Goal: Task Accomplishment & Management: Use online tool/utility

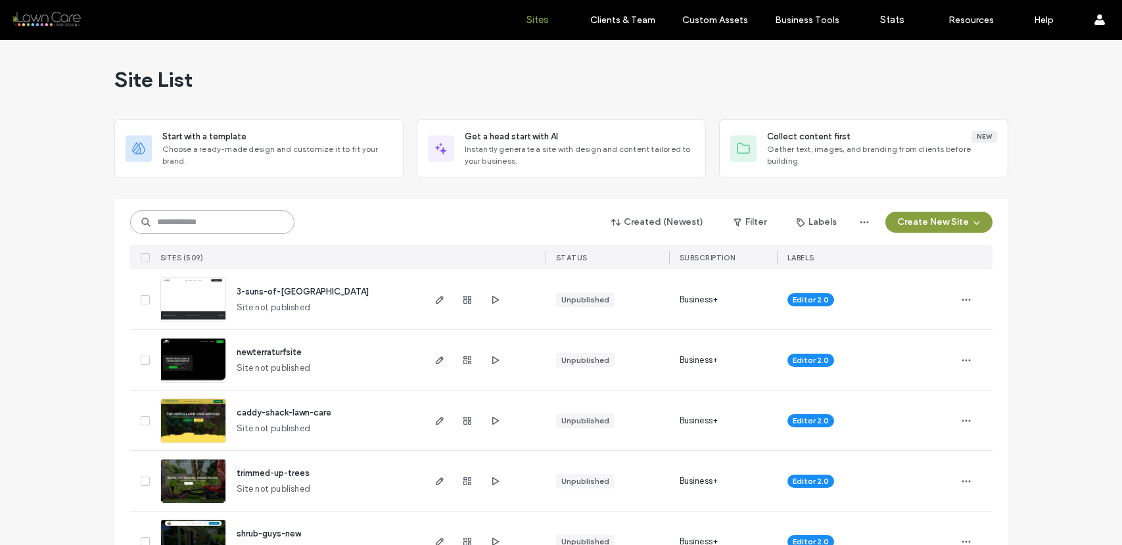
click at [239, 223] on input at bounding box center [212, 222] width 164 height 24
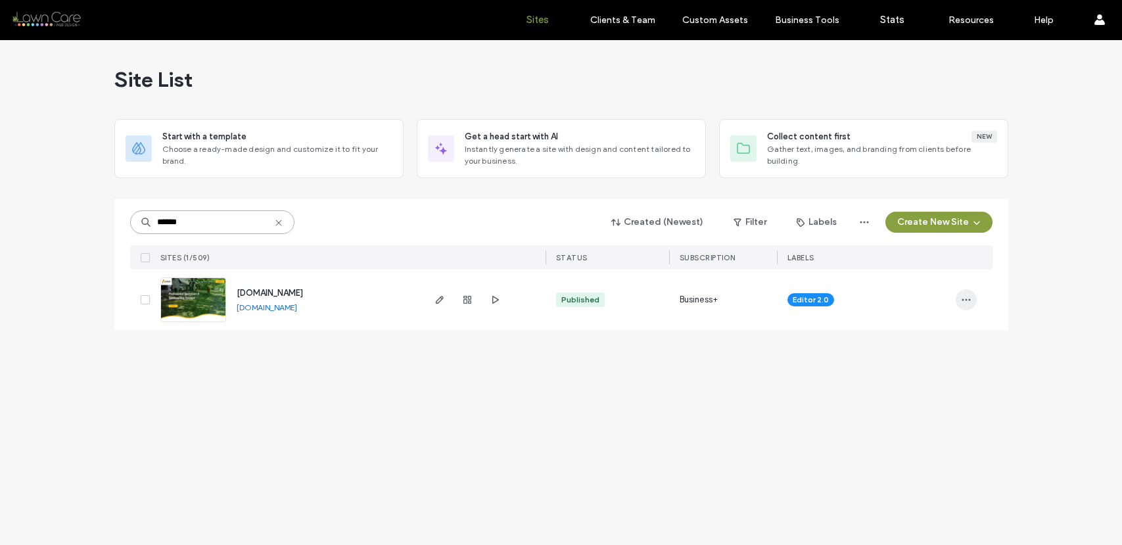
type input "******"
type input "*****"
click at [974, 301] on span "button" at bounding box center [965, 299] width 21 height 21
click at [939, 430] on span "Site Dashboard" at bounding box center [915, 433] width 63 height 13
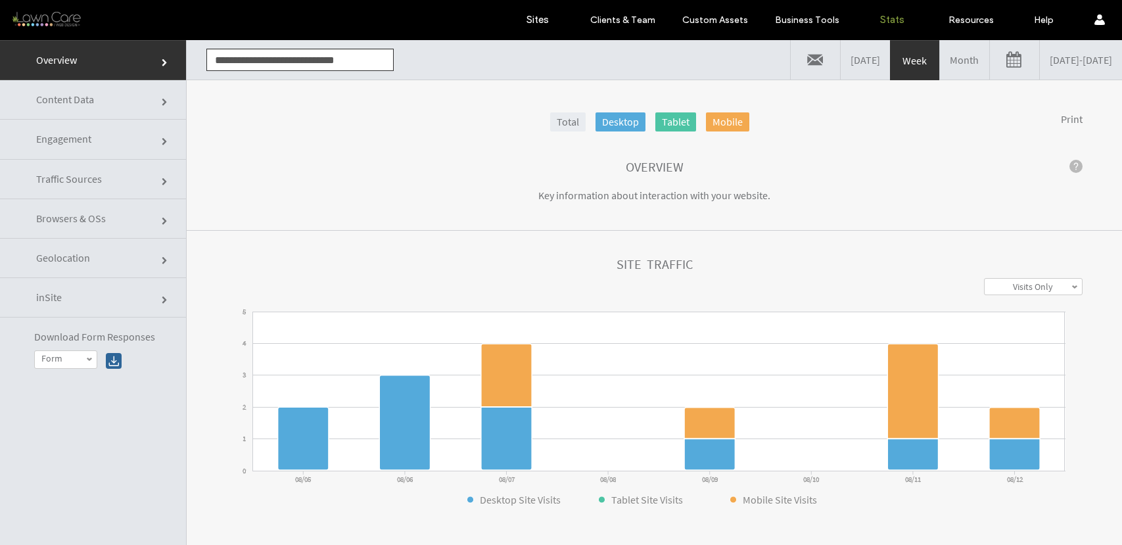
click input "**********"
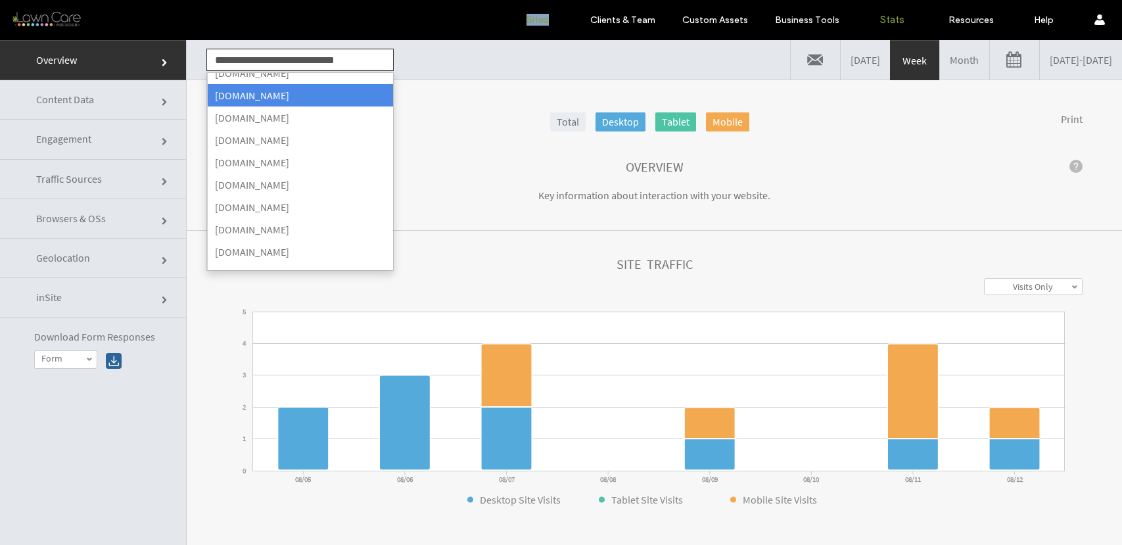
click at [517, 18] on link "Sites" at bounding box center [537, 19] width 78 height 39
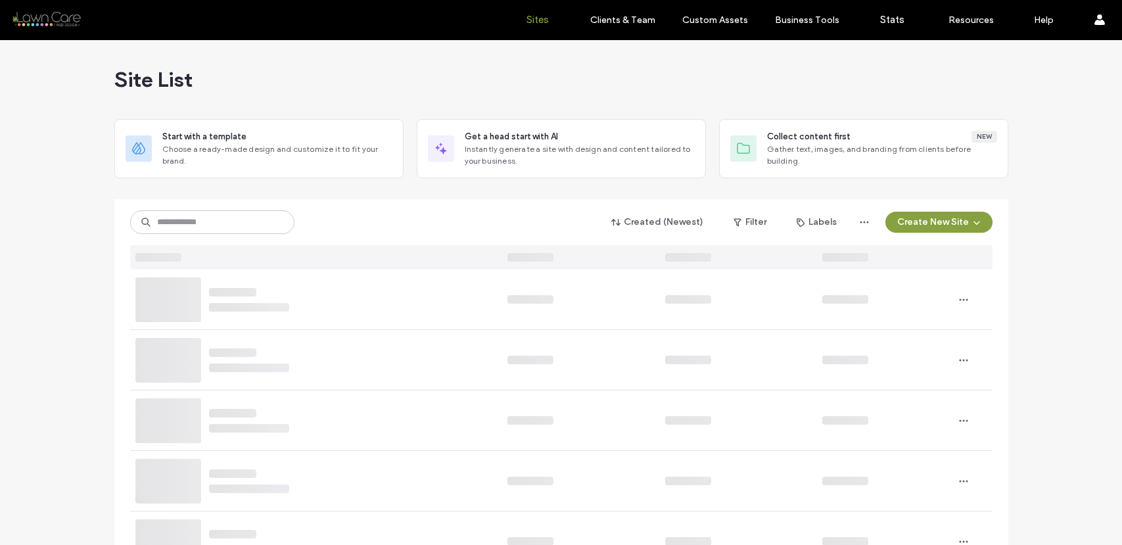
click at [206, 239] on div "Created (Newest) Filter Labels Create New Site" at bounding box center [561, 234] width 862 height 70
click at [208, 221] on input at bounding box center [212, 222] width 164 height 24
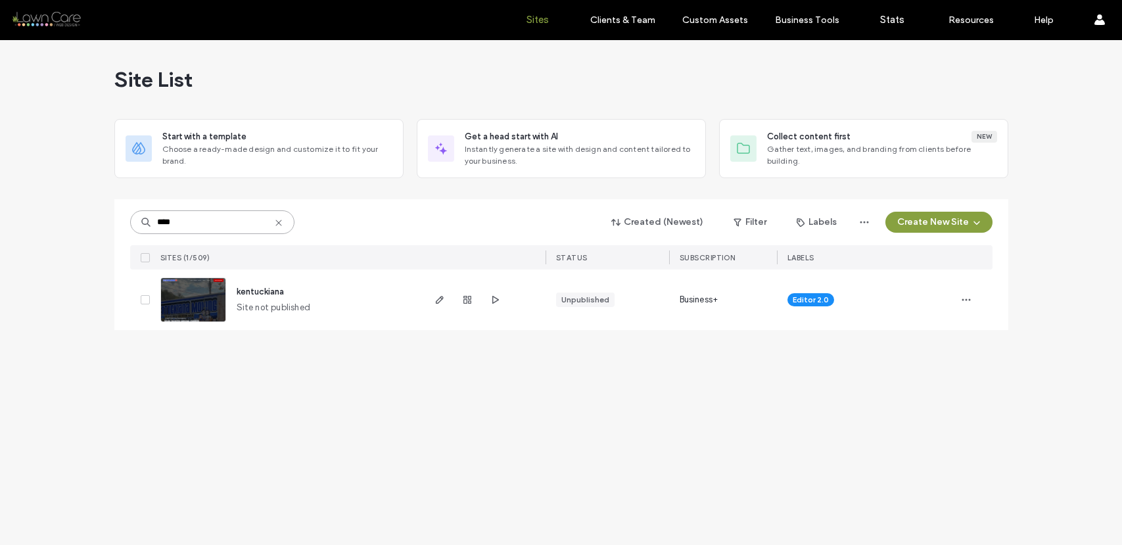
type input "****"
click at [262, 294] on span "kentuckiana" at bounding box center [260, 291] width 47 height 10
type input "******"
click at [300, 293] on span "[DOMAIN_NAME]" at bounding box center [270, 293] width 66 height 10
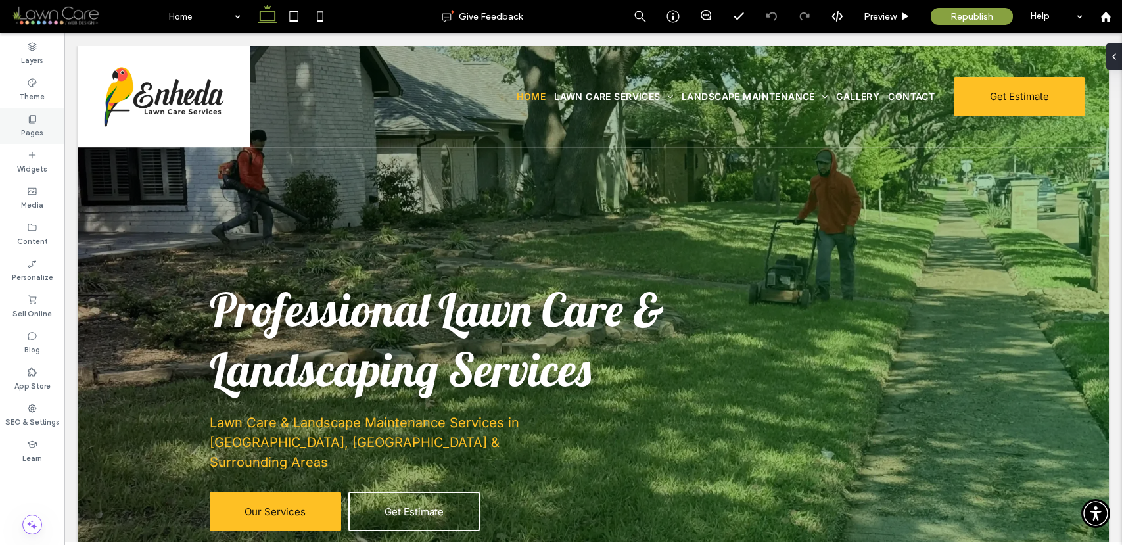
click at [45, 126] on div "Pages" at bounding box center [32, 126] width 64 height 36
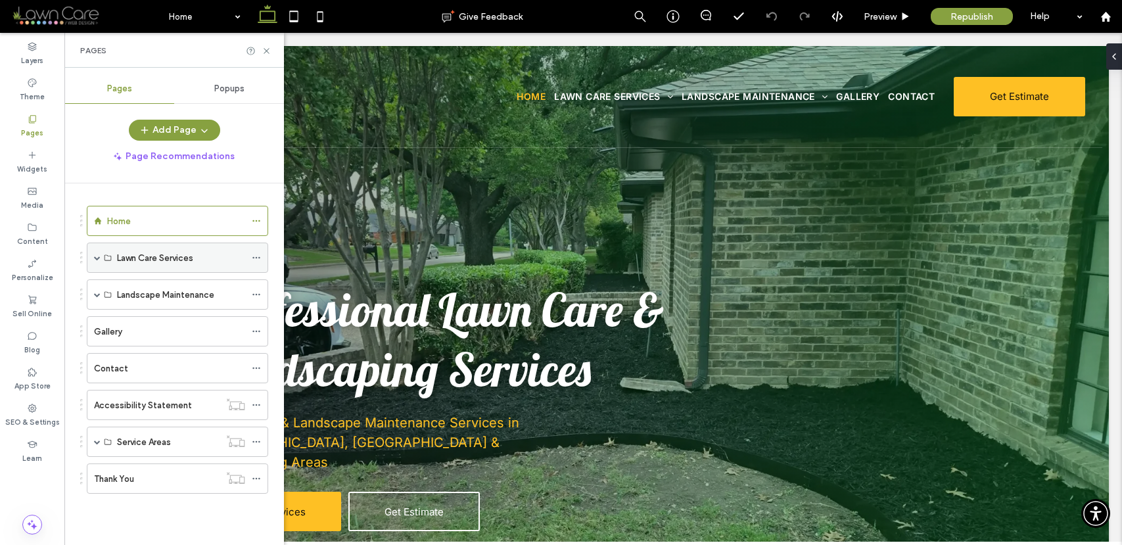
click at [97, 256] on span at bounding box center [97, 257] width 7 height 7
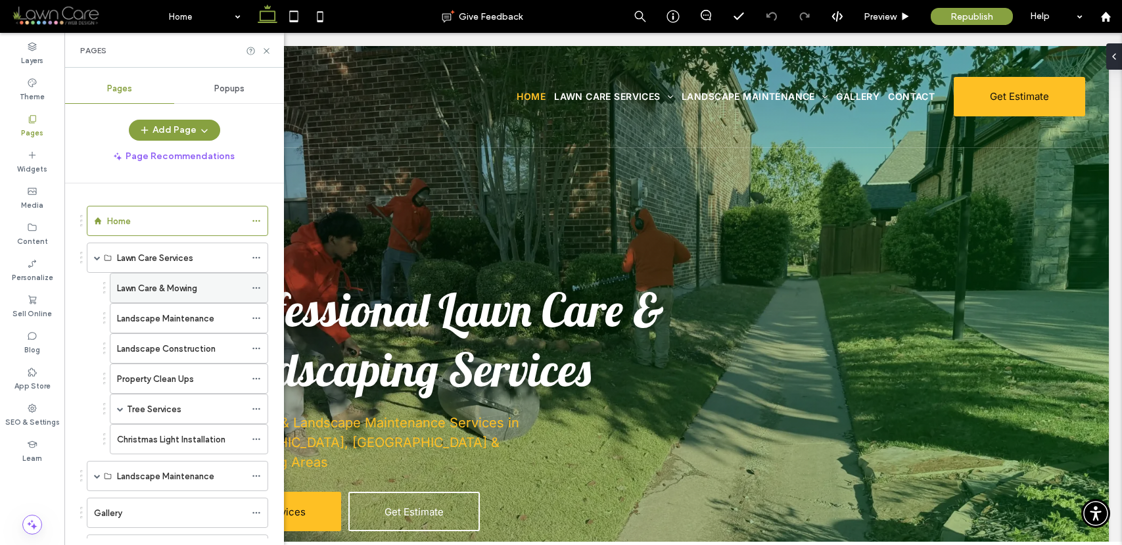
click at [258, 288] on icon at bounding box center [256, 287] width 9 height 9
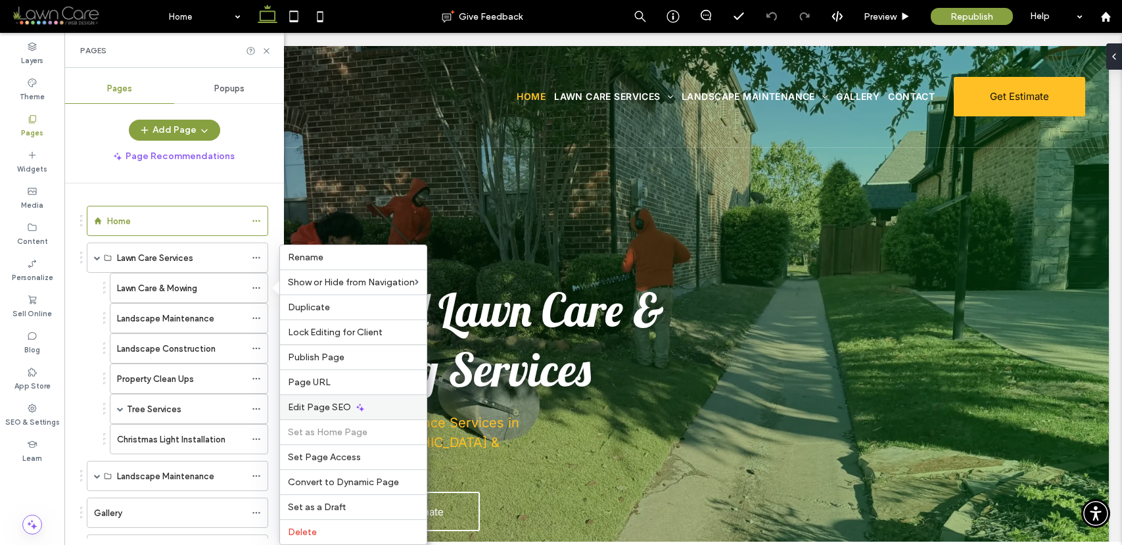
click at [377, 405] on div "Edit Page SEO" at bounding box center [353, 406] width 147 height 25
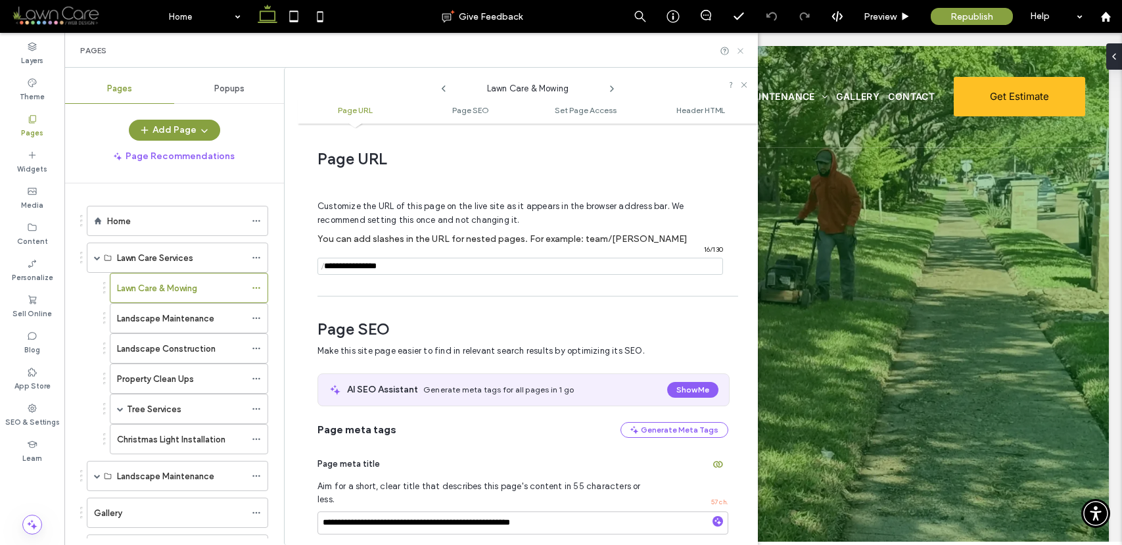
click at [740, 54] on icon at bounding box center [740, 51] width 10 height 10
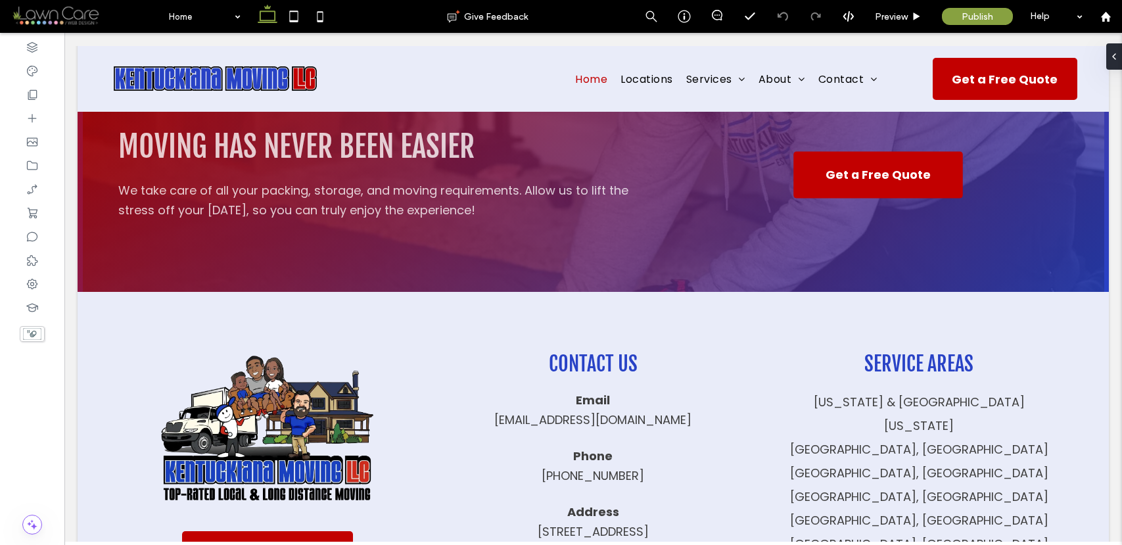
scroll to position [6326, 0]
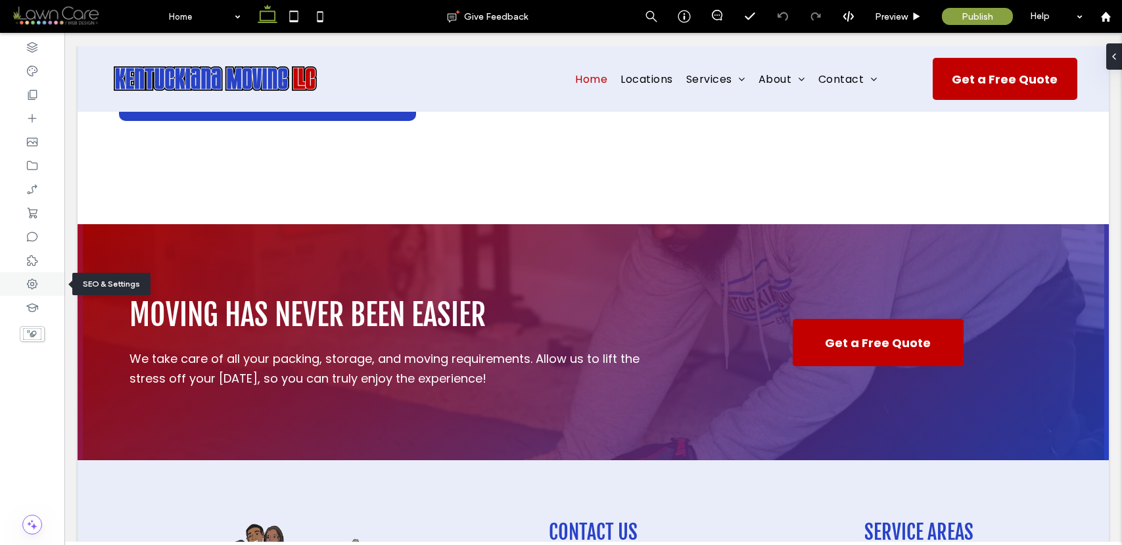
click at [34, 287] on use at bounding box center [32, 284] width 11 height 11
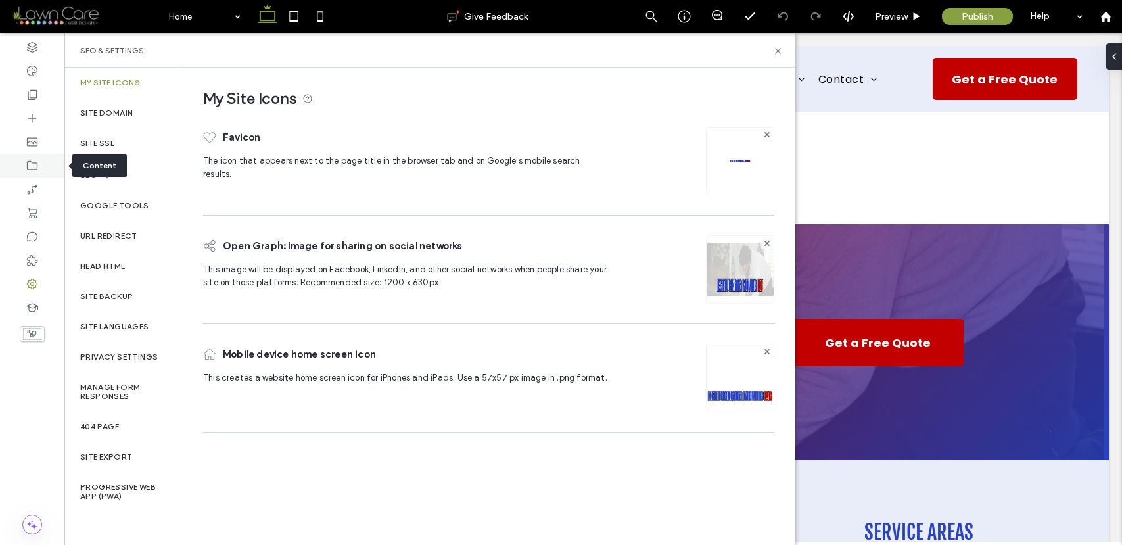
click at [34, 161] on icon at bounding box center [32, 165] width 13 height 13
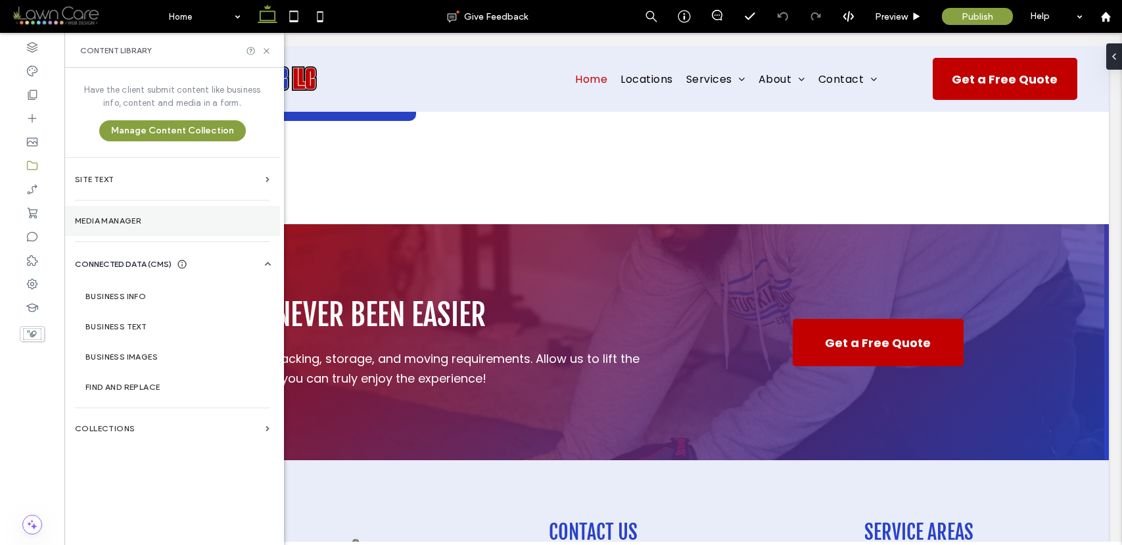
click at [139, 221] on label "Media Manager" at bounding box center [172, 220] width 195 height 9
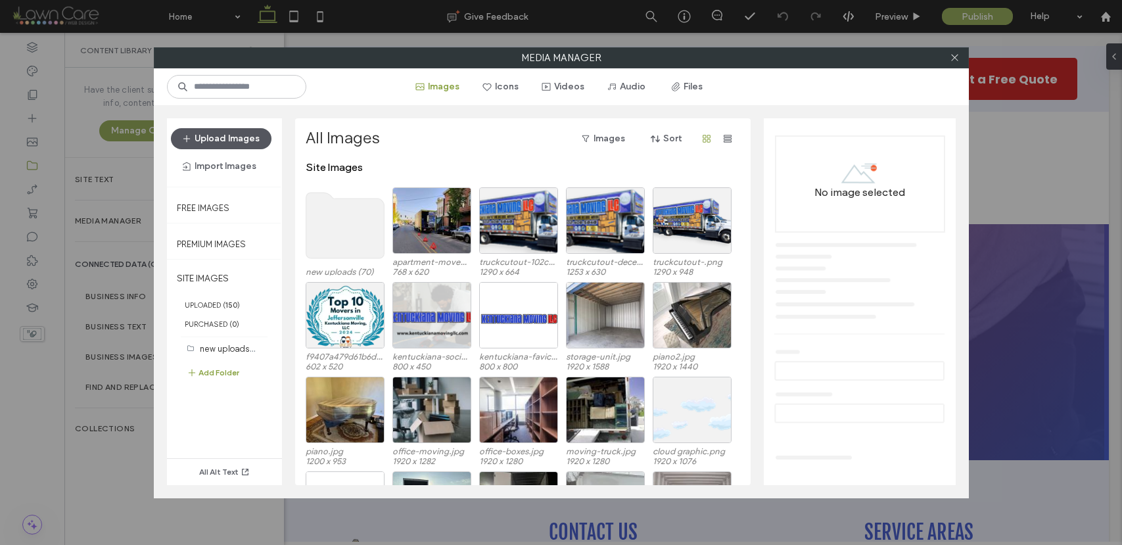
click at [243, 138] on button "Upload Images" at bounding box center [221, 138] width 101 height 21
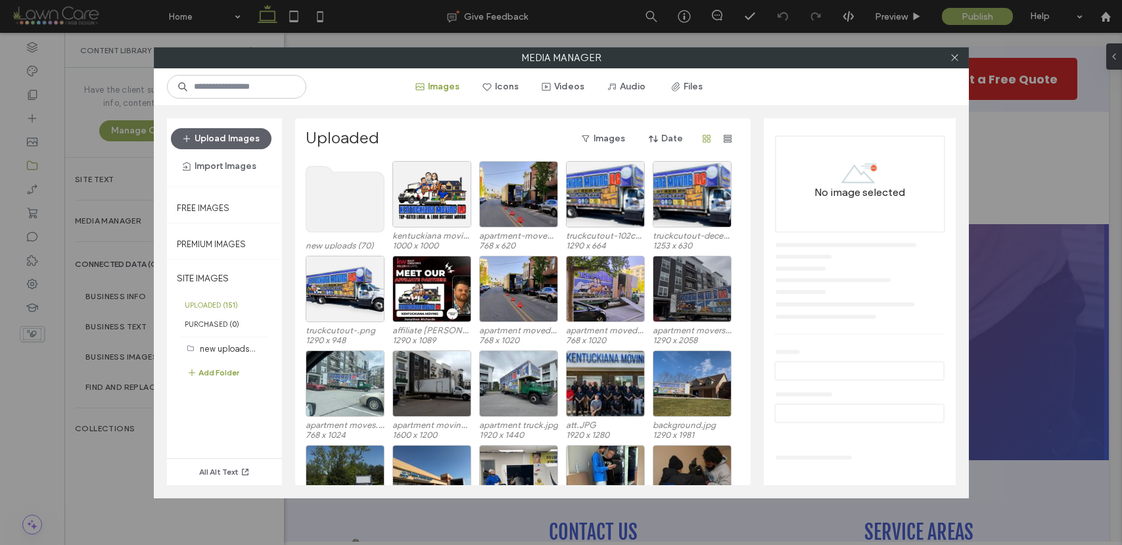
click at [960, 58] on div at bounding box center [955, 58] width 20 height 20
click at [956, 57] on icon at bounding box center [955, 58] width 10 height 10
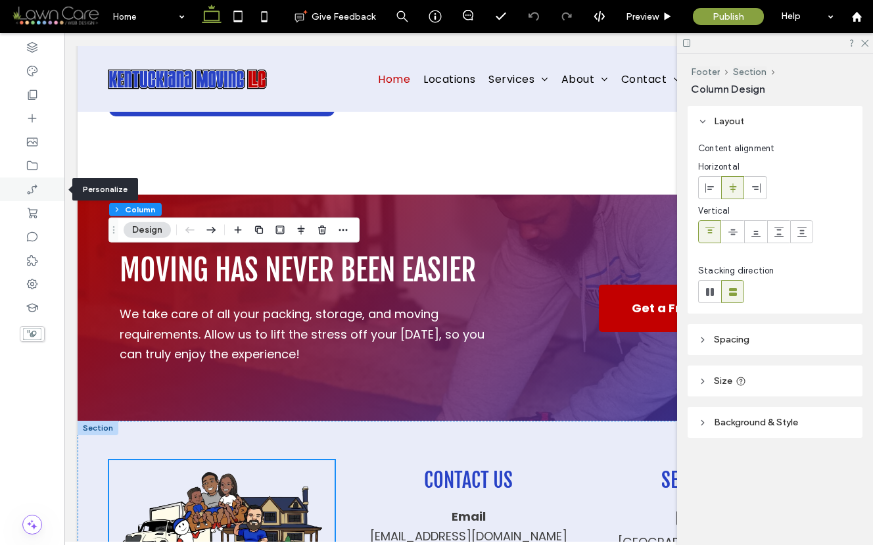
scroll to position [6507, 0]
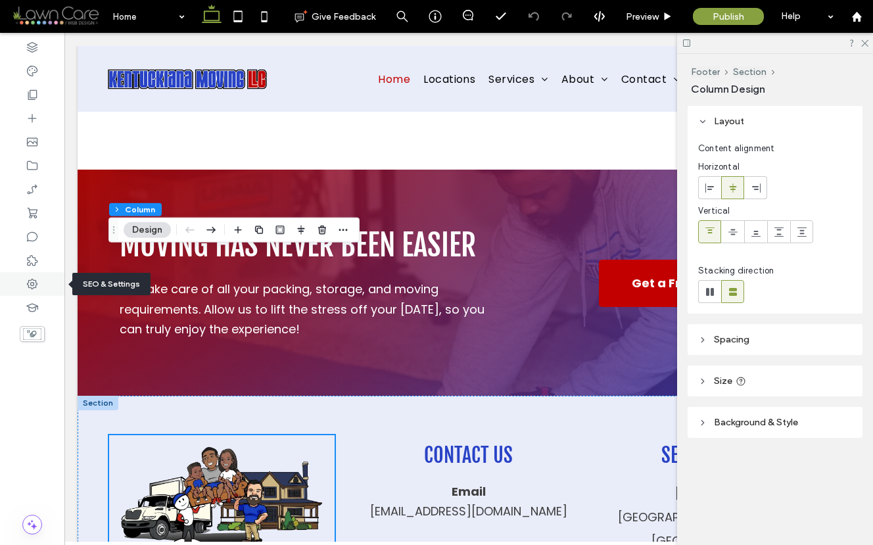
click at [47, 292] on div at bounding box center [32, 284] width 64 height 24
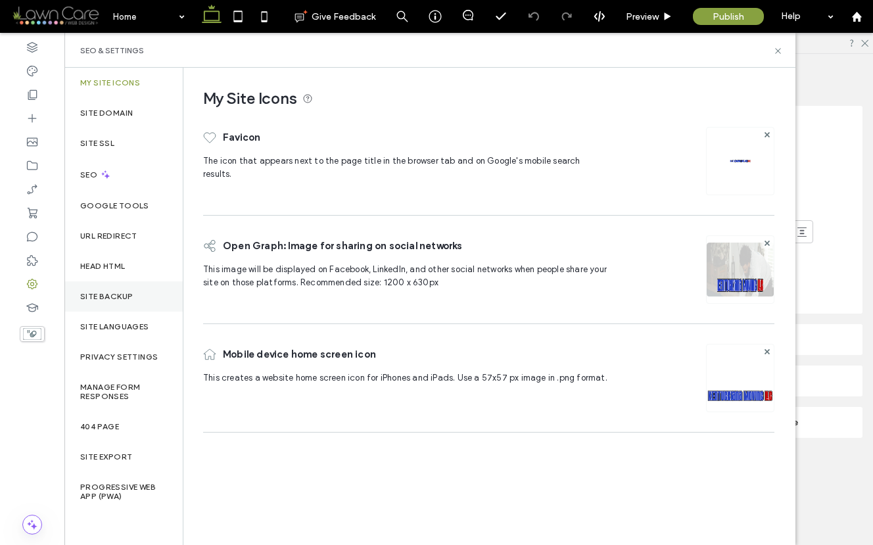
click at [125, 299] on label "Site Backup" at bounding box center [106, 296] width 53 height 9
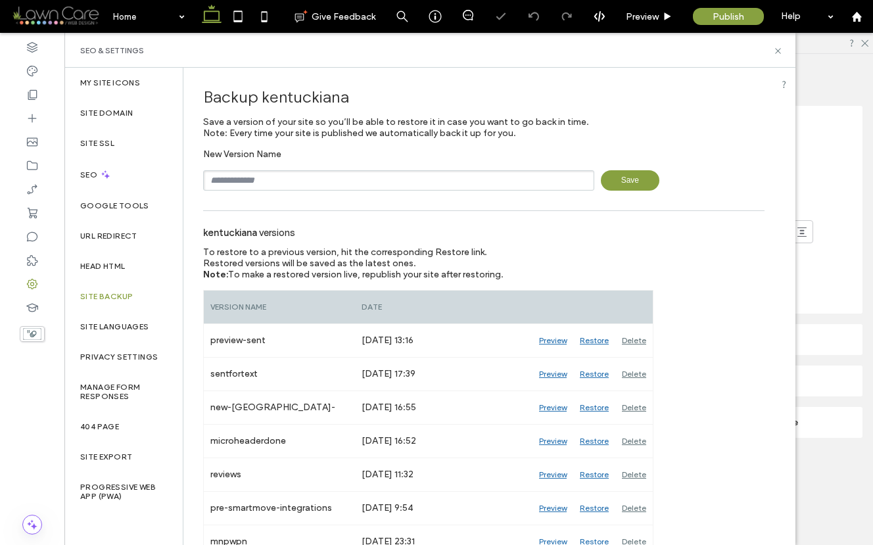
click at [271, 178] on input "text" at bounding box center [398, 180] width 391 height 20
type input "*******"
click at [646, 175] on span "Save" at bounding box center [630, 180] width 58 height 20
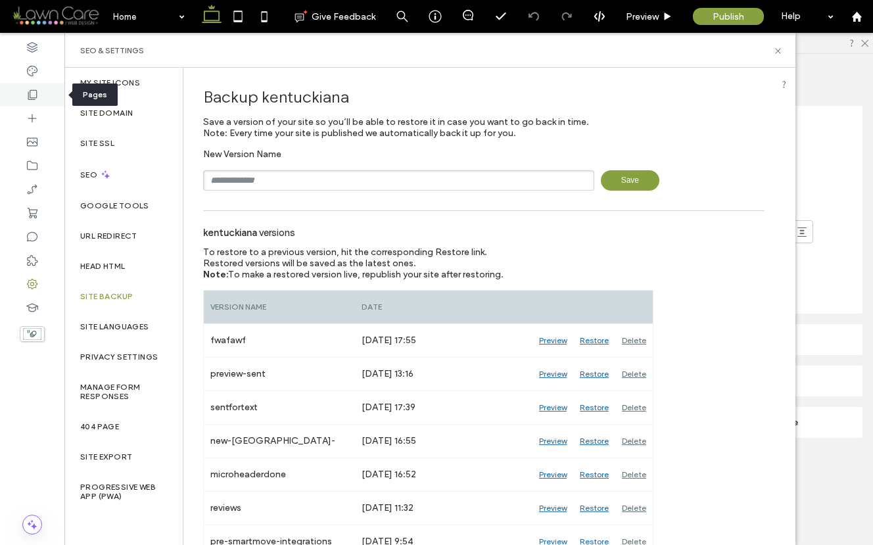
click at [34, 99] on icon at bounding box center [32, 94] width 13 height 13
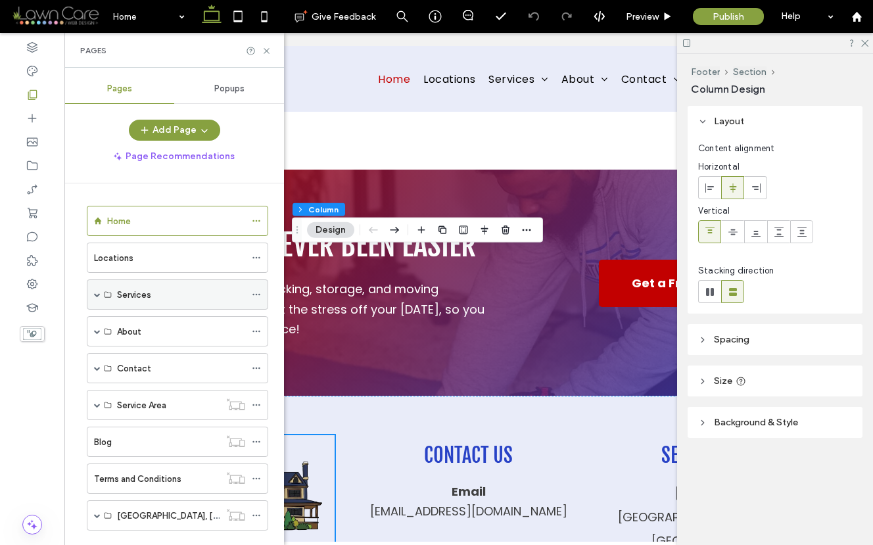
click at [99, 293] on span at bounding box center [97, 294] width 7 height 7
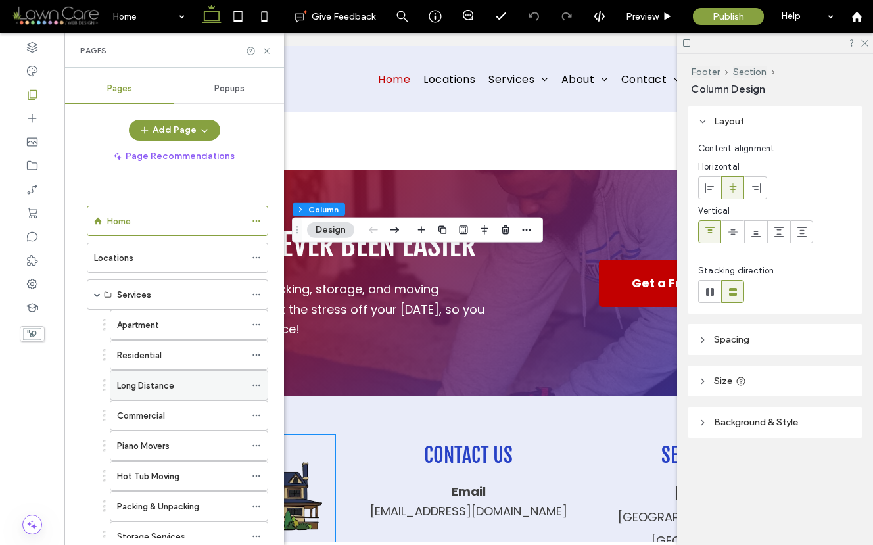
click at [165, 387] on label "Long Distance" at bounding box center [145, 385] width 57 height 23
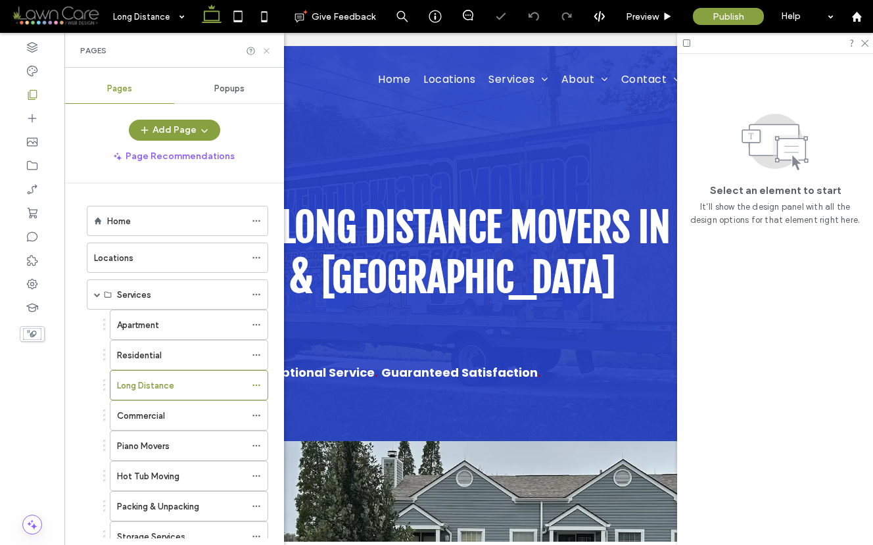
click at [266, 51] on use at bounding box center [265, 50] width 5 height 5
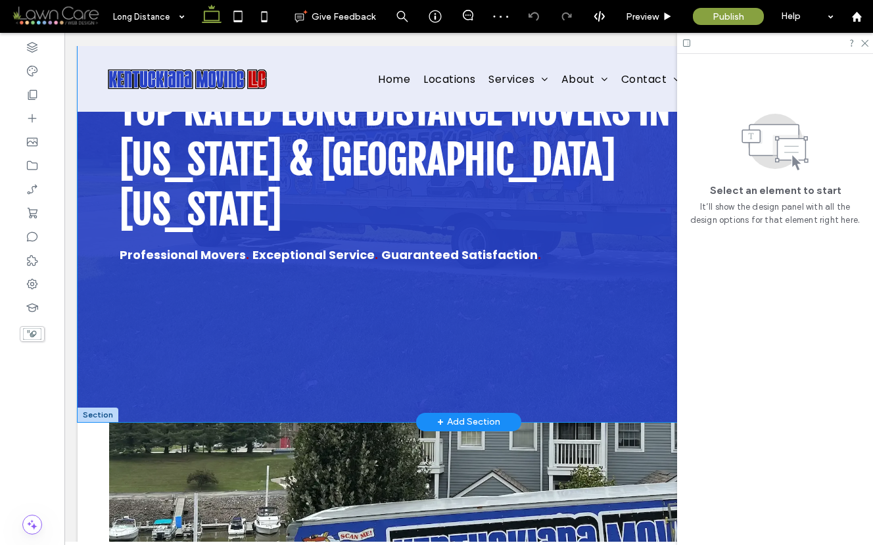
scroll to position [286, 0]
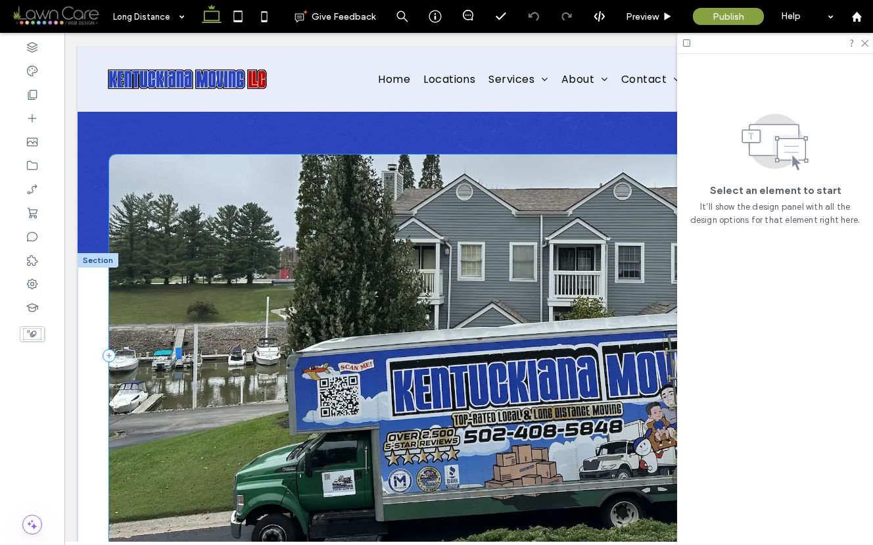
click at [538, 500] on div at bounding box center [484, 355] width 750 height 402
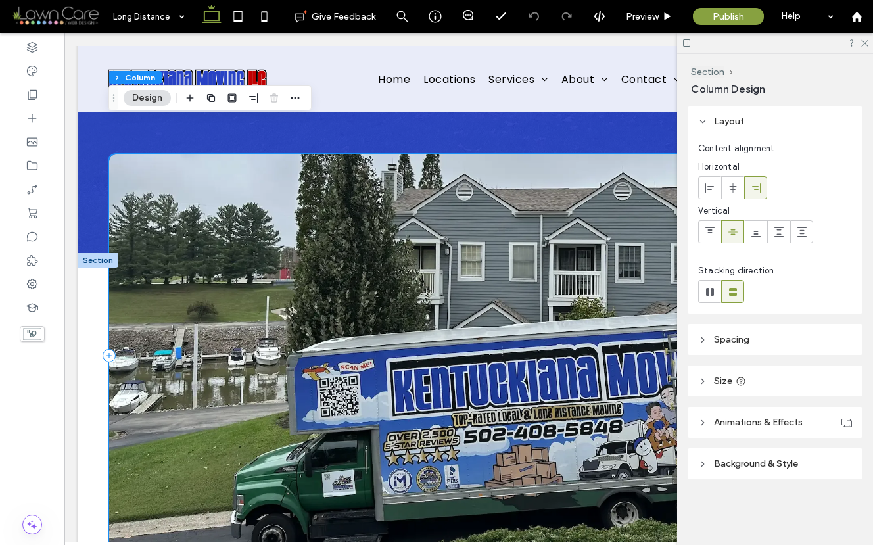
click at [538, 500] on div at bounding box center [484, 355] width 750 height 402
click at [741, 458] on span "Background & Style" at bounding box center [756, 463] width 84 height 11
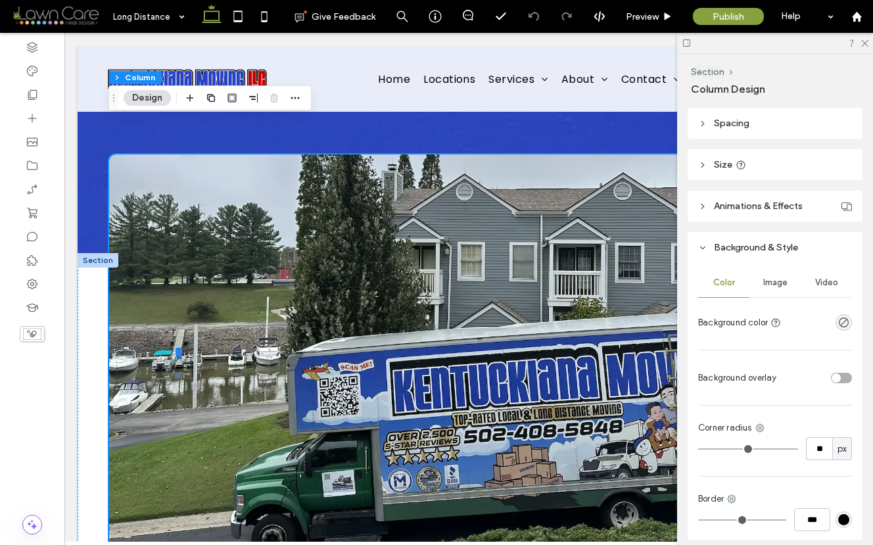
scroll to position [235, 0]
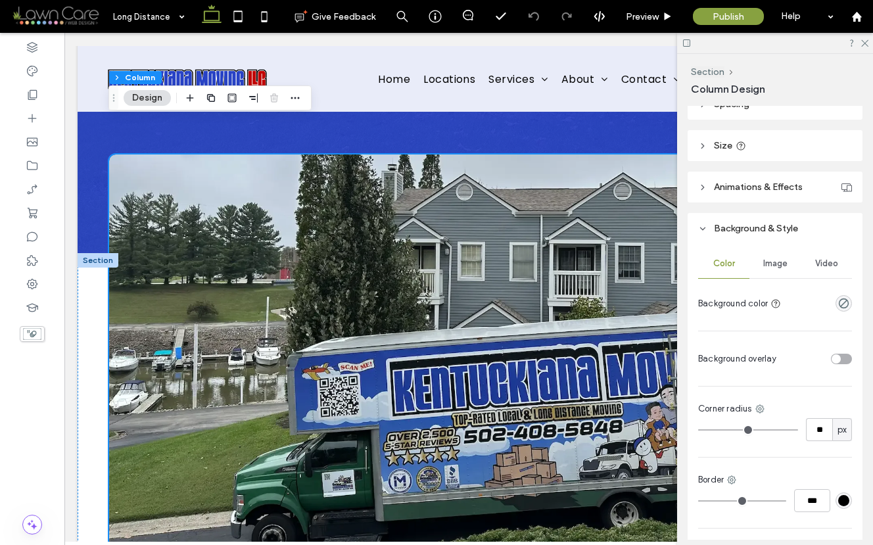
click at [773, 254] on div "Image" at bounding box center [774, 263] width 51 height 29
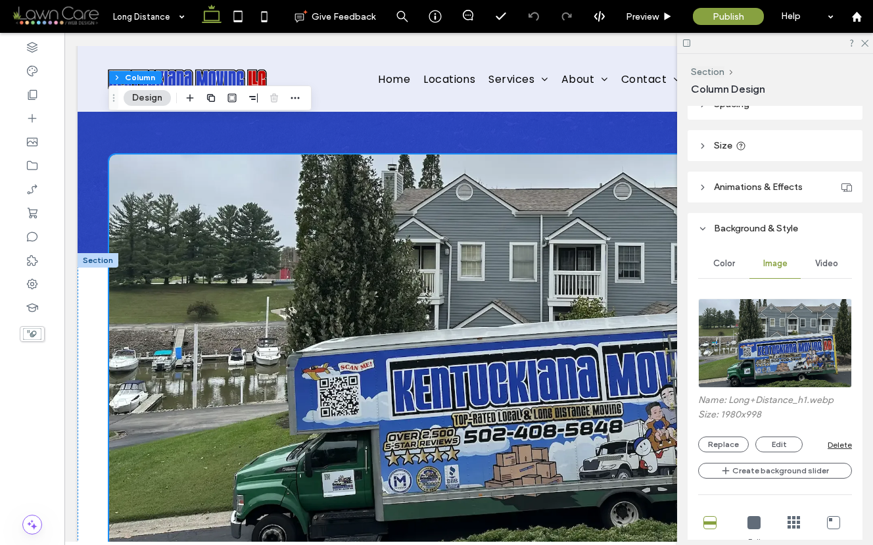
click at [767, 334] on img at bounding box center [775, 342] width 154 height 89
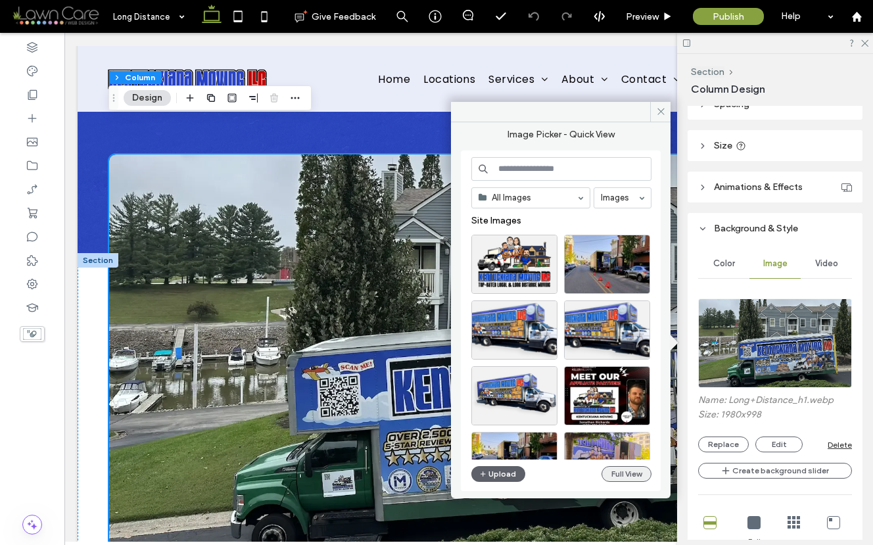
click at [634, 472] on button "Full View" at bounding box center [626, 474] width 50 height 16
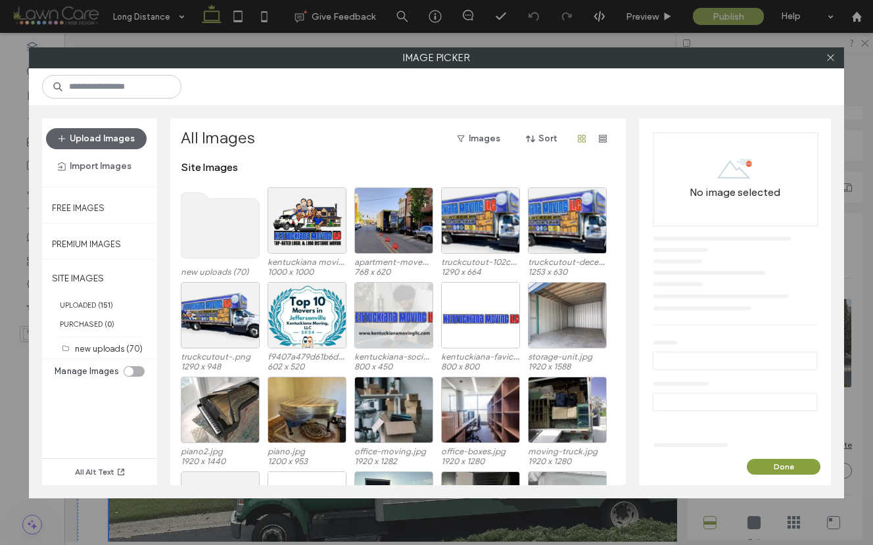
click at [216, 225] on use at bounding box center [220, 226] width 78 height 66
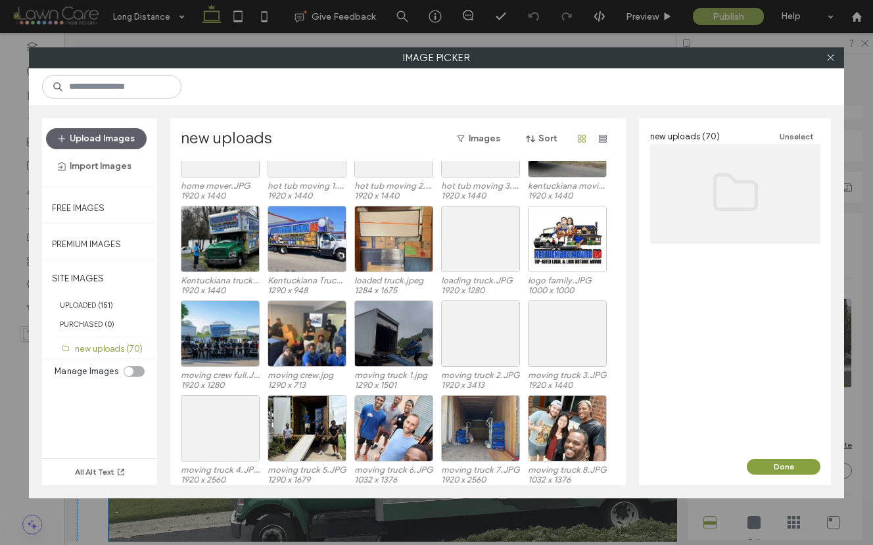
scroll to position [525, 0]
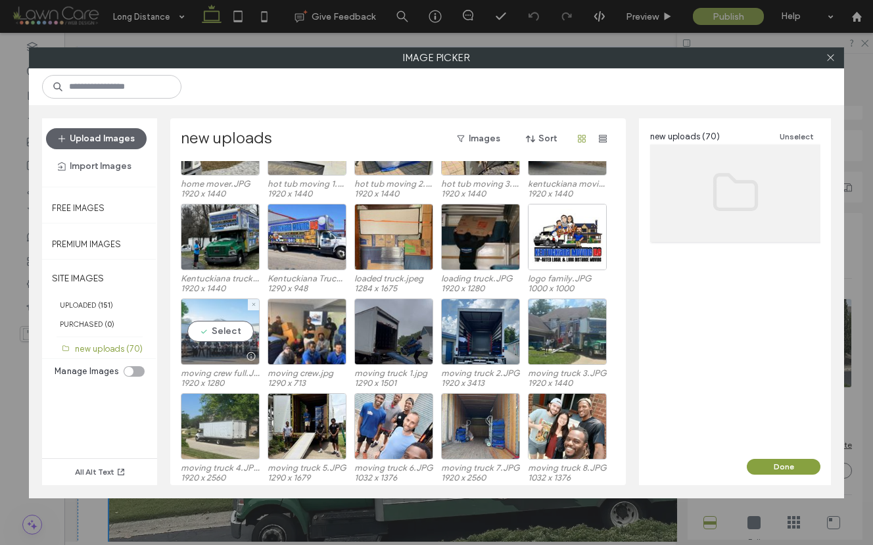
click at [225, 336] on div "Select" at bounding box center [220, 331] width 79 height 66
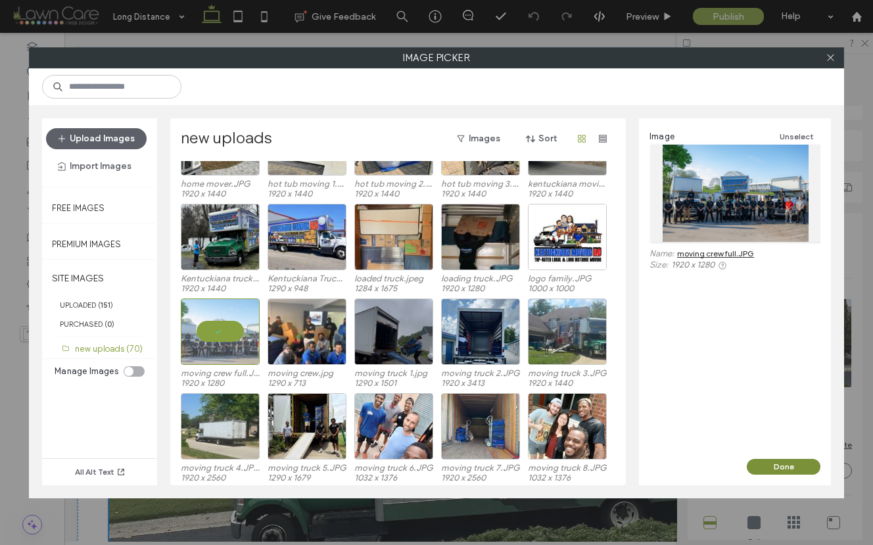
click at [786, 466] on button "Done" at bounding box center [783, 467] width 74 height 16
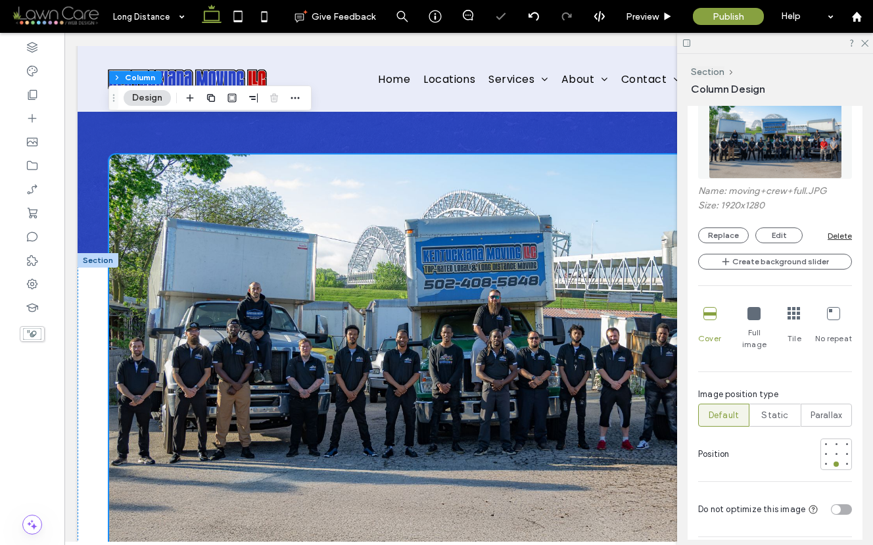
scroll to position [445, 0]
click at [832, 504] on div "toggle" at bounding box center [835, 508] width 9 height 9
click at [833, 450] on div at bounding box center [835, 452] width 5 height 5
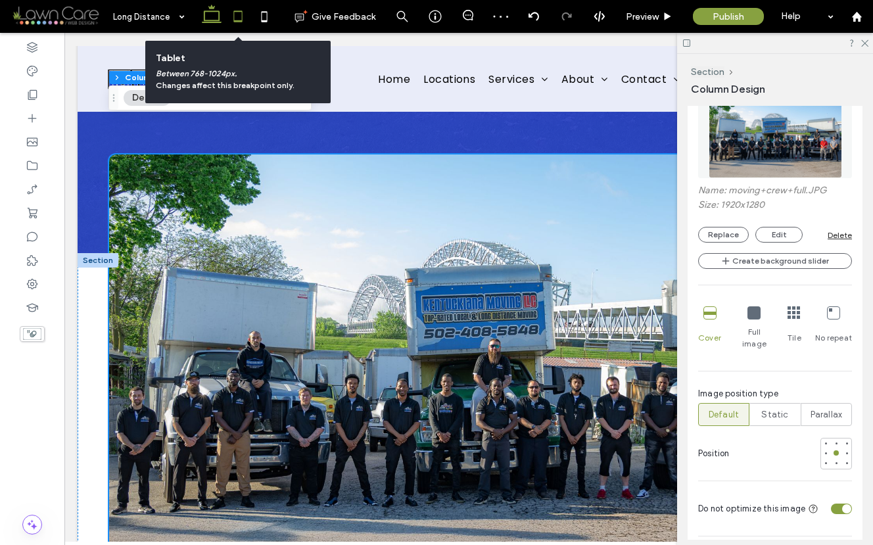
click at [234, 16] on use at bounding box center [237, 16] width 9 height 11
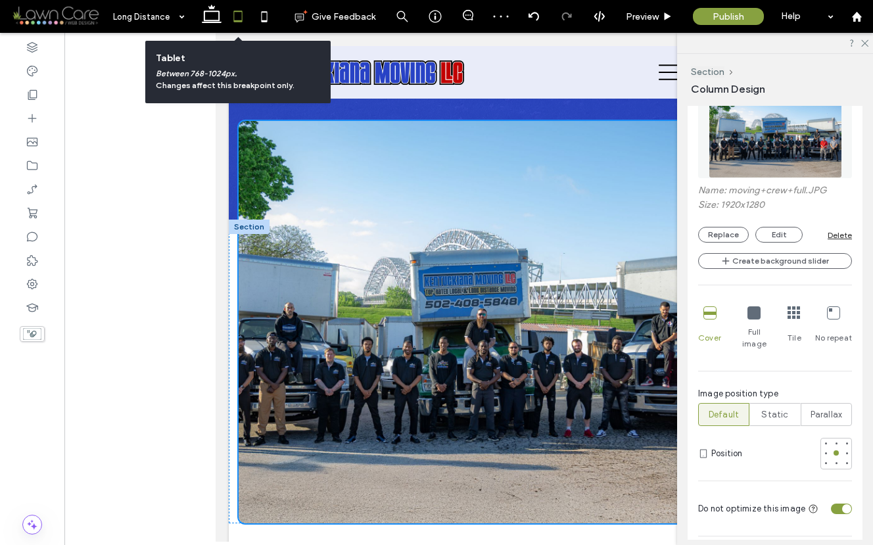
scroll to position [407, 0]
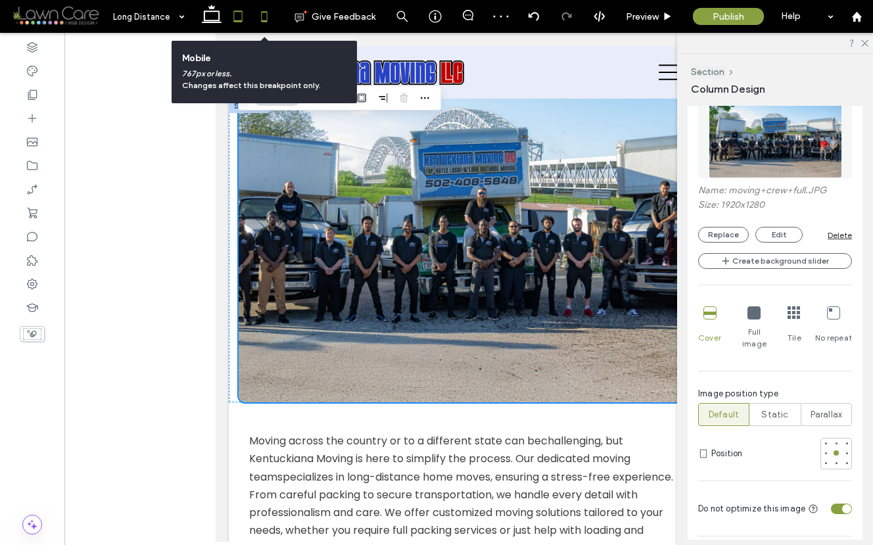
click at [269, 21] on icon at bounding box center [264, 16] width 26 height 26
type input "**"
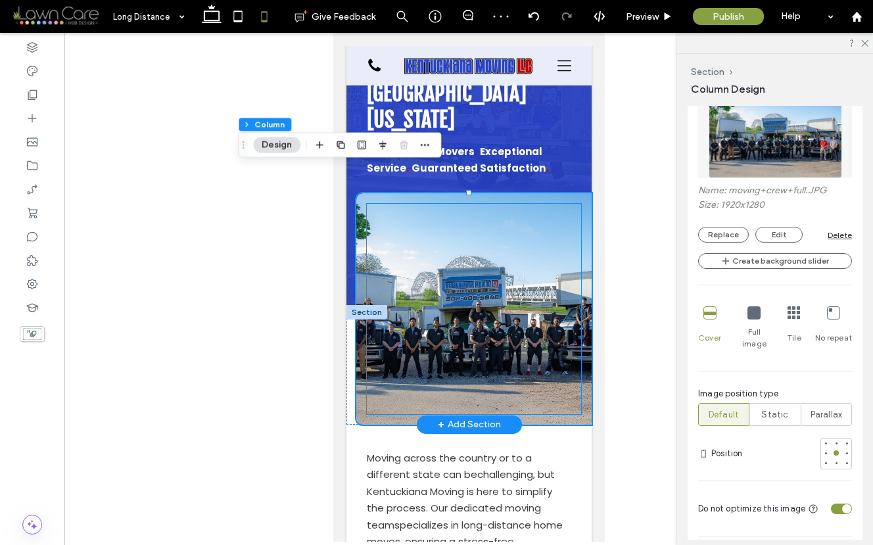
click at [484, 319] on div at bounding box center [473, 309] width 214 height 210
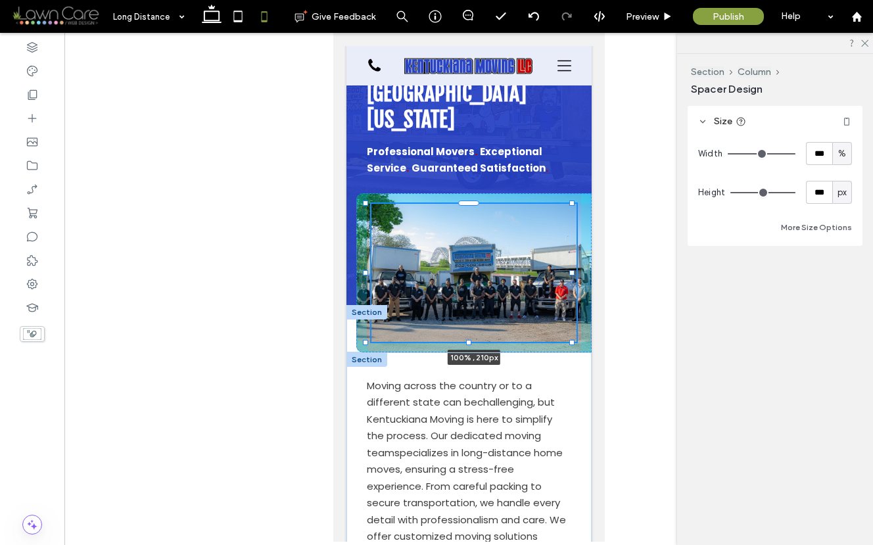
drag, startPoint x: 469, startPoint y: 386, endPoint x: 471, endPoint y: 350, distance: 36.2
type input "***"
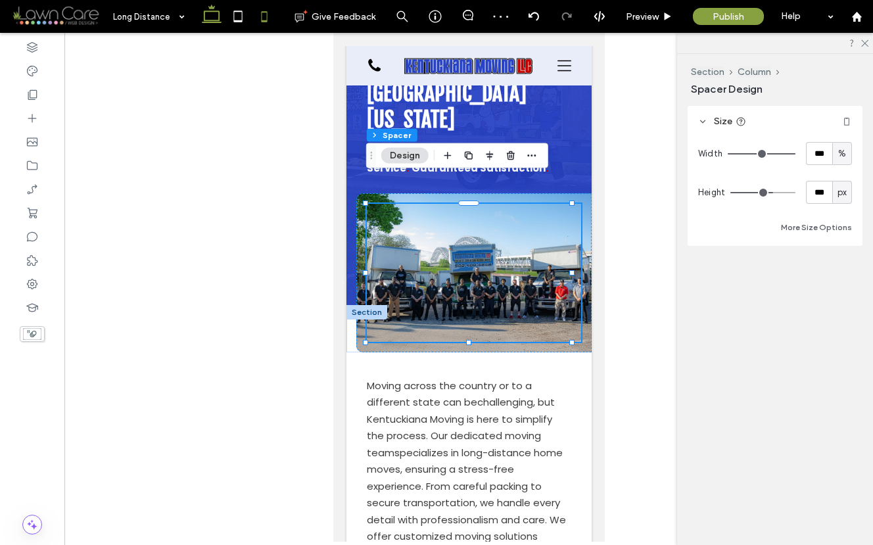
click at [208, 14] on icon at bounding box center [211, 16] width 26 height 26
type input "***"
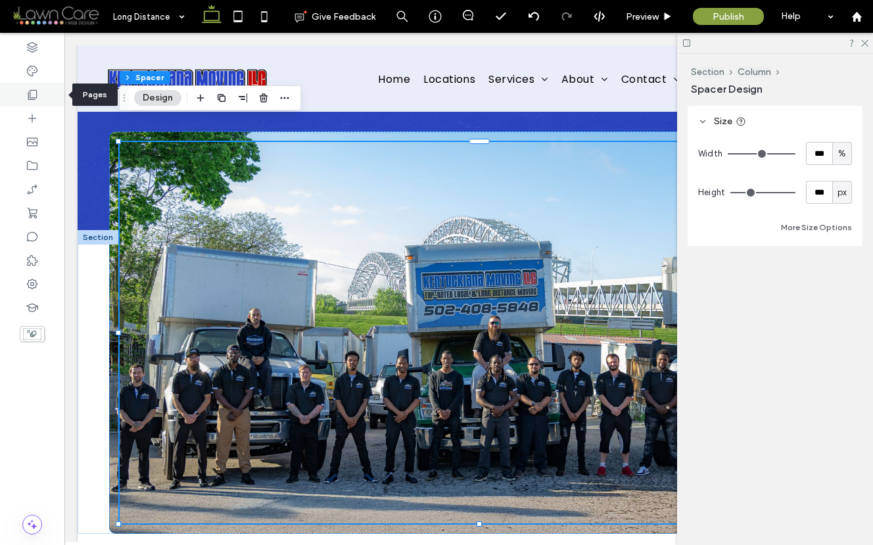
click at [33, 95] on icon at bounding box center [32, 94] width 13 height 13
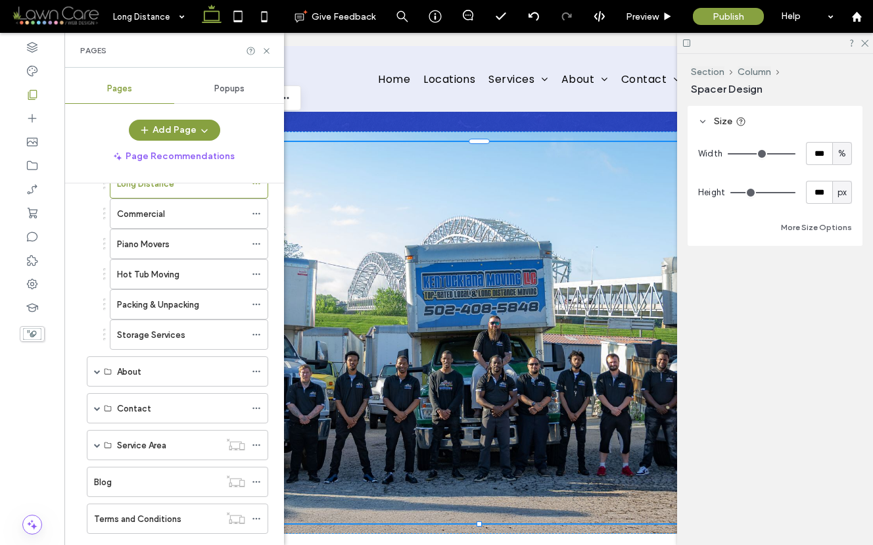
scroll to position [267, 0]
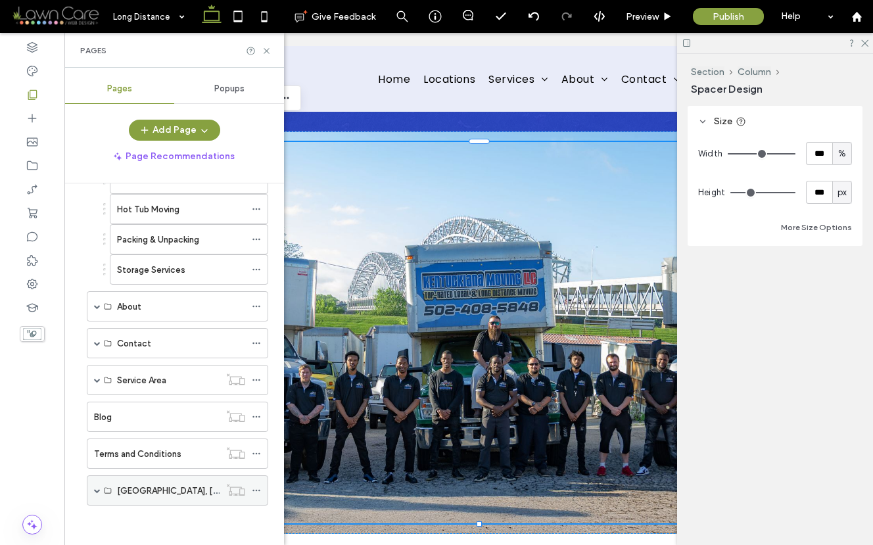
click at [97, 488] on span at bounding box center [97, 490] width 7 height 7
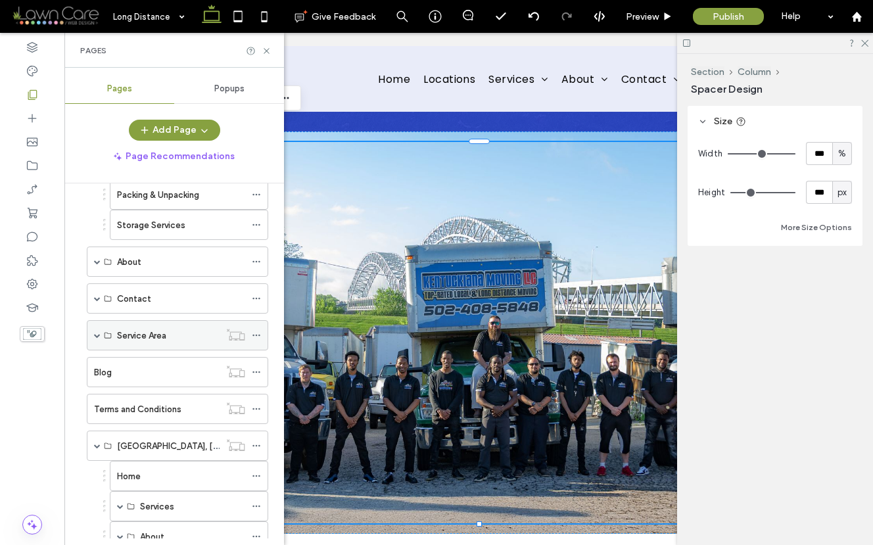
scroll to position [388, 0]
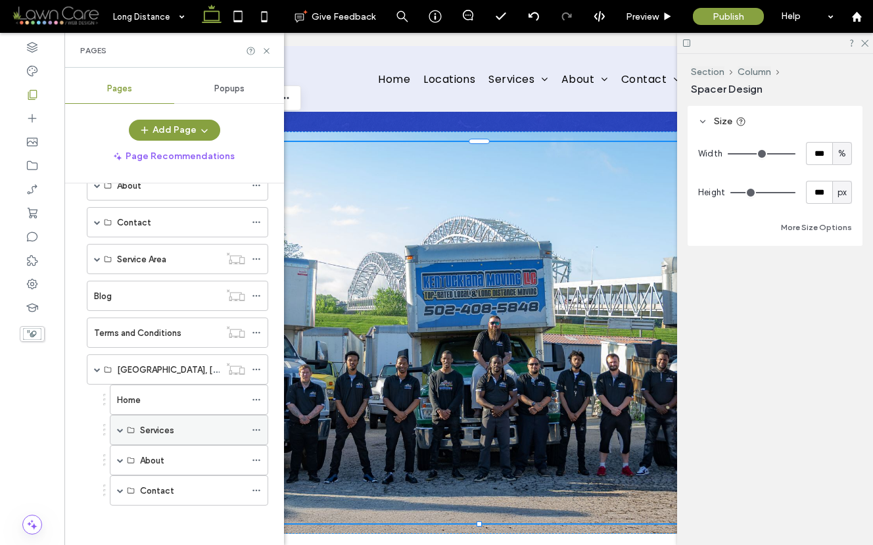
click at [119, 429] on span at bounding box center [120, 429] width 7 height 7
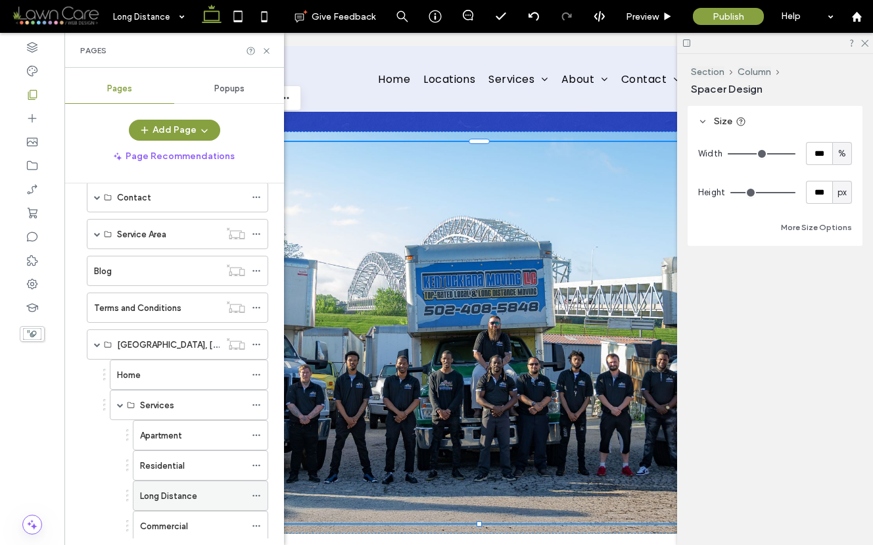
click at [192, 504] on div "Long Distance" at bounding box center [192, 495] width 105 height 29
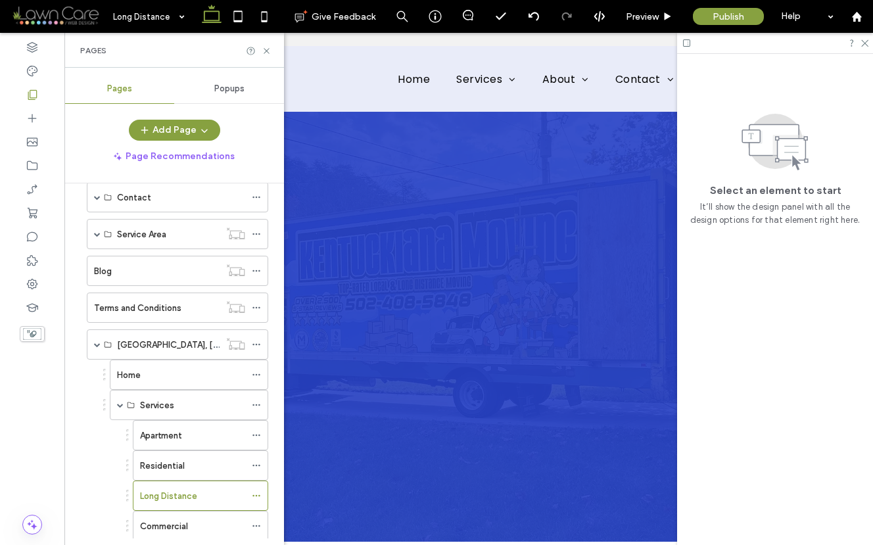
scroll to position [0, 0]
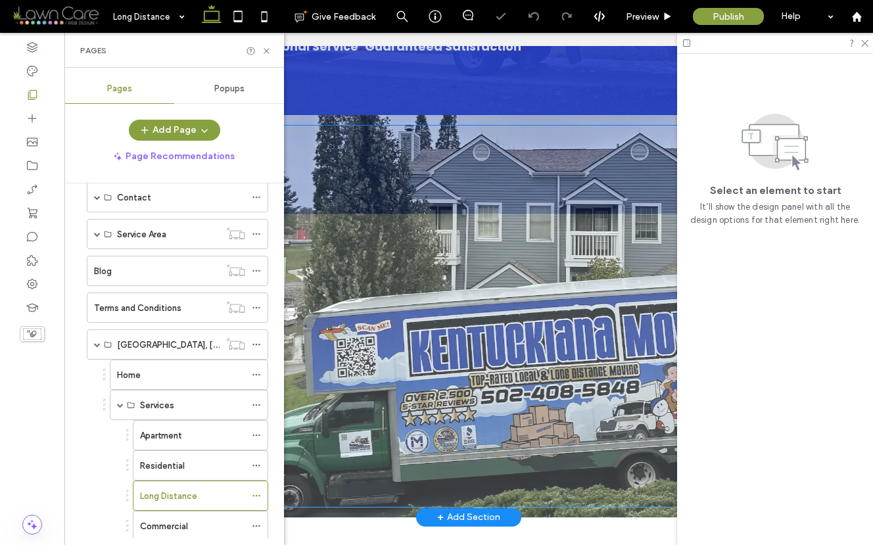
scroll to position [479, 0]
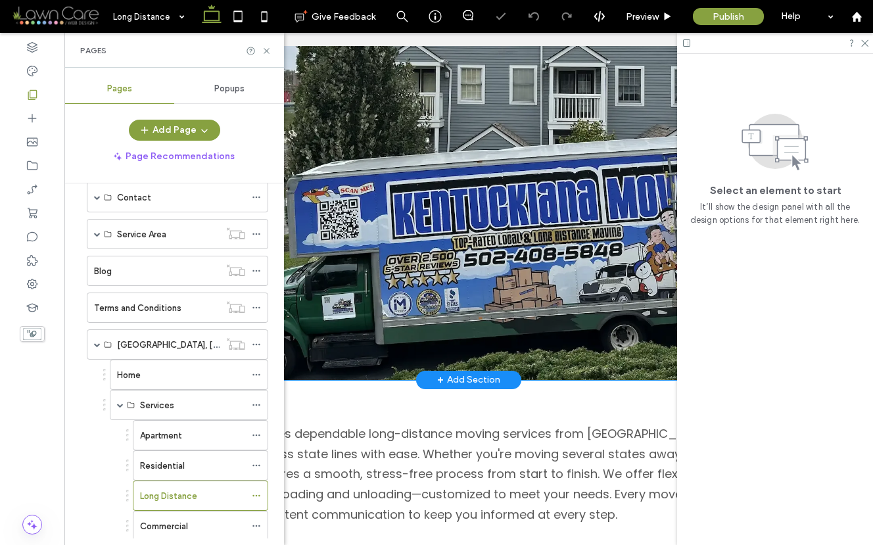
click at [557, 373] on div at bounding box center [484, 179] width 750 height 402
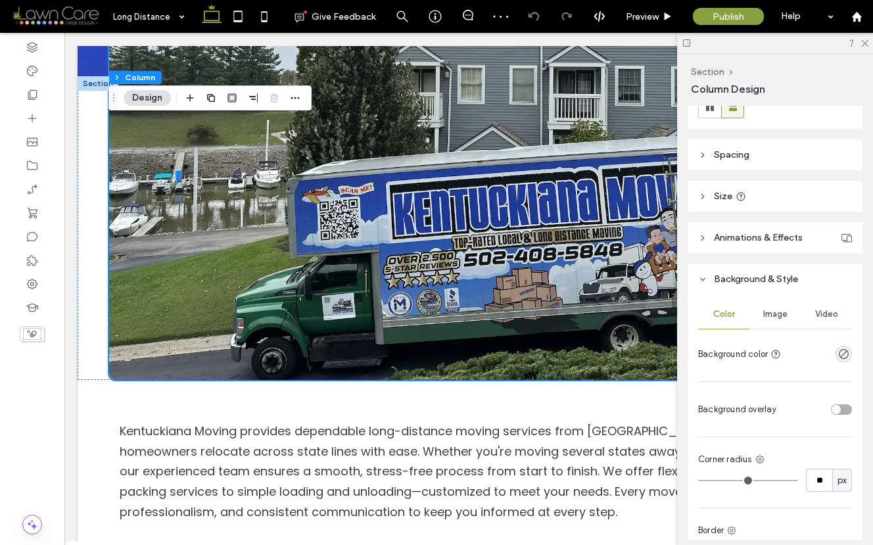
scroll to position [326, 0]
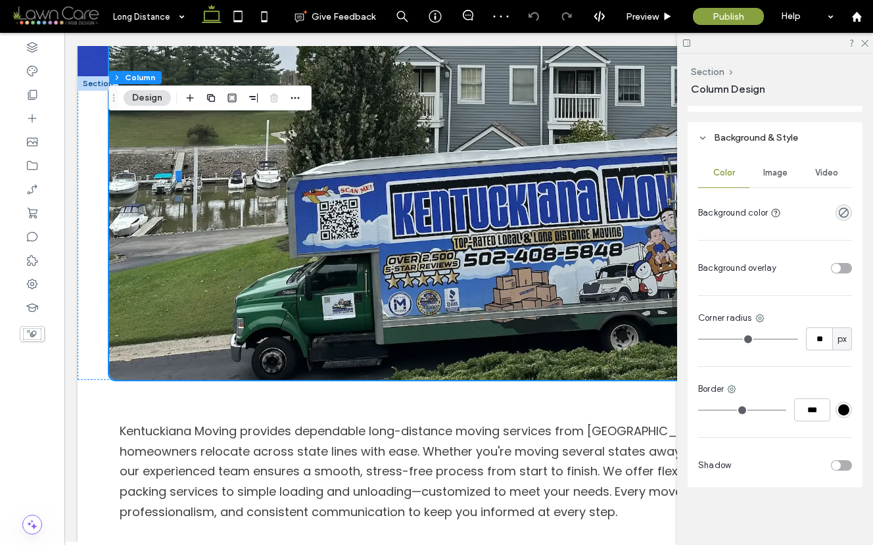
click at [775, 166] on div "Image" at bounding box center [774, 172] width 51 height 29
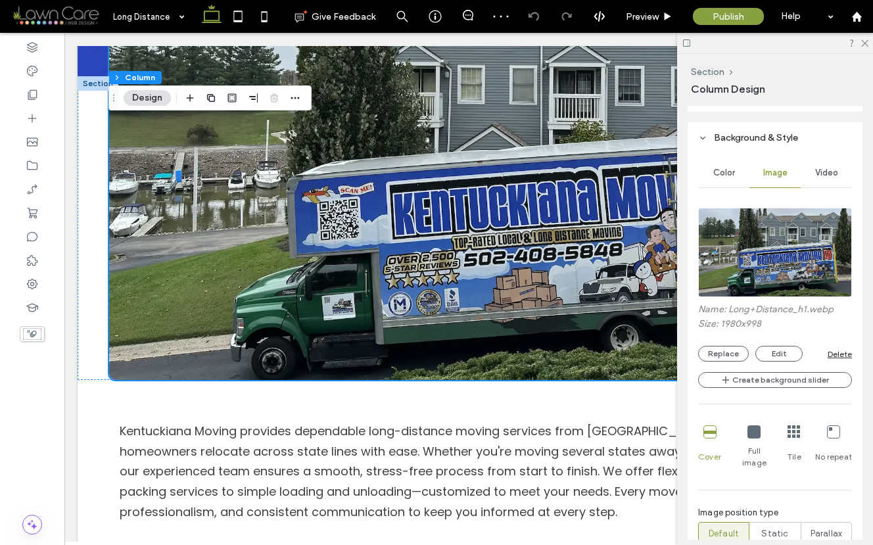
click at [767, 239] on img at bounding box center [775, 252] width 154 height 89
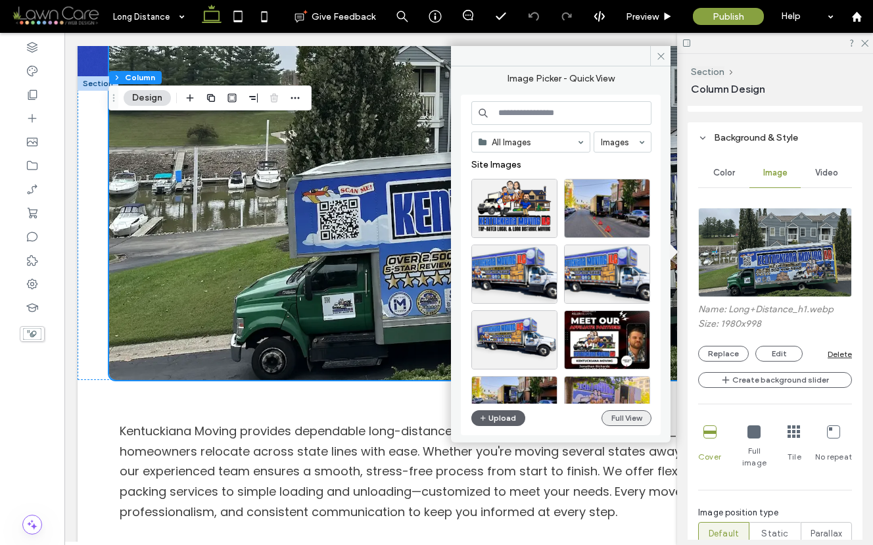
click at [612, 415] on button "Full View" at bounding box center [626, 418] width 50 height 16
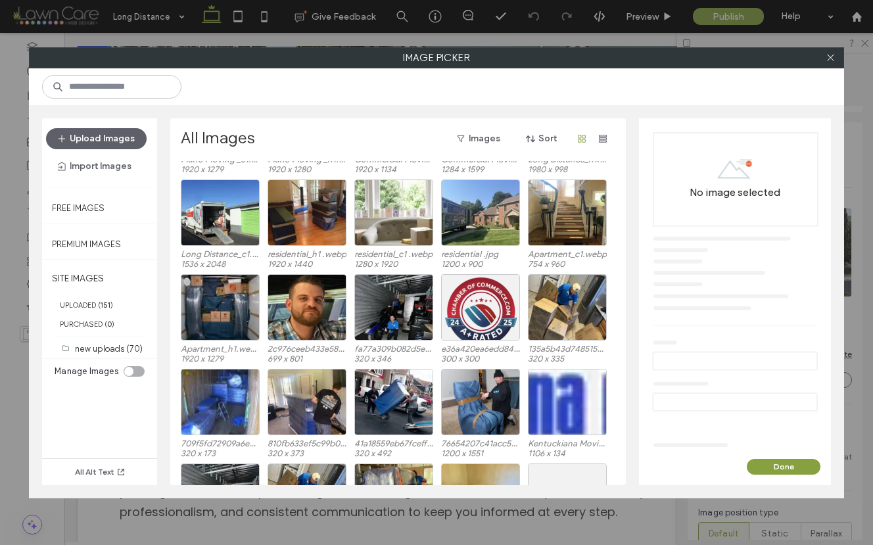
scroll to position [0, 0]
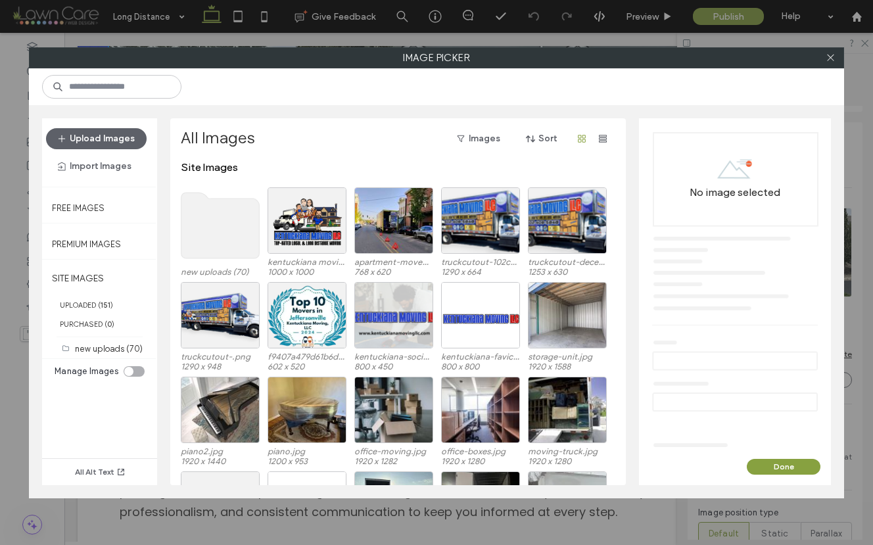
click at [219, 236] on use at bounding box center [220, 226] width 78 height 66
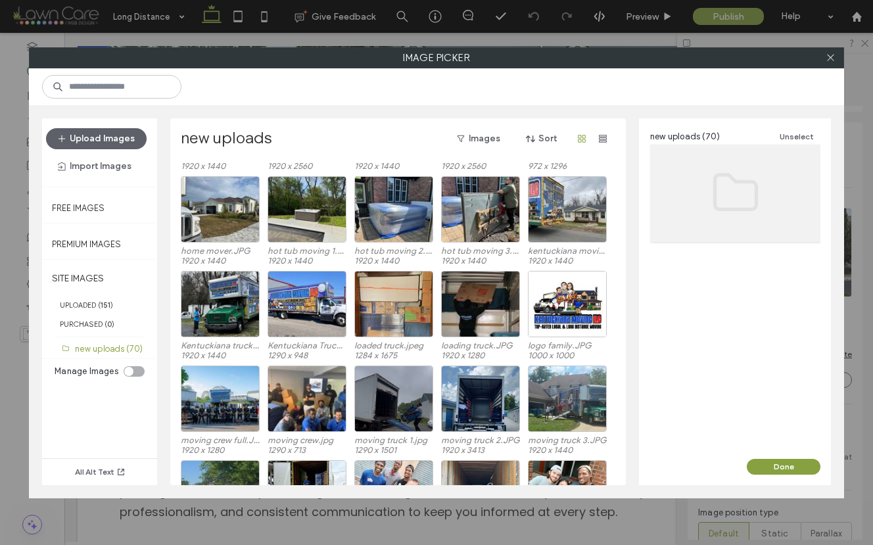
scroll to position [528, 0]
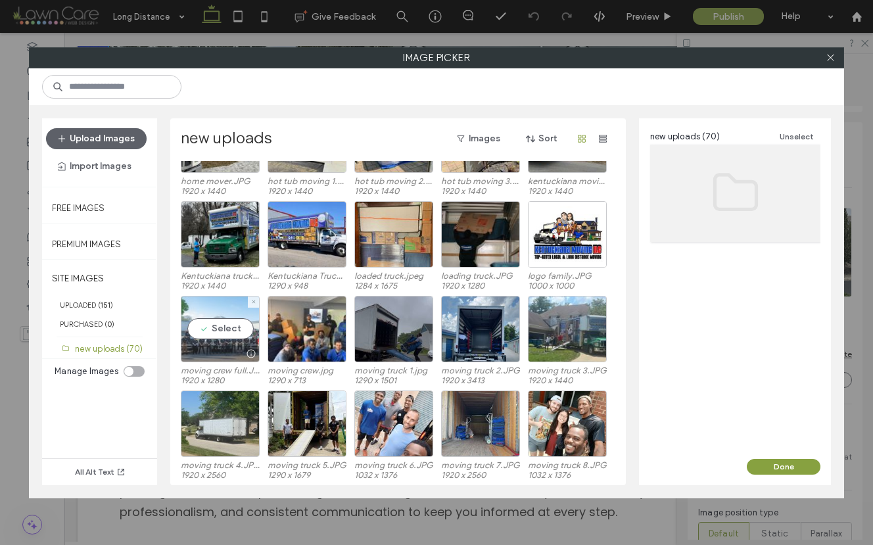
click at [200, 309] on div "Select" at bounding box center [220, 329] width 79 height 66
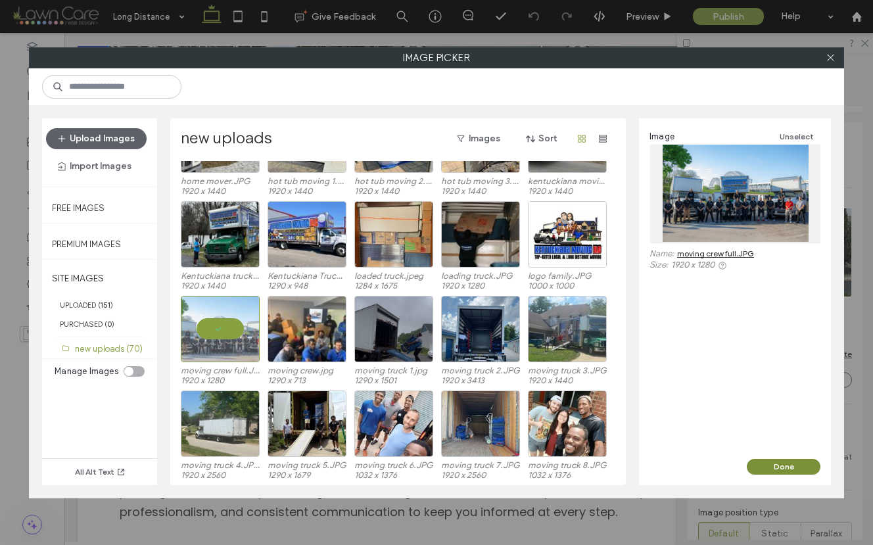
click at [781, 468] on button "Done" at bounding box center [783, 467] width 74 height 16
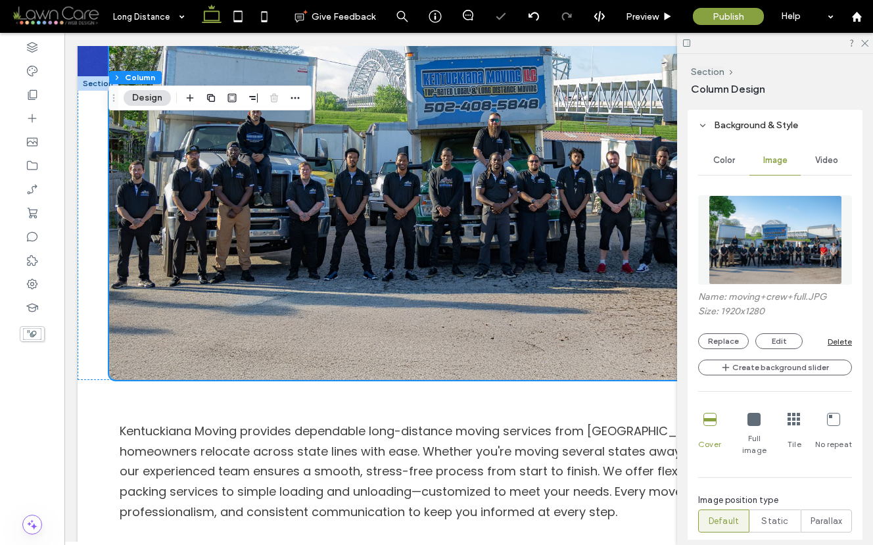
scroll to position [524, 0]
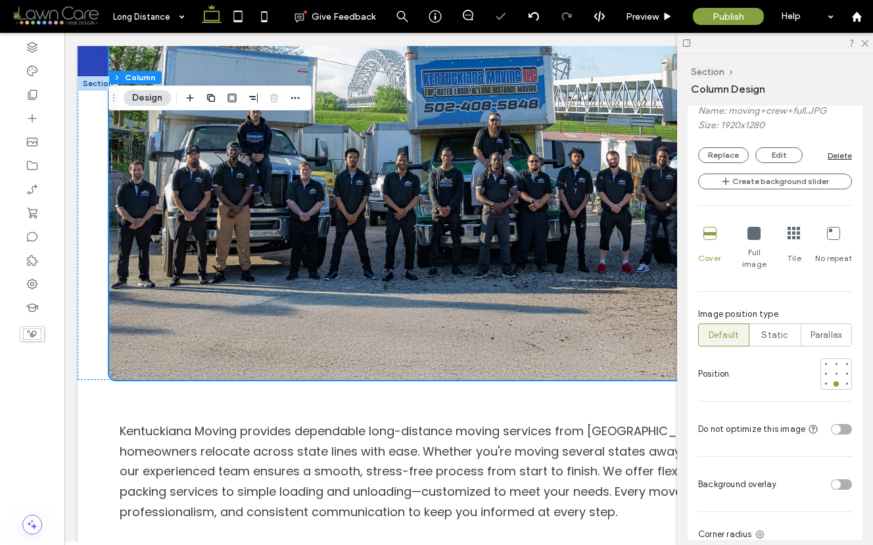
click at [831, 424] on div "toggle" at bounding box center [835, 428] width 9 height 9
click at [833, 371] on div at bounding box center [835, 373] width 5 height 5
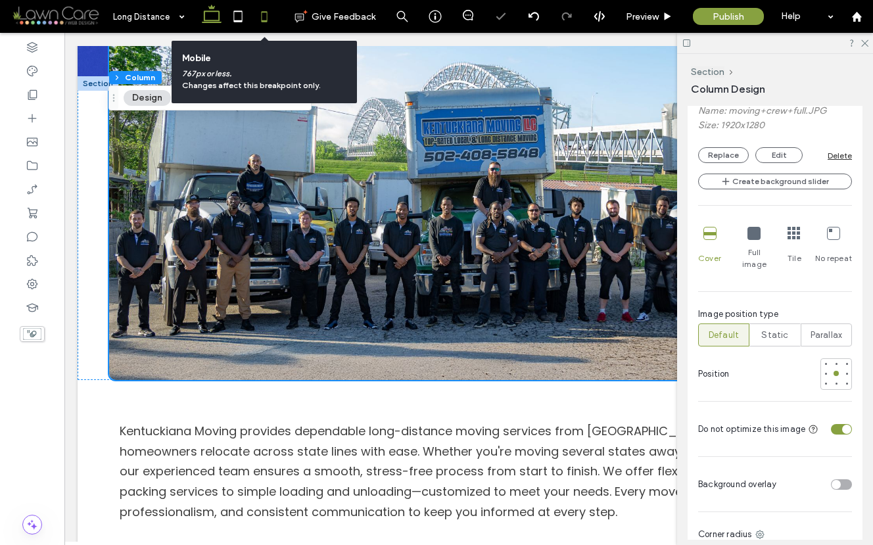
click at [262, 17] on icon at bounding box center [264, 16] width 26 height 26
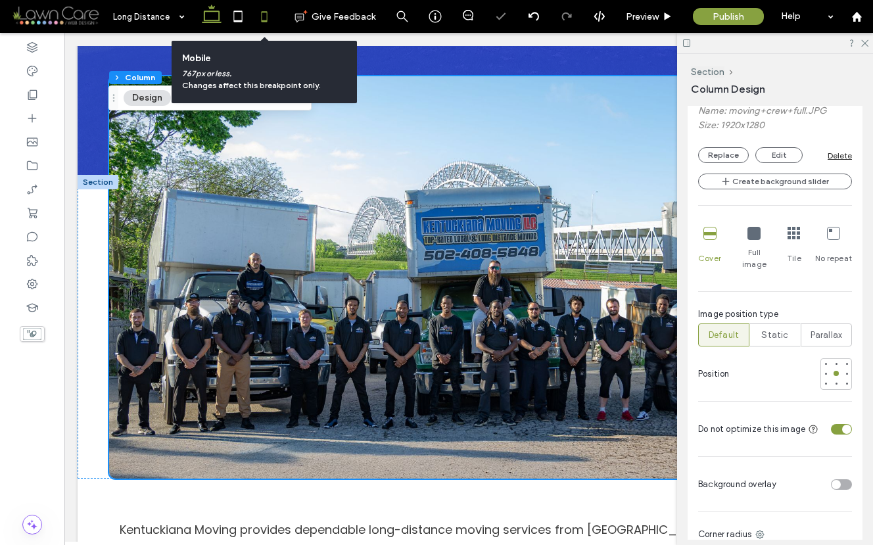
type input "**"
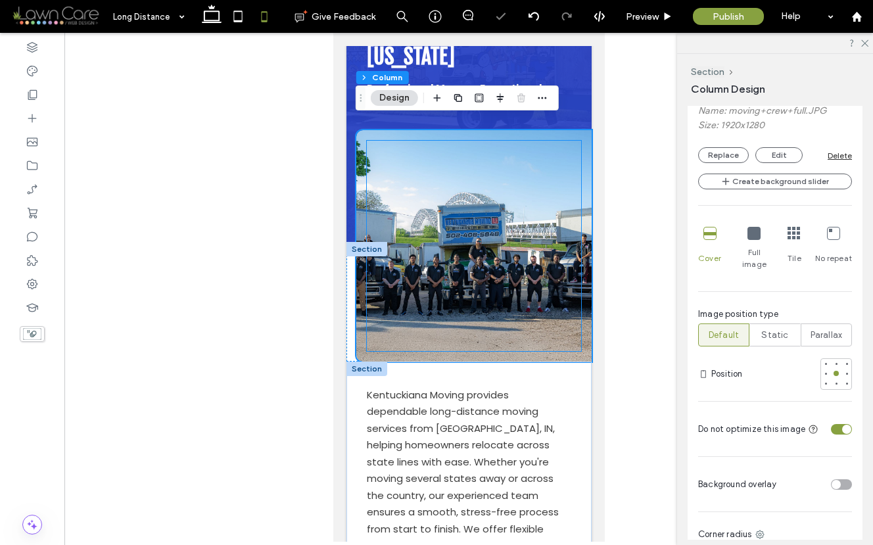
scroll to position [110, 0]
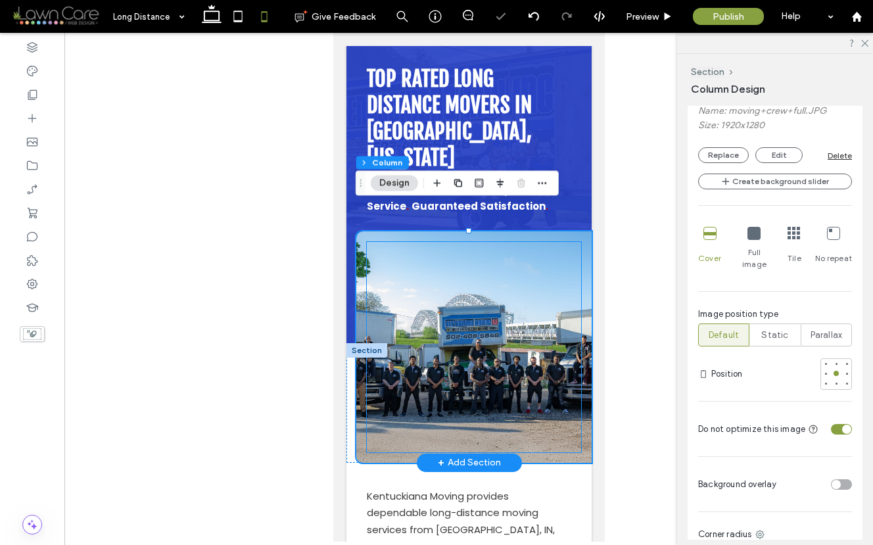
click at [490, 400] on div at bounding box center [473, 347] width 214 height 210
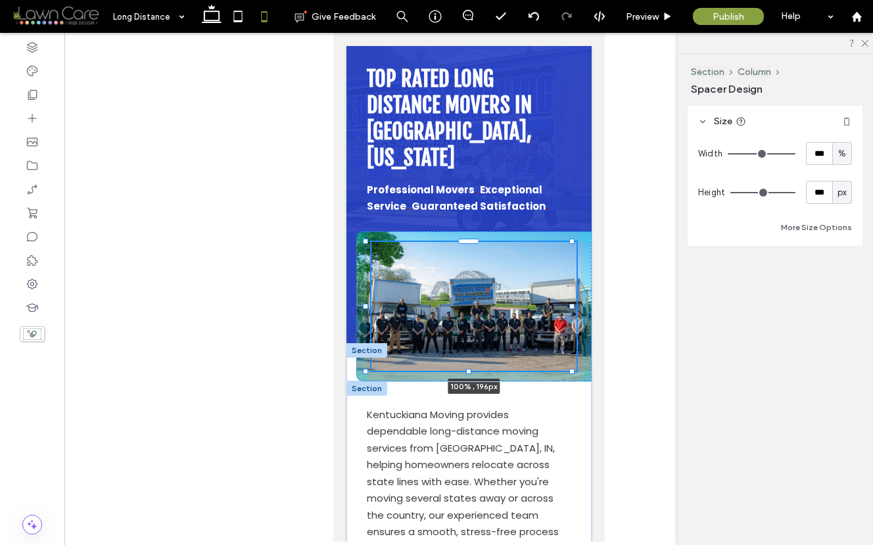
drag, startPoint x: 467, startPoint y: 424, endPoint x: 463, endPoint y: 383, distance: 40.9
type input "***"
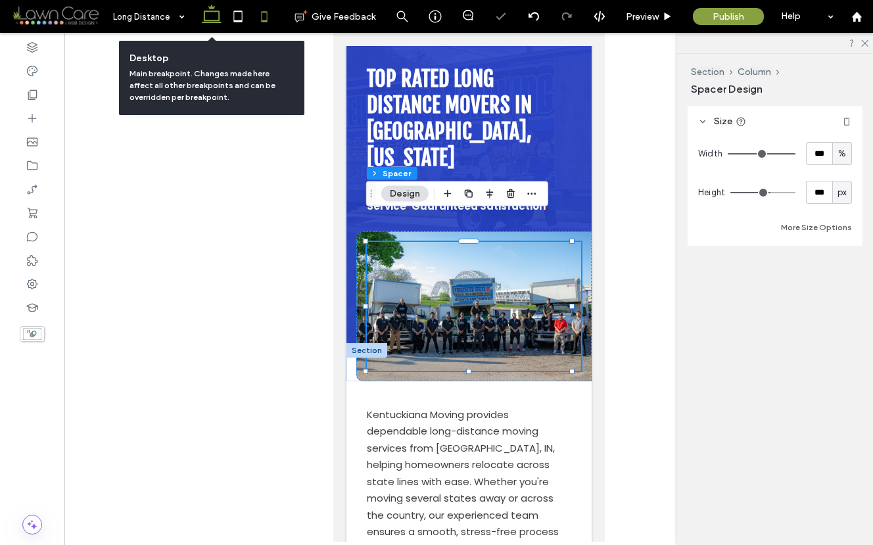
click at [214, 11] on use at bounding box center [212, 14] width 20 height 18
type input "***"
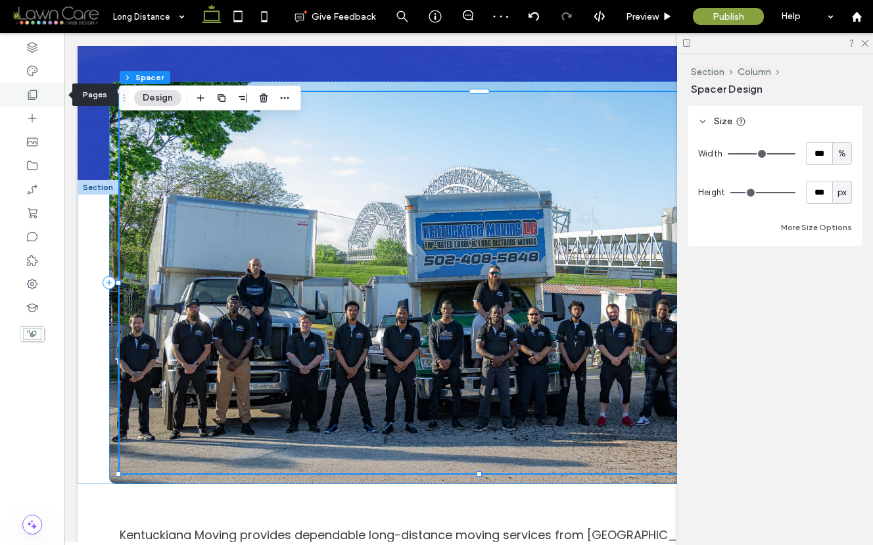
click at [26, 96] on icon at bounding box center [32, 94] width 13 height 13
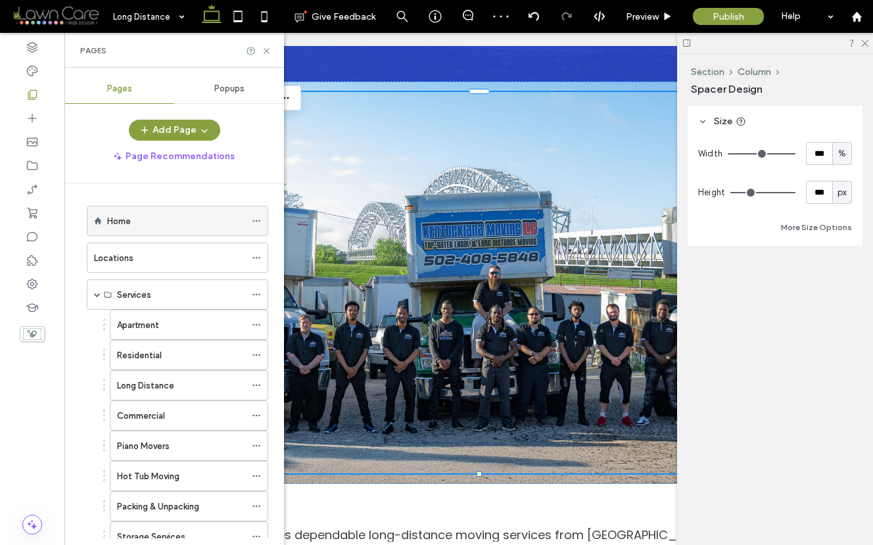
click at [133, 225] on div "Home" at bounding box center [176, 221] width 138 height 14
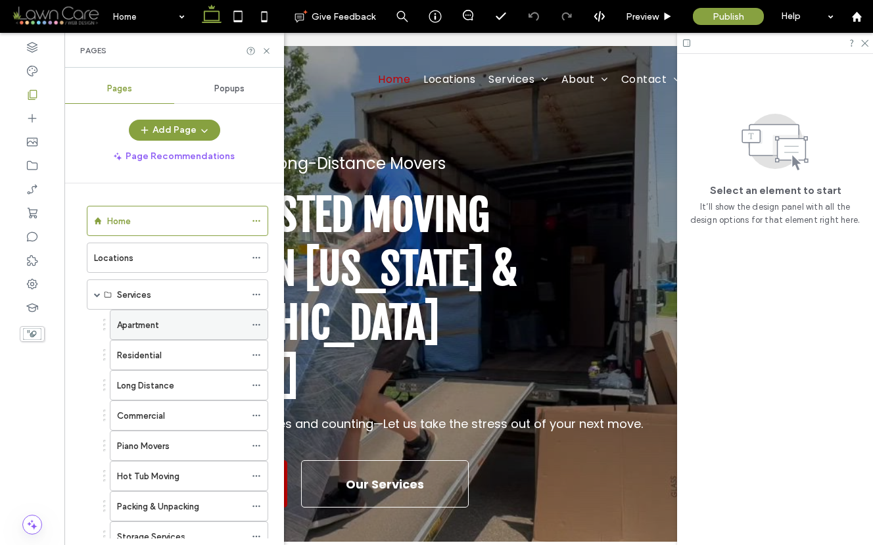
click at [202, 334] on div "Apartment" at bounding box center [181, 324] width 128 height 29
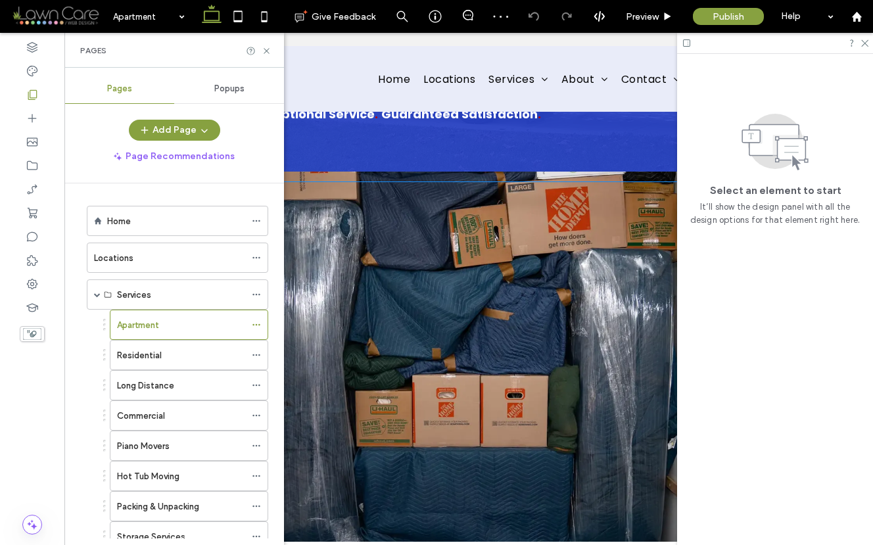
scroll to position [380, 0]
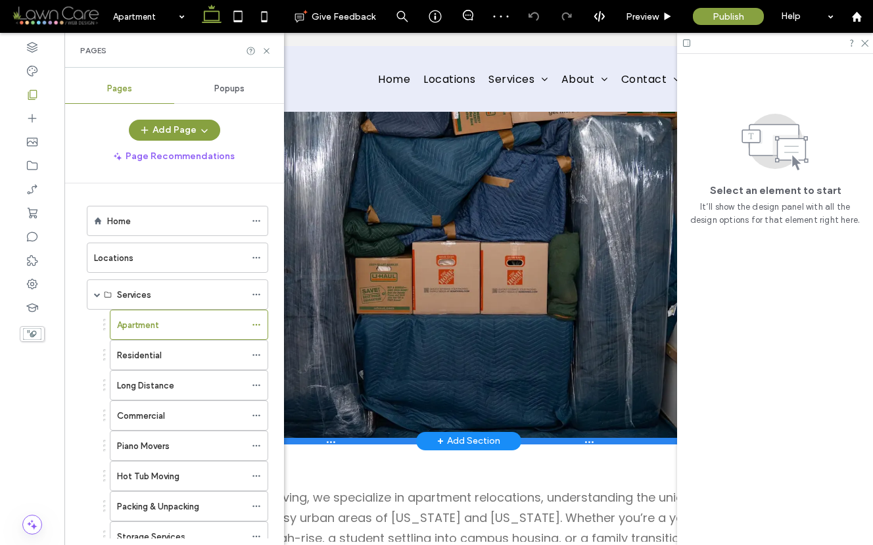
click at [623, 438] on div at bounding box center [464, 441] width 772 height 7
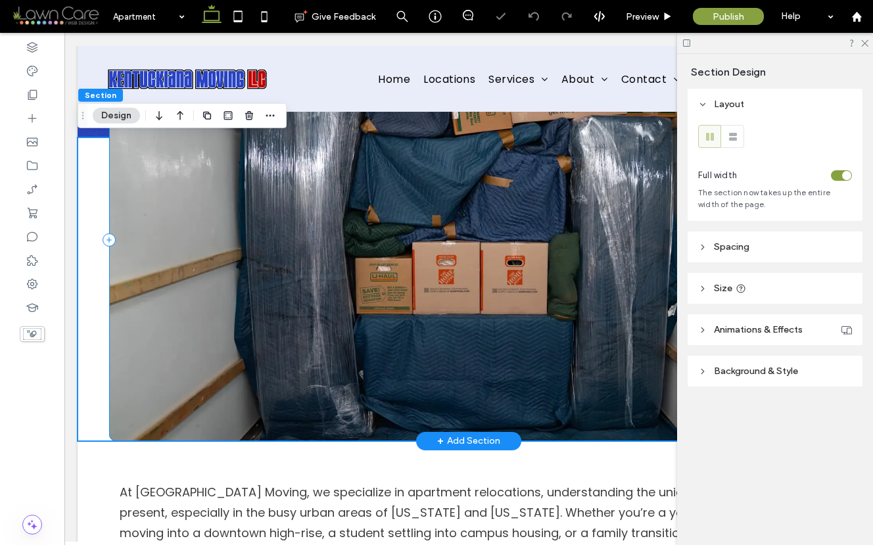
click at [631, 431] on div at bounding box center [484, 240] width 750 height 402
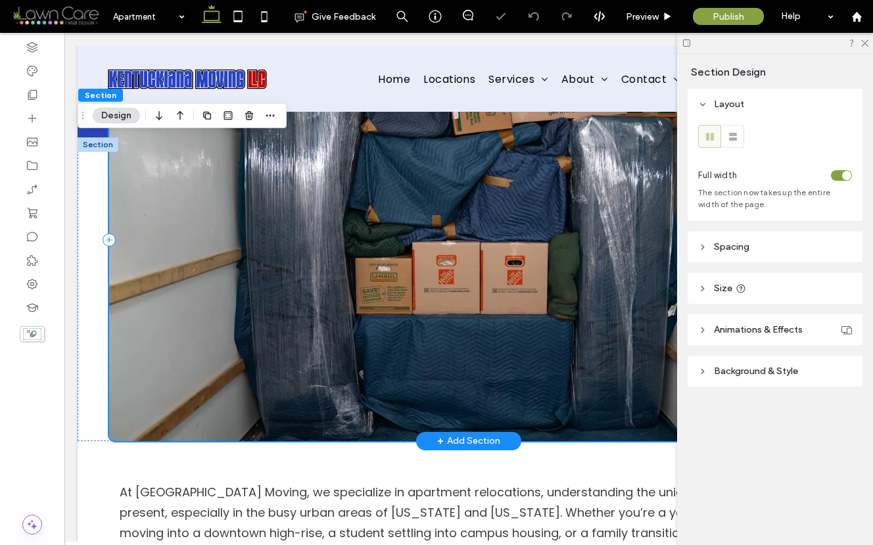
click at [631, 431] on div at bounding box center [484, 240] width 750 height 402
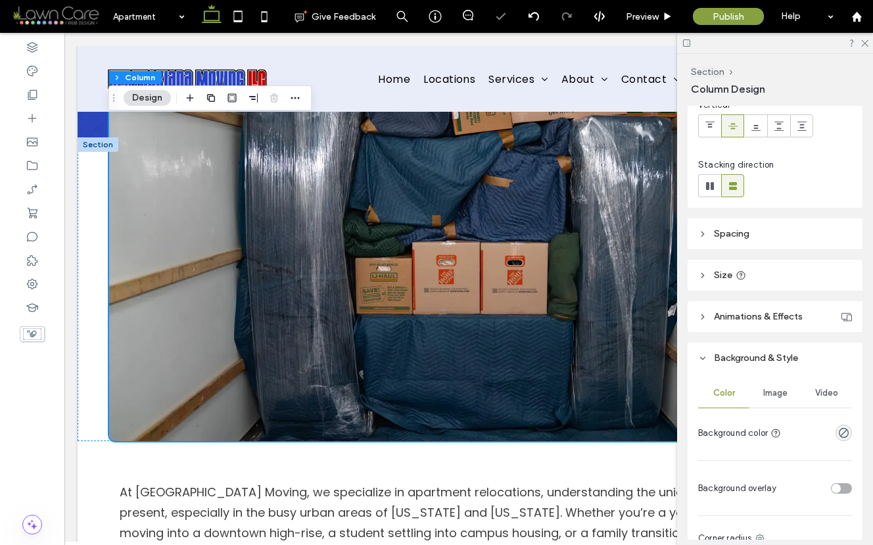
scroll to position [252, 0]
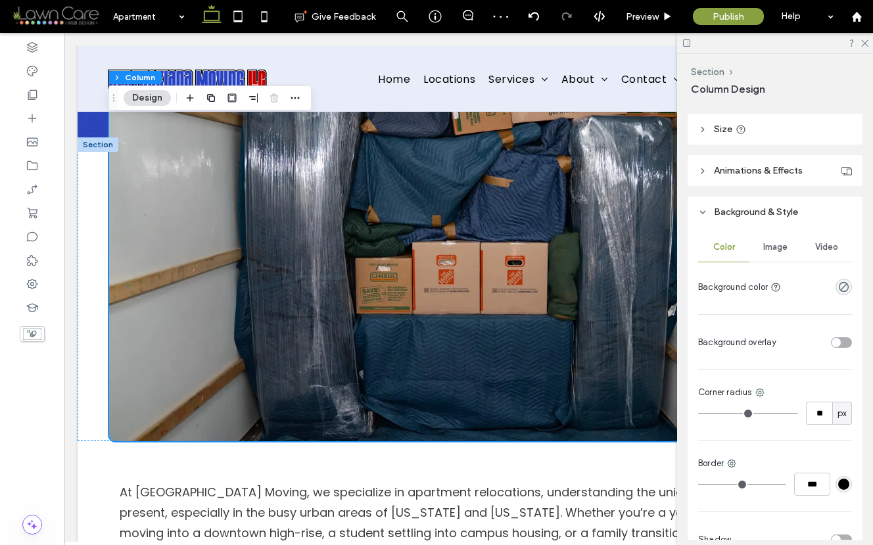
click at [765, 248] on span "Image" at bounding box center [775, 247] width 24 height 11
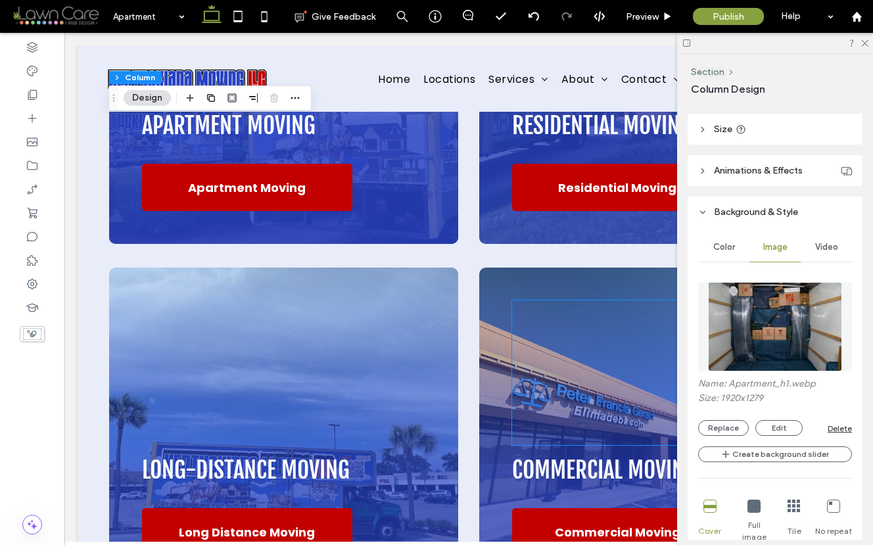
scroll to position [3175, 0]
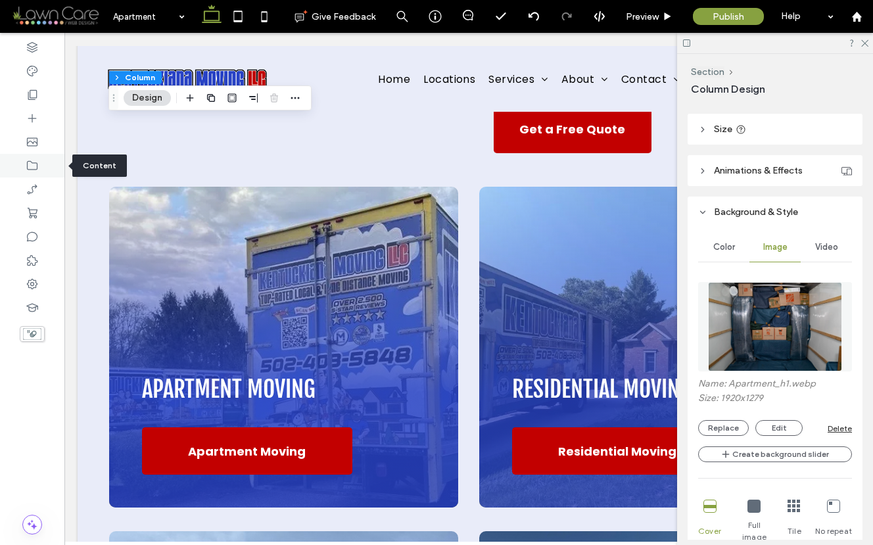
click at [35, 164] on icon at bounding box center [32, 165] width 13 height 13
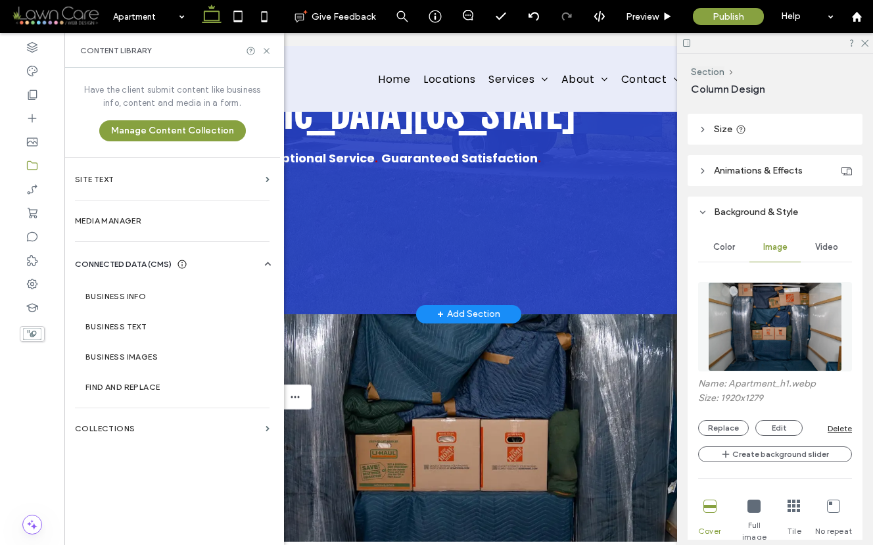
scroll to position [440, 0]
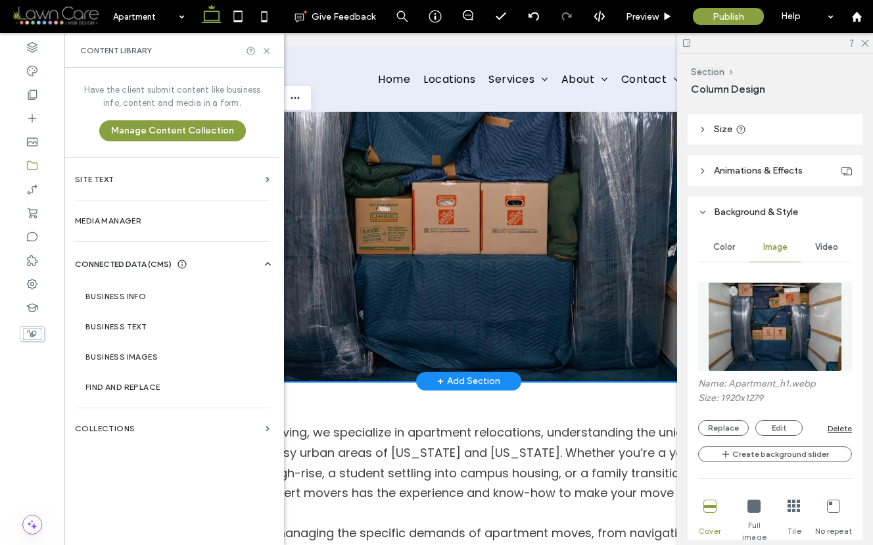
click at [621, 376] on div at bounding box center [484, 180] width 750 height 402
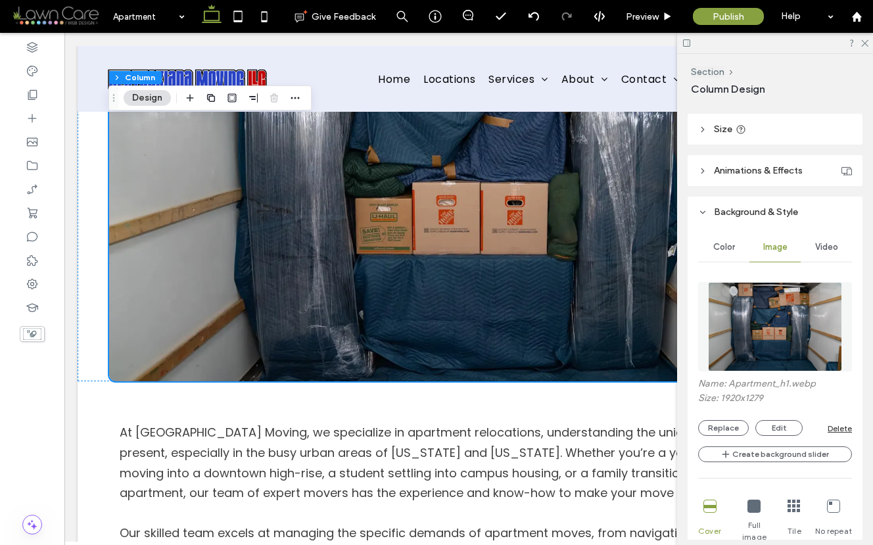
click at [778, 346] on img at bounding box center [774, 326] width 133 height 89
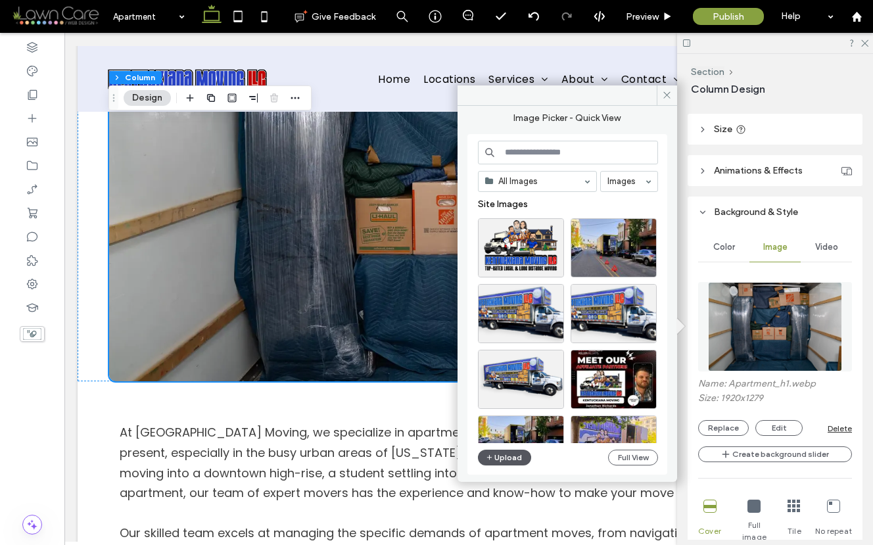
click at [508, 457] on button "Upload" at bounding box center [505, 457] width 54 height 16
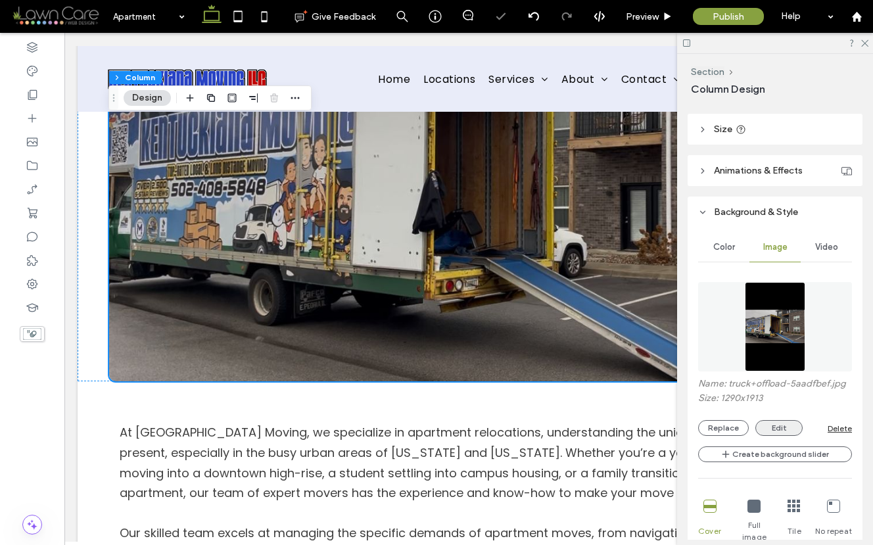
click at [774, 425] on button "Edit" at bounding box center [778, 428] width 47 height 16
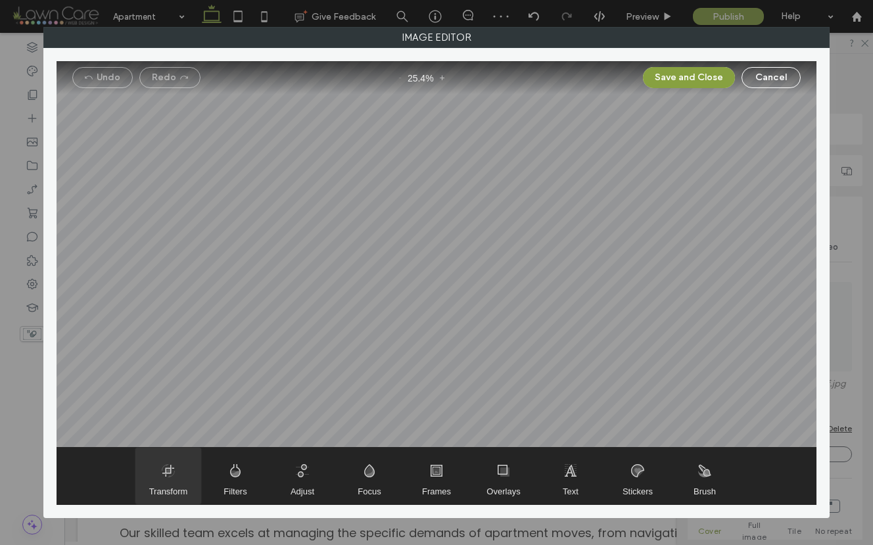
click at [173, 490] on span "Transform" at bounding box center [168, 491] width 39 height 10
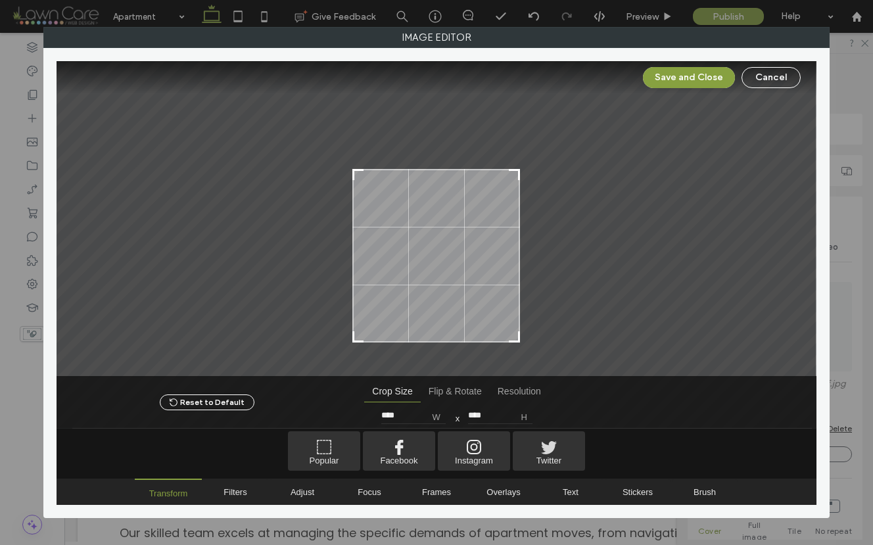
drag, startPoint x: 517, startPoint y: 98, endPoint x: 620, endPoint y: 173, distance: 127.5
click at [620, 173] on div at bounding box center [436, 218] width 759 height 314
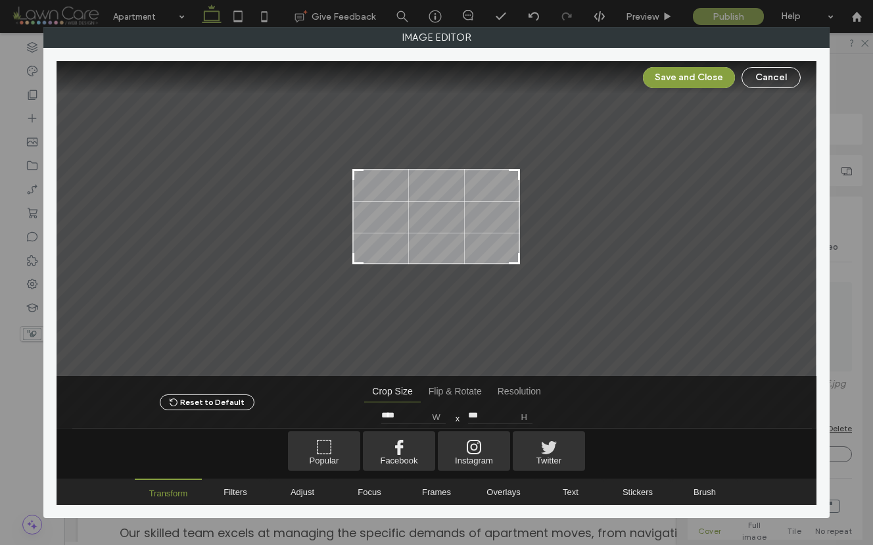
drag, startPoint x: 516, startPoint y: 340, endPoint x: 587, endPoint y: 262, distance: 106.0
click at [587, 262] on div at bounding box center [436, 218] width 759 height 314
type input "***"
click at [521, 172] on div at bounding box center [436, 218] width 759 height 314
click at [675, 76] on button "Save and Close" at bounding box center [689, 77] width 92 height 21
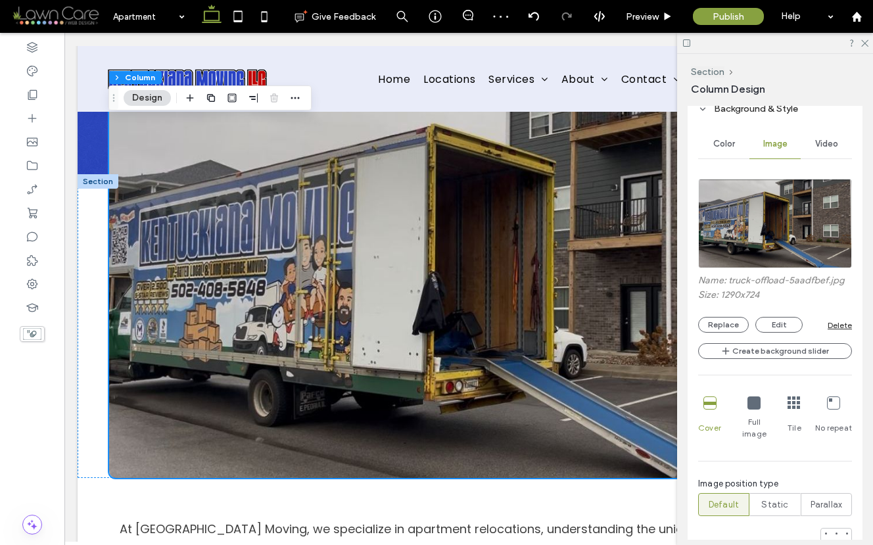
scroll to position [688, 0]
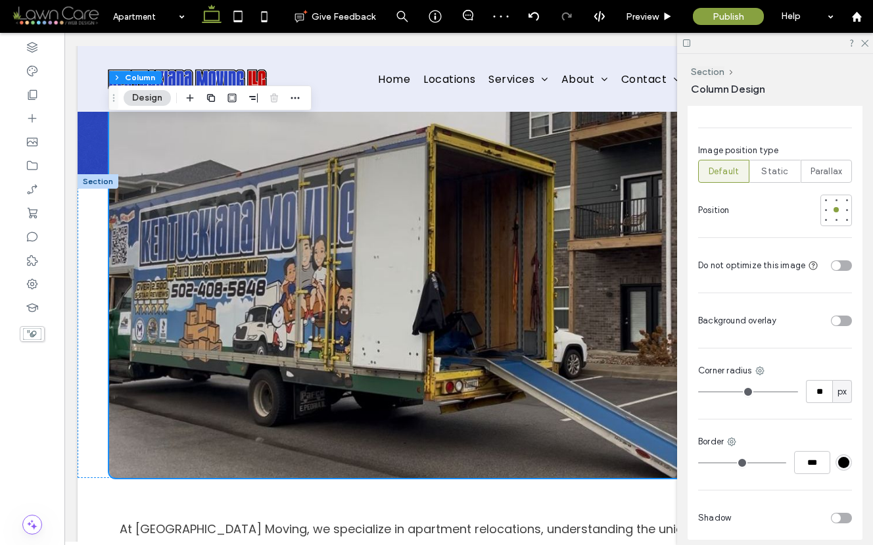
click at [833, 261] on div "toggle" at bounding box center [835, 265] width 9 height 9
click at [844, 207] on div at bounding box center [846, 209] width 5 height 5
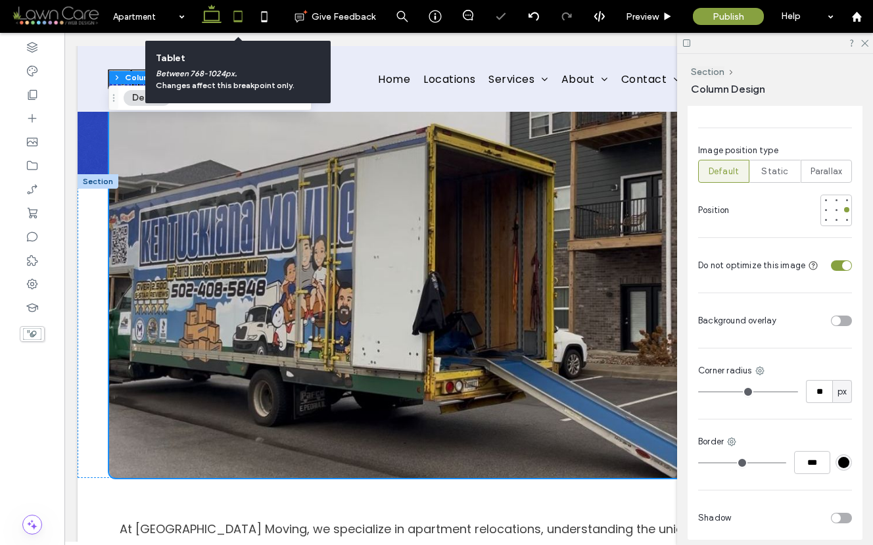
click at [240, 16] on icon at bounding box center [238, 16] width 26 height 26
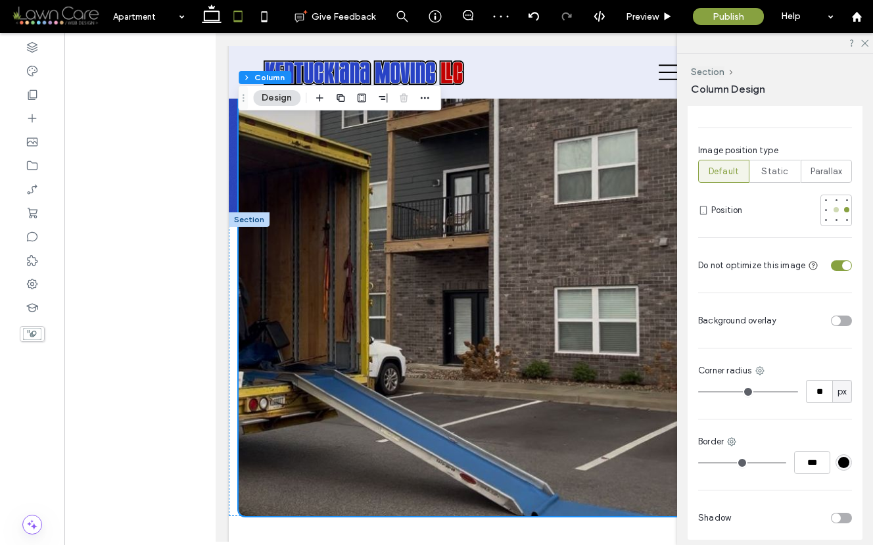
click at [833, 207] on div at bounding box center [835, 209] width 5 height 5
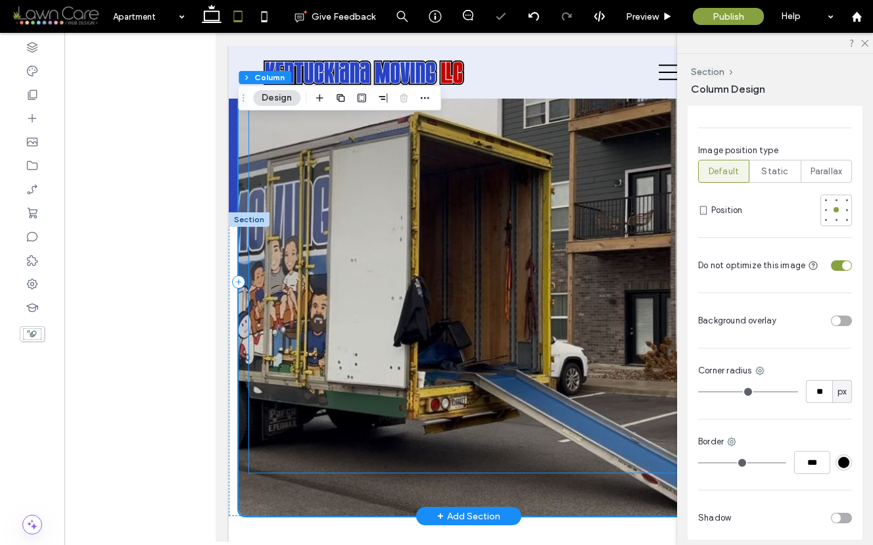
click at [537, 446] on div at bounding box center [473, 281] width 449 height 381
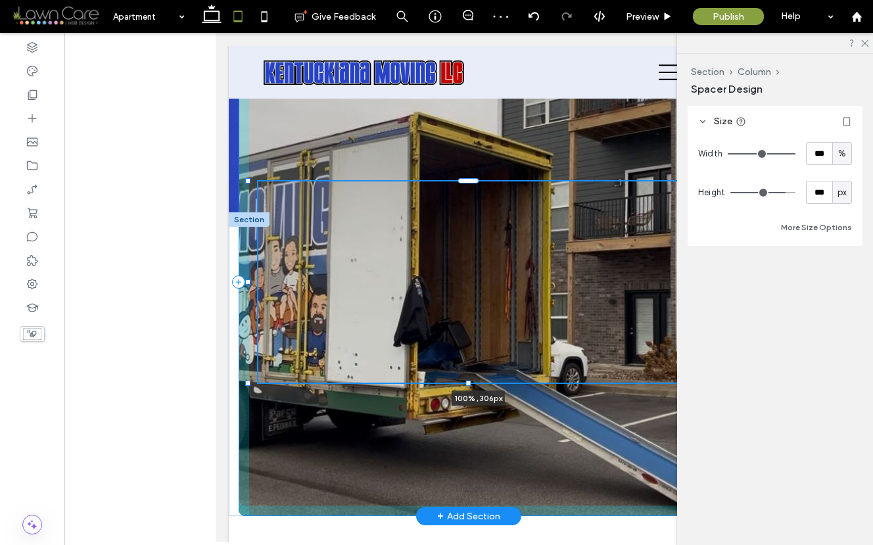
drag, startPoint x: 466, startPoint y: 473, endPoint x: 469, endPoint y: 384, distance: 89.4
click at [469, 384] on div at bounding box center [468, 382] width 5 height 5
type input "***"
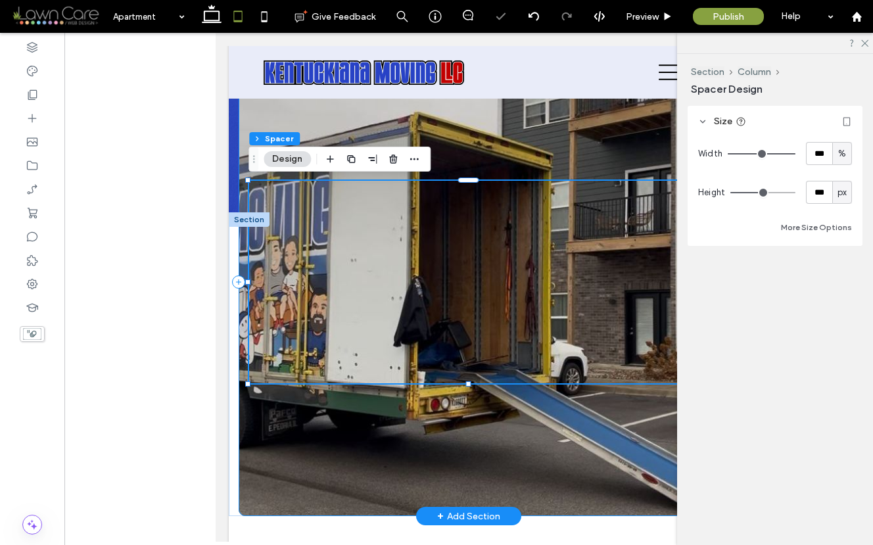
click at [518, 451] on div "100% , 308px" at bounding box center [474, 282] width 470 height 468
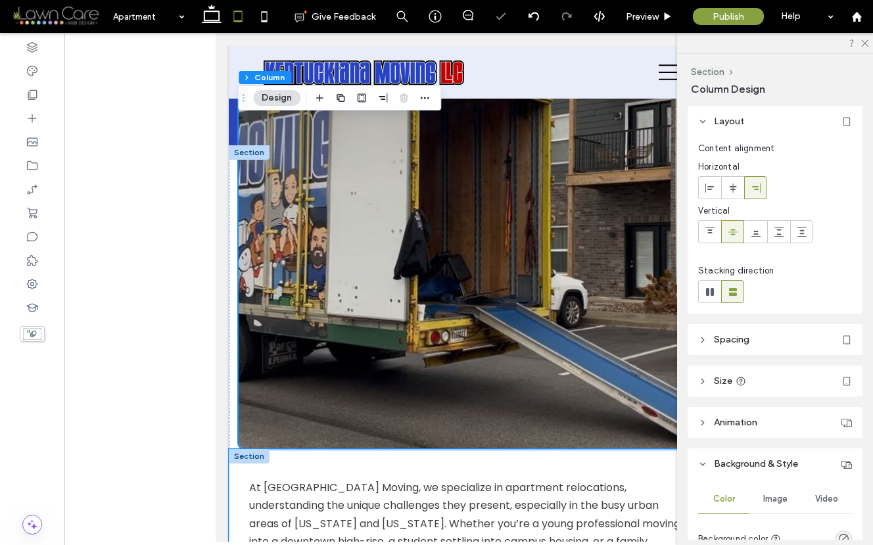
scroll to position [373, 0]
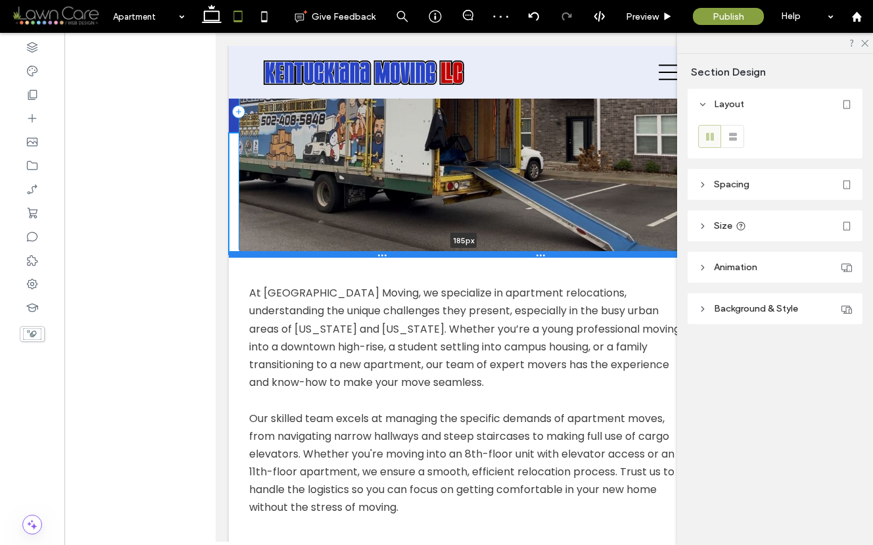
drag, startPoint x: 544, startPoint y: 438, endPoint x: 520, endPoint y: 248, distance: 192.1
click at [520, 251] on div at bounding box center [464, 254] width 470 height 7
type input "***"
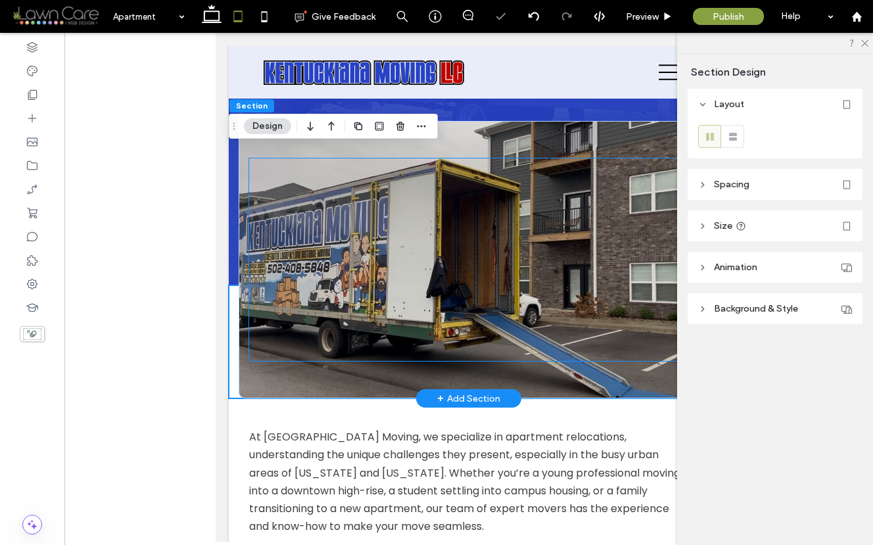
scroll to position [176, 0]
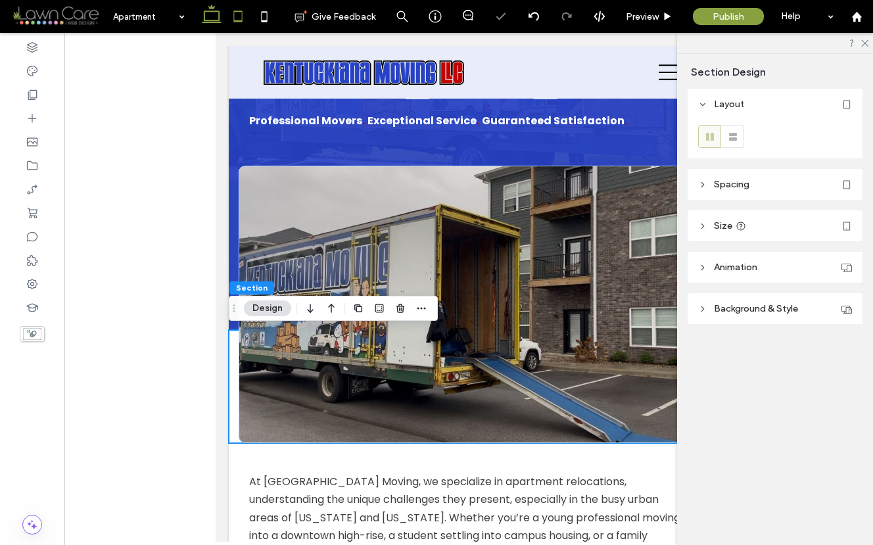
click at [211, 17] on icon at bounding box center [211, 16] width 26 height 26
type input "***"
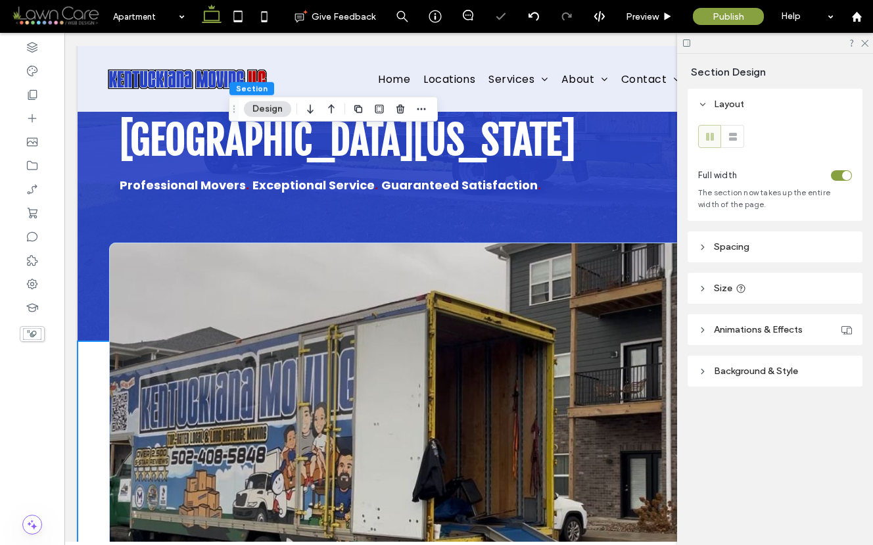
scroll to position [386, 0]
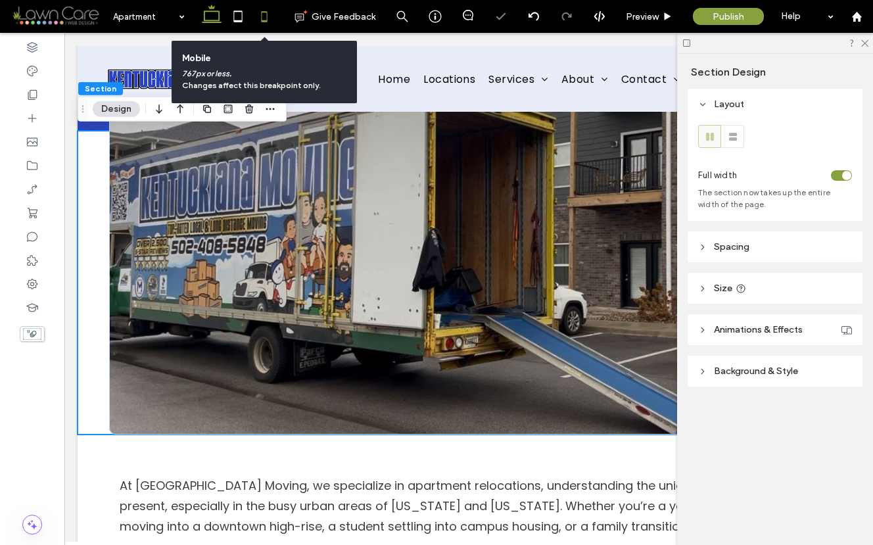
click at [262, 11] on use at bounding box center [264, 16] width 6 height 11
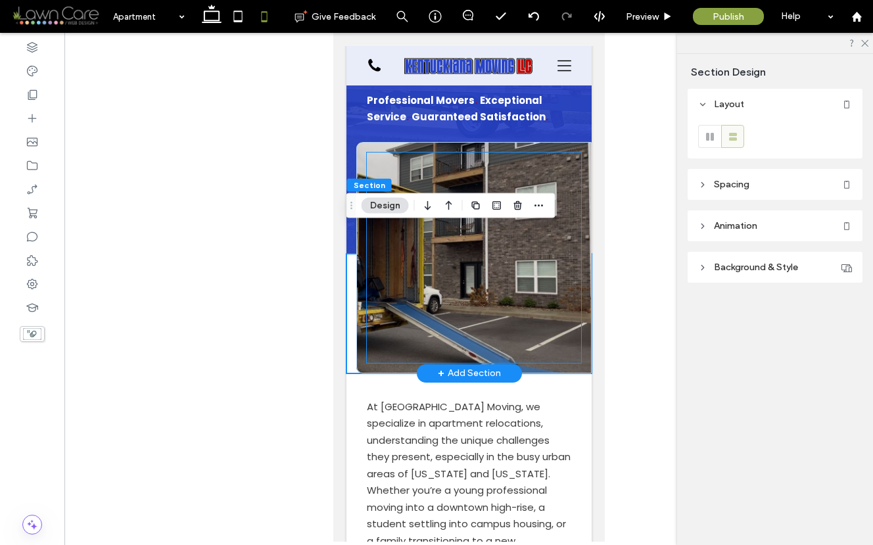
click at [481, 252] on div at bounding box center [473, 257] width 214 height 210
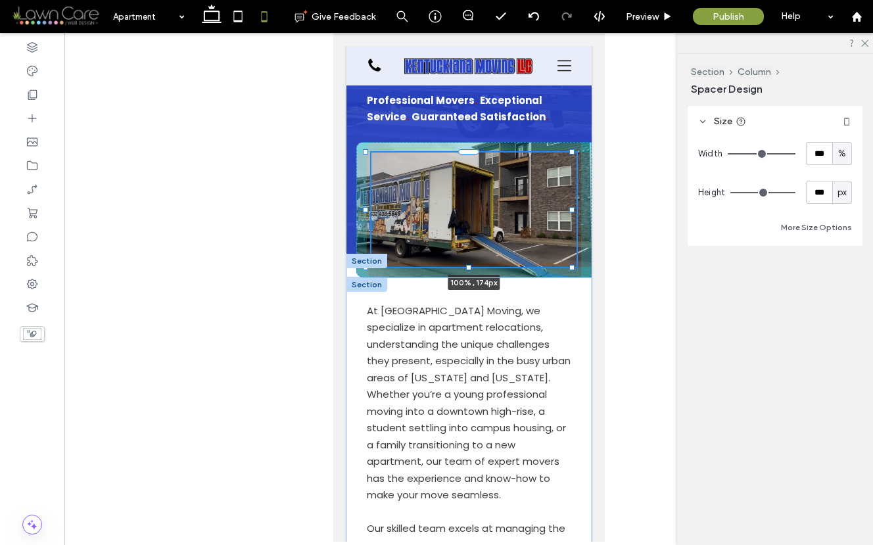
drag, startPoint x: 467, startPoint y: 334, endPoint x: 463, endPoint y: 286, distance: 48.1
type input "***"
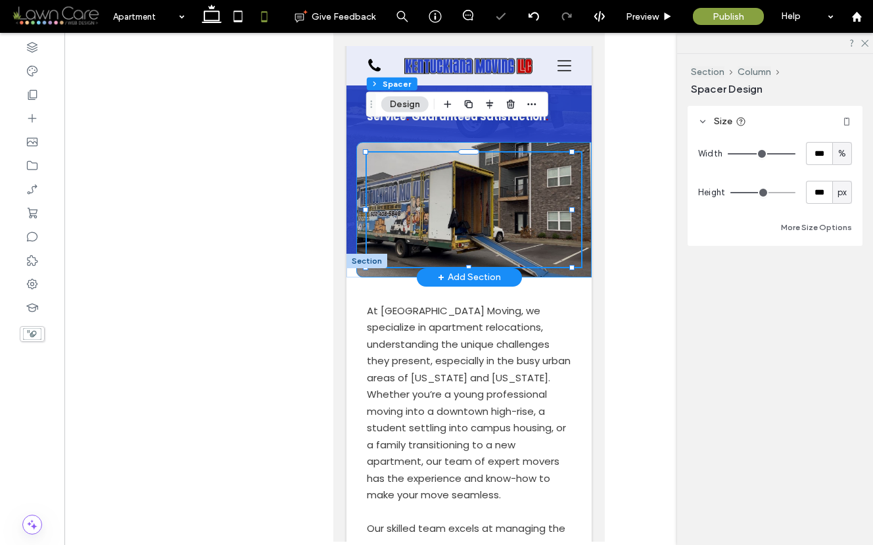
click at [576, 236] on div "100% , 174px" at bounding box center [472, 209] width 235 height 135
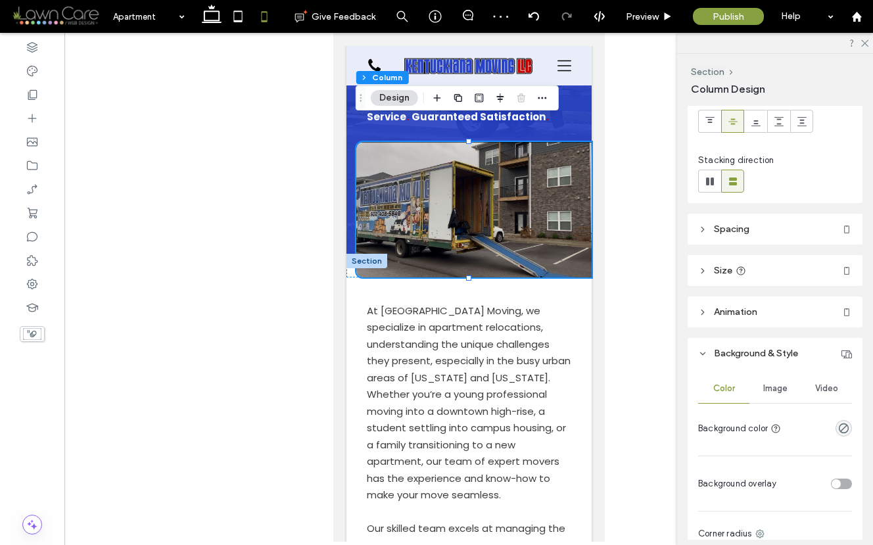
scroll to position [116, 0]
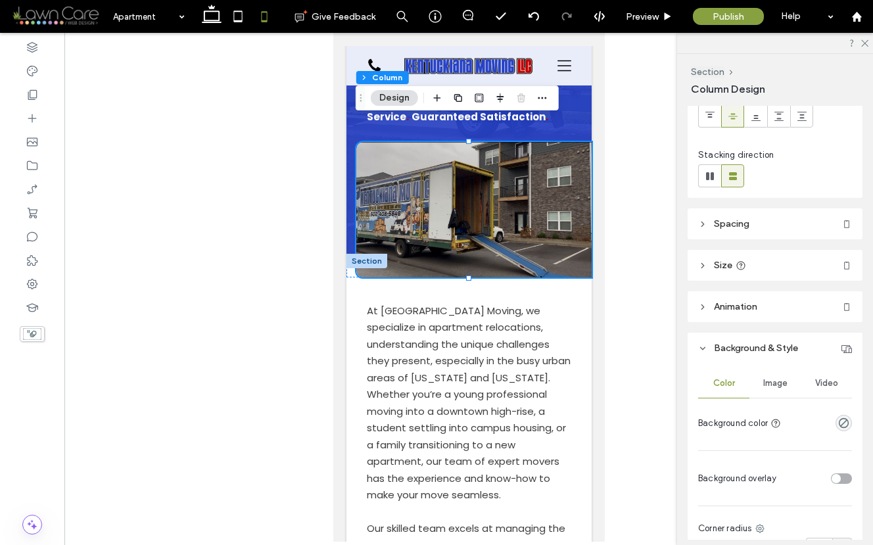
click at [779, 380] on span "Image" at bounding box center [775, 383] width 24 height 11
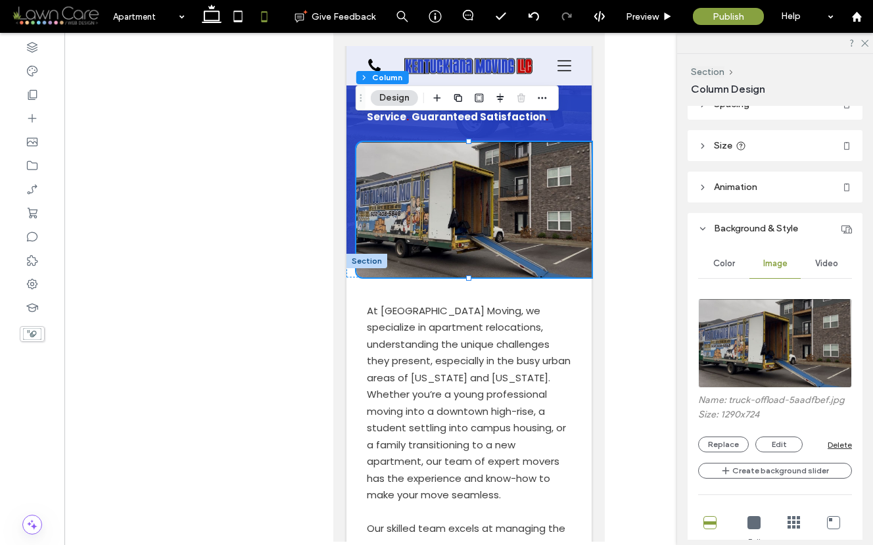
scroll to position [493, 0]
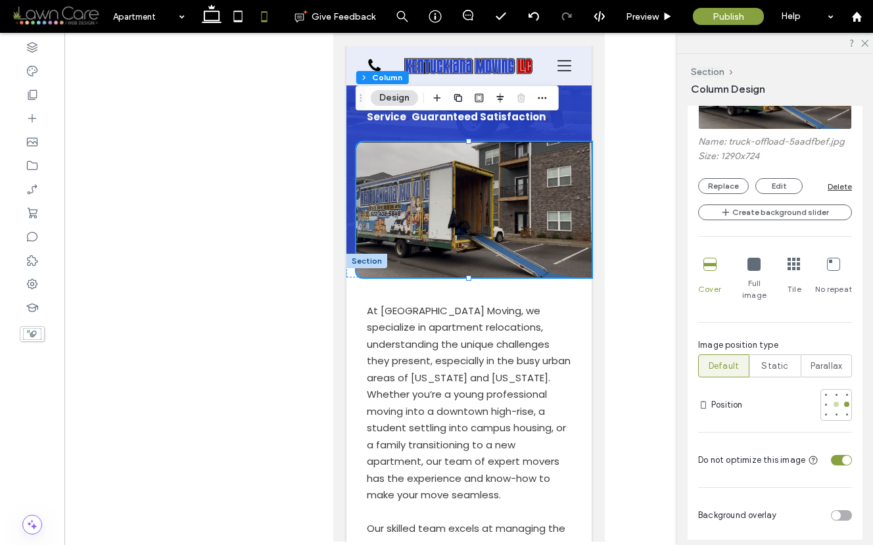
click at [833, 401] on div at bounding box center [835, 403] width 5 height 5
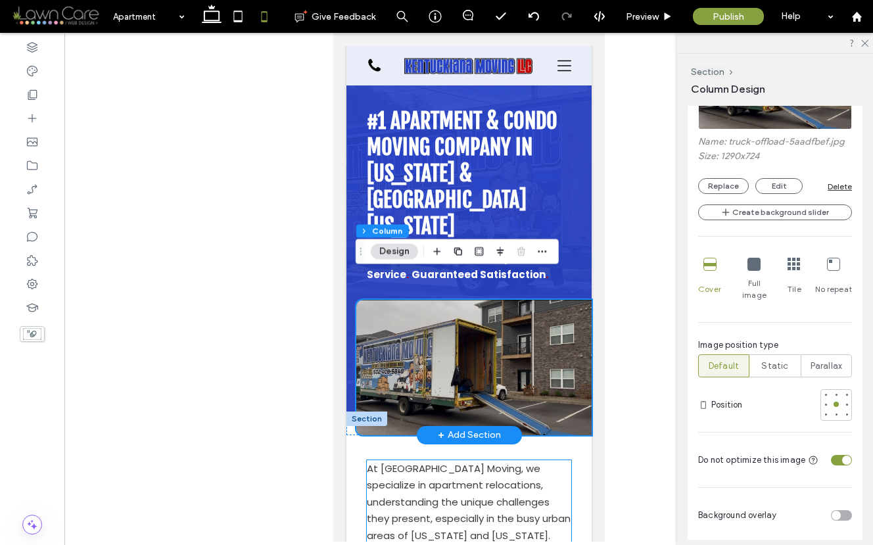
scroll to position [0, 0]
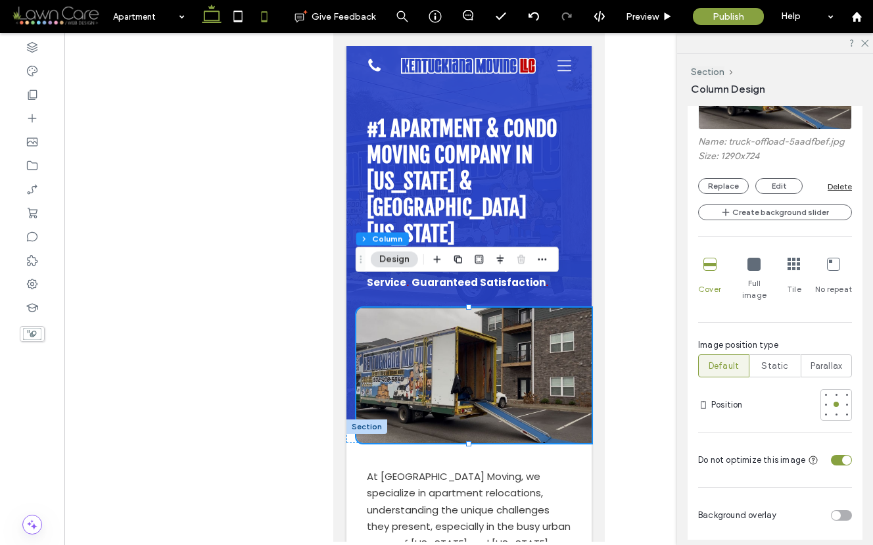
click at [207, 11] on use at bounding box center [212, 14] width 20 height 18
type input "***"
type input "****"
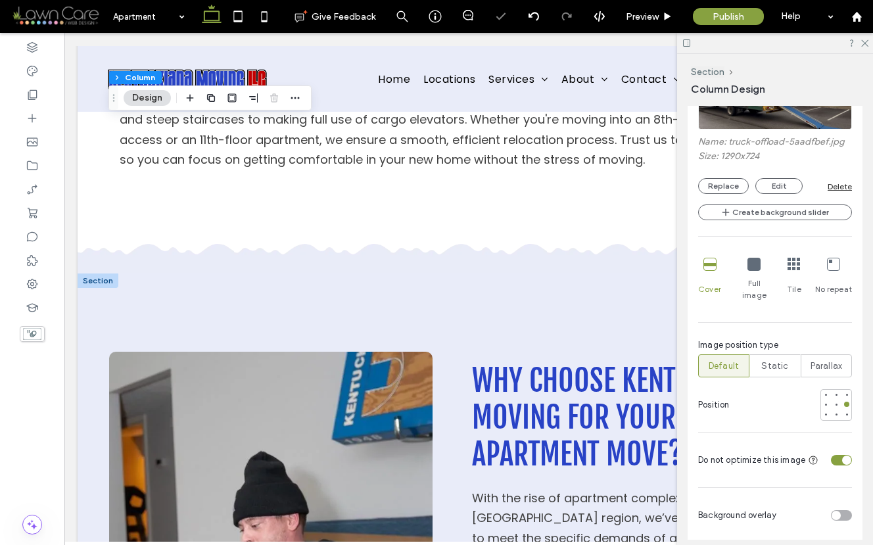
scroll to position [1095, 0]
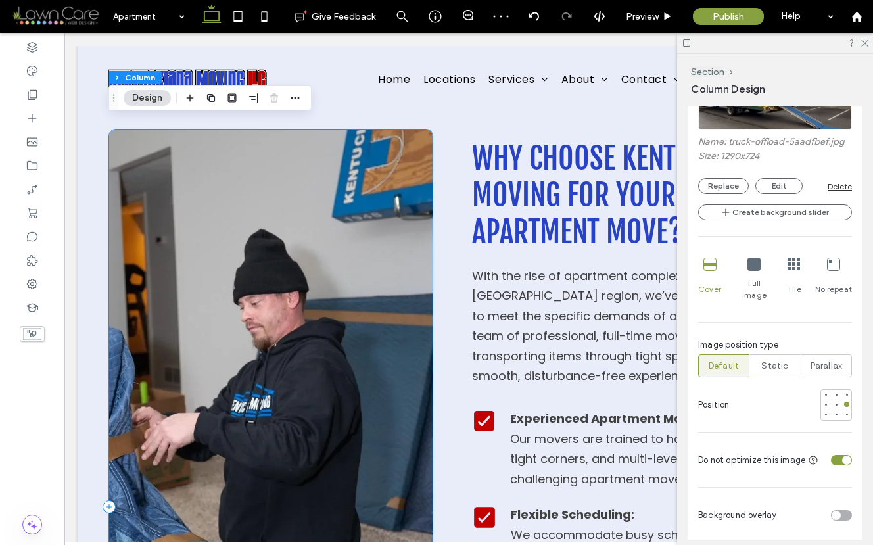
click at [413, 198] on div at bounding box center [271, 507] width 324 height 756
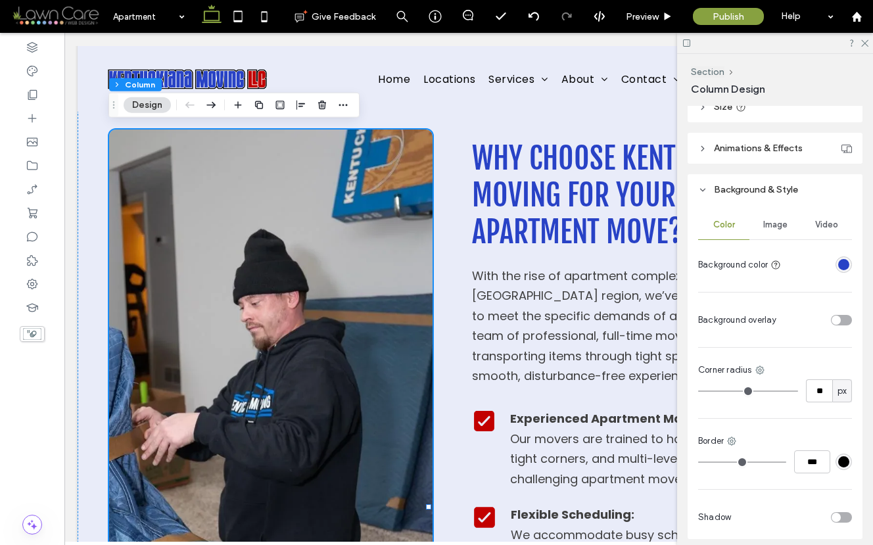
scroll to position [268, 0]
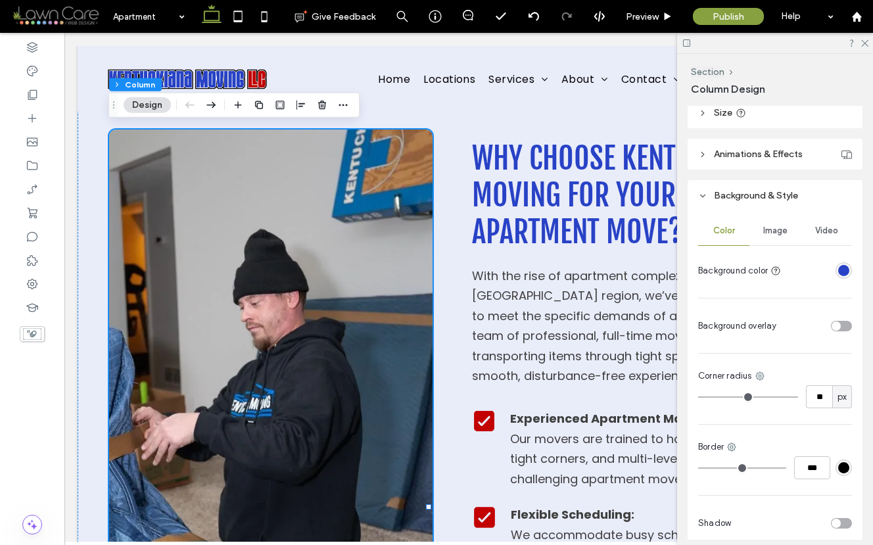
click at [766, 231] on span "Image" at bounding box center [775, 230] width 24 height 11
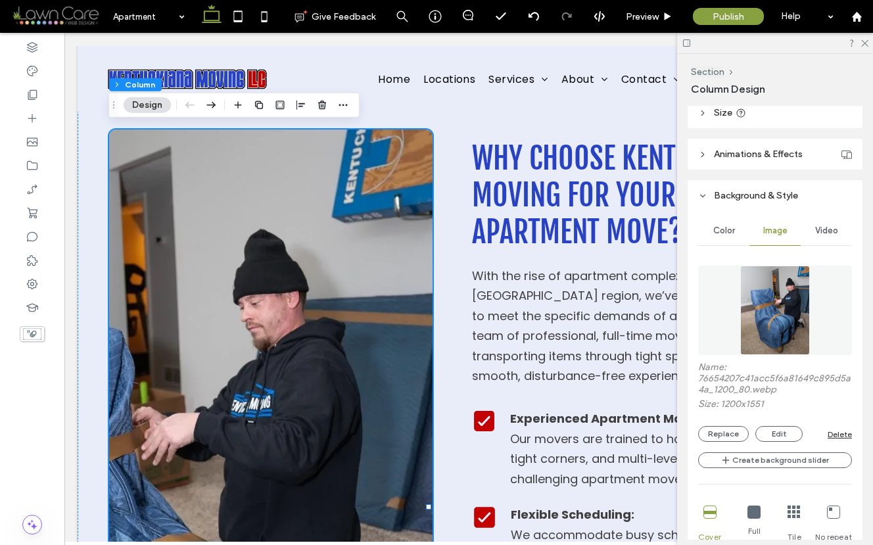
click at [785, 311] on img at bounding box center [775, 309] width 70 height 89
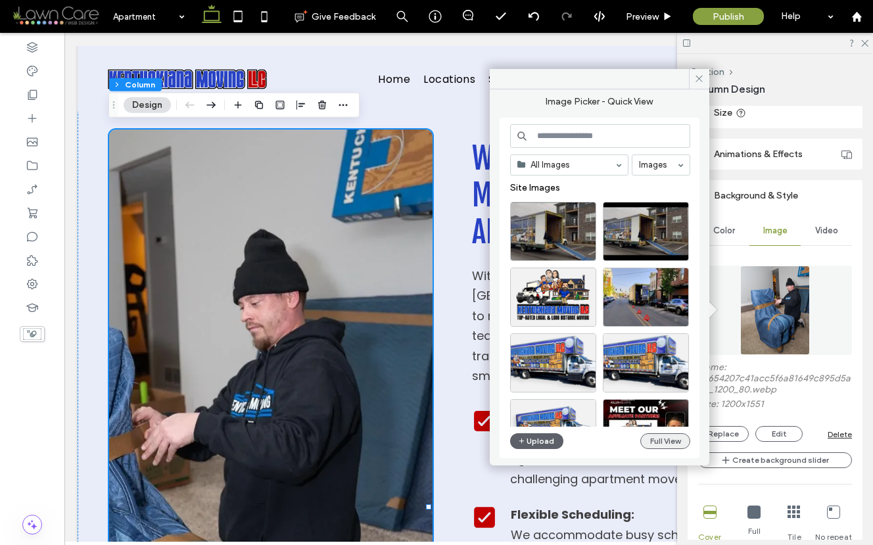
click at [658, 438] on button "Full View" at bounding box center [665, 441] width 50 height 16
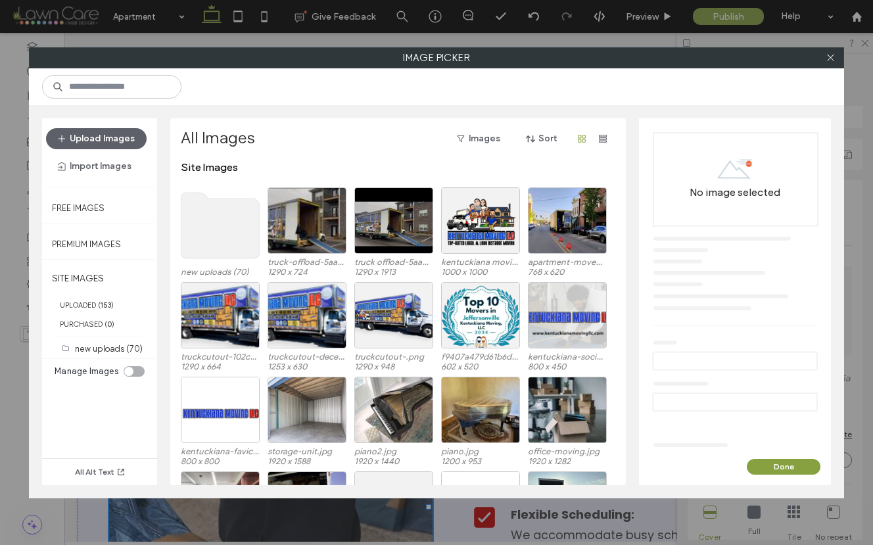
click at [214, 231] on use at bounding box center [220, 226] width 78 height 66
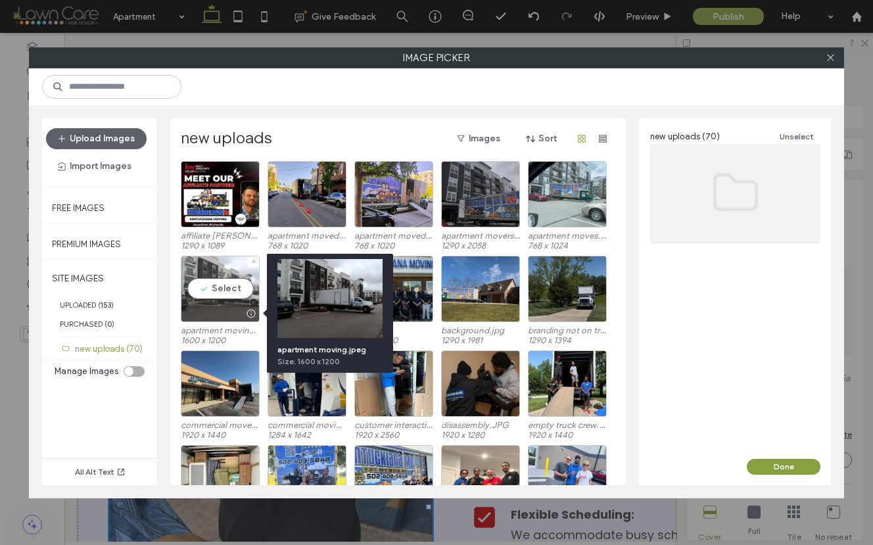
click at [253, 314] on div at bounding box center [250, 313] width 16 height 11
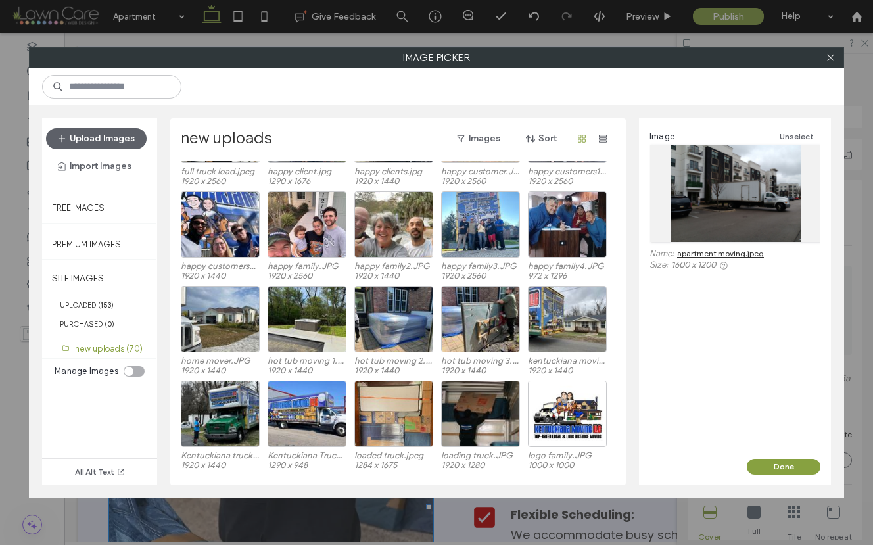
scroll to position [451, 0]
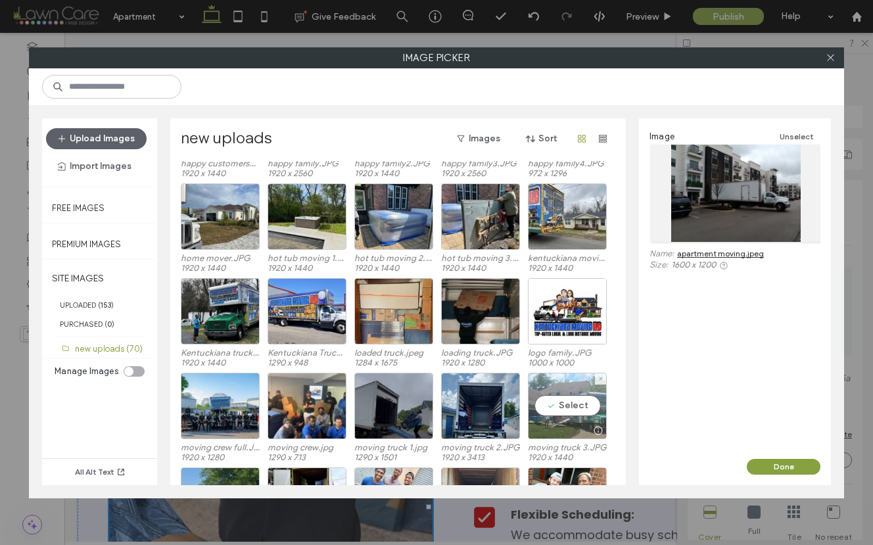
click at [601, 430] on div at bounding box center [597, 430] width 16 height 11
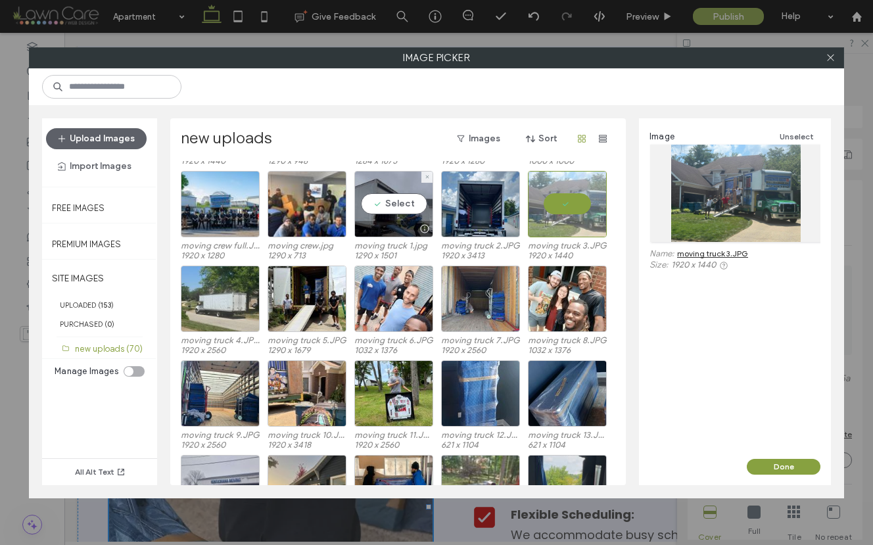
scroll to position [704, 0]
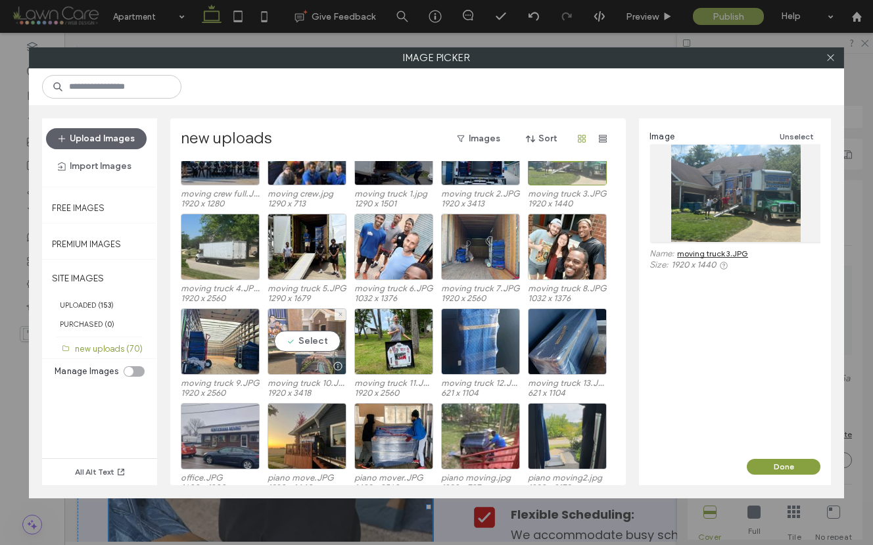
click at [303, 339] on div "Select" at bounding box center [306, 341] width 79 height 66
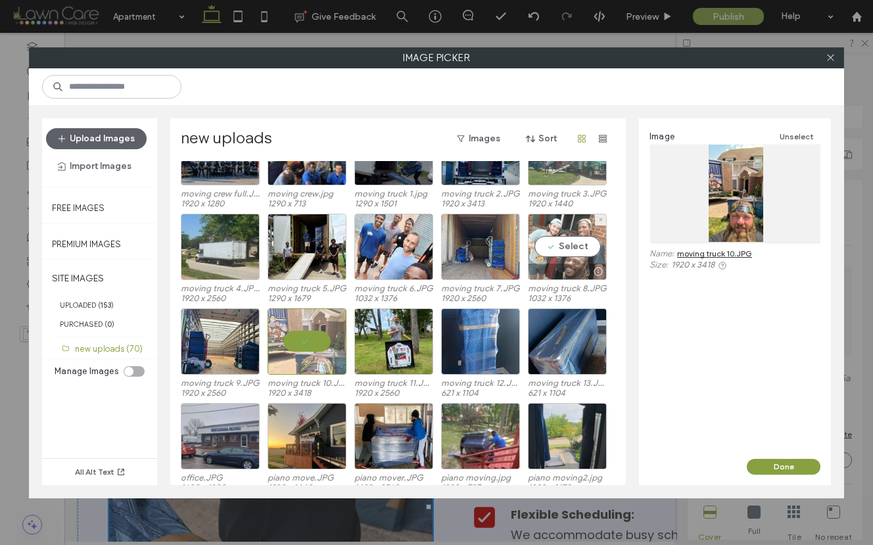
click at [599, 273] on div at bounding box center [597, 271] width 16 height 11
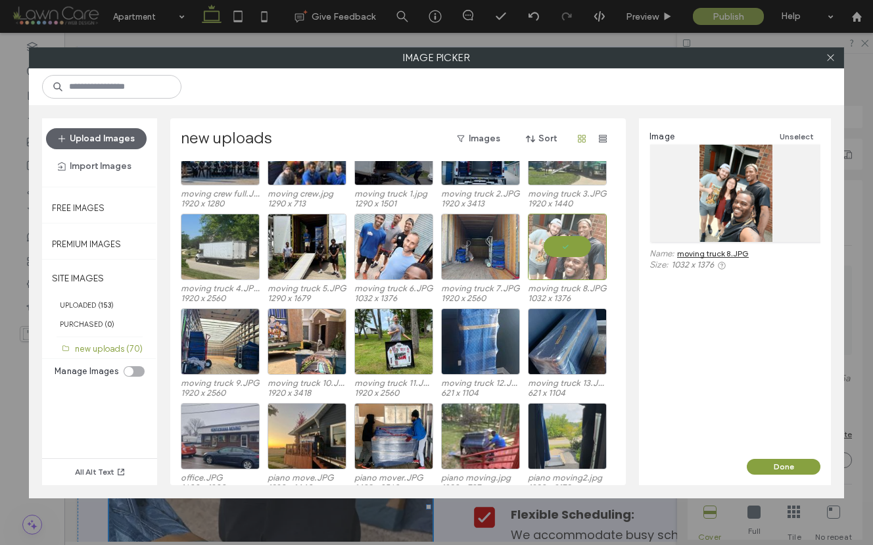
click at [721, 254] on link "moving truck 8.JPG" at bounding box center [713, 253] width 72 height 10
click at [832, 58] on icon at bounding box center [830, 58] width 10 height 10
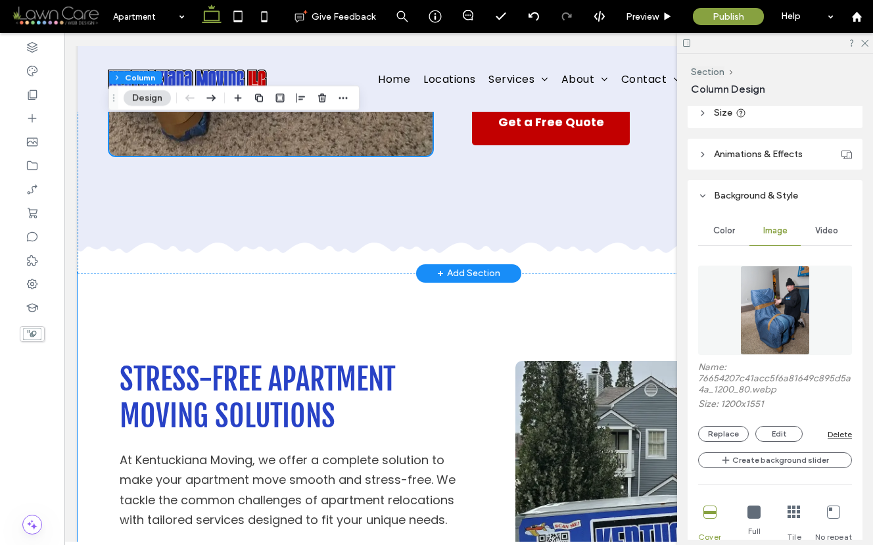
scroll to position [1219, 0]
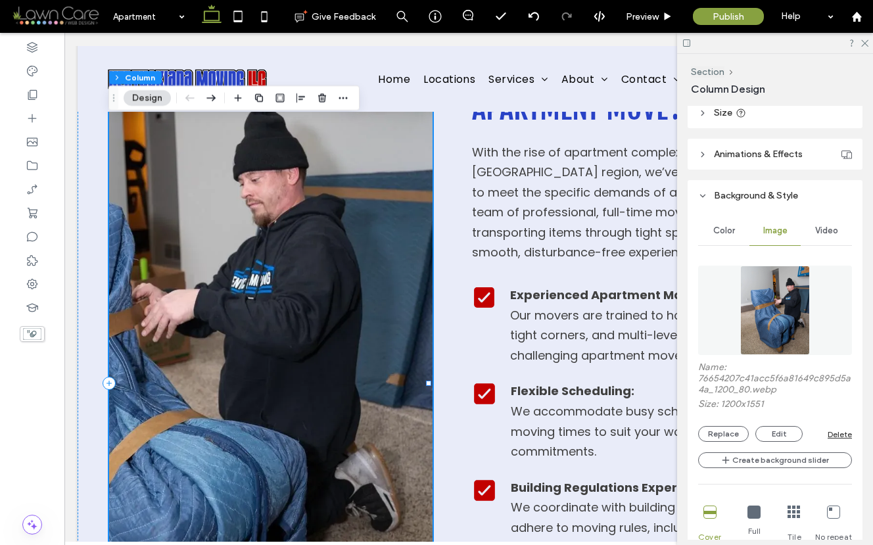
click at [423, 369] on div at bounding box center [271, 384] width 324 height 756
click at [744, 320] on img at bounding box center [775, 309] width 70 height 89
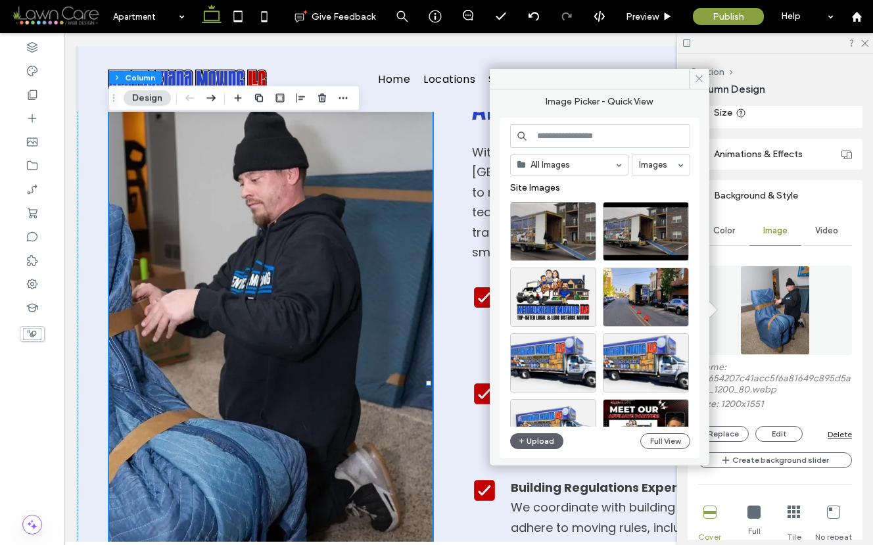
click at [566, 134] on input at bounding box center [600, 136] width 180 height 24
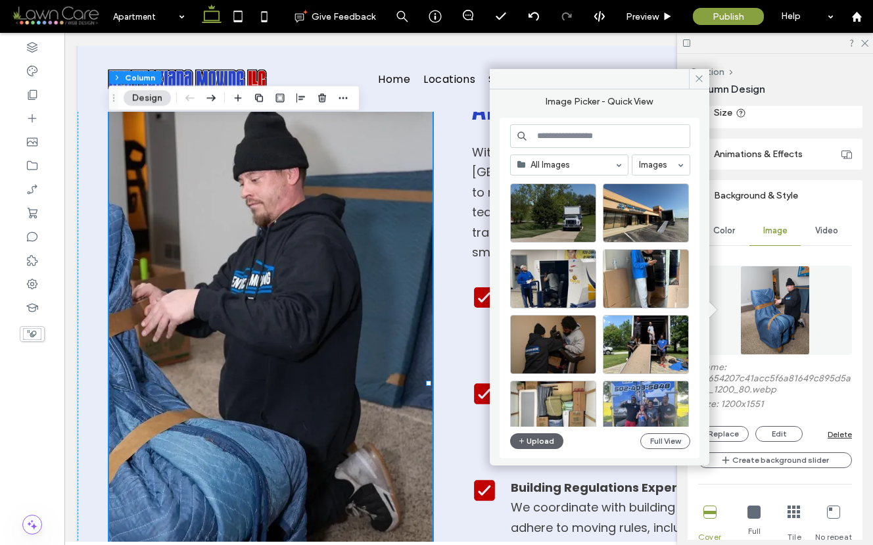
scroll to position [576, 0]
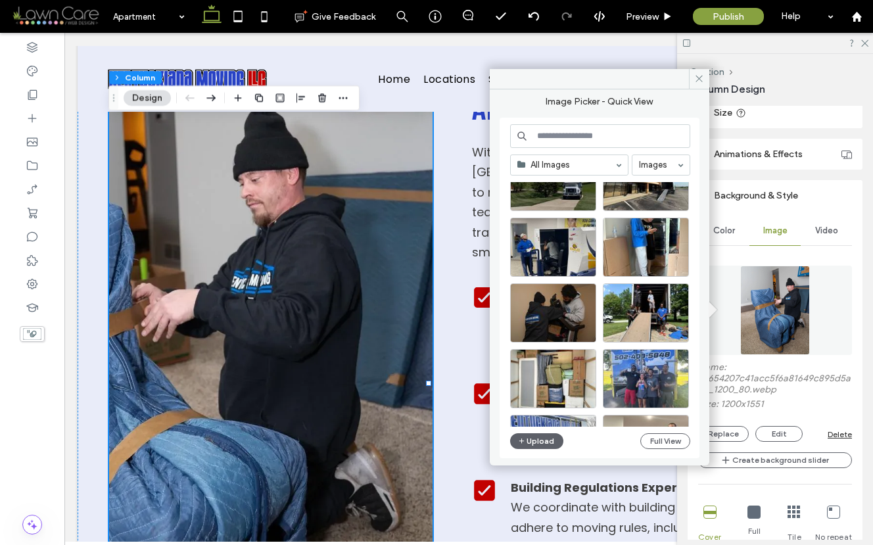
click at [559, 137] on input at bounding box center [600, 136] width 180 height 24
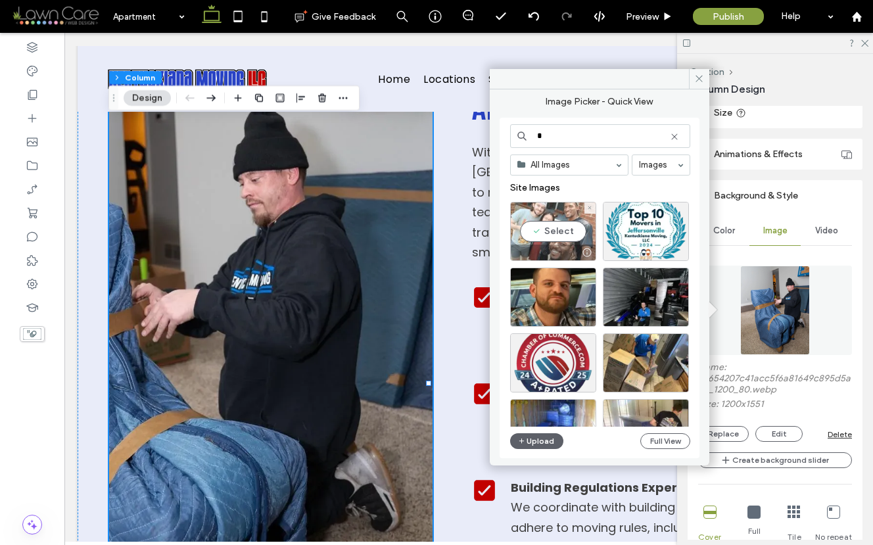
type input "*"
click at [555, 237] on div "Select" at bounding box center [553, 231] width 86 height 59
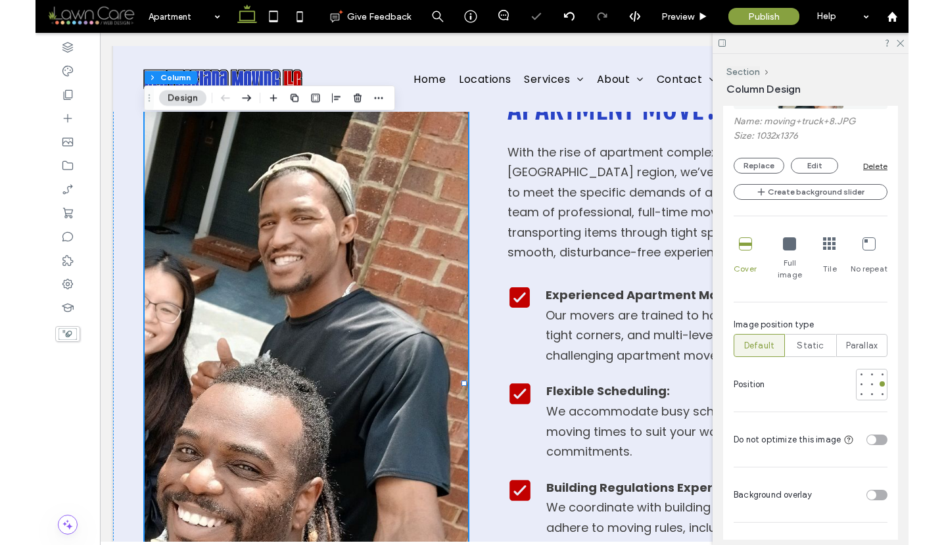
scroll to position [526, 0]
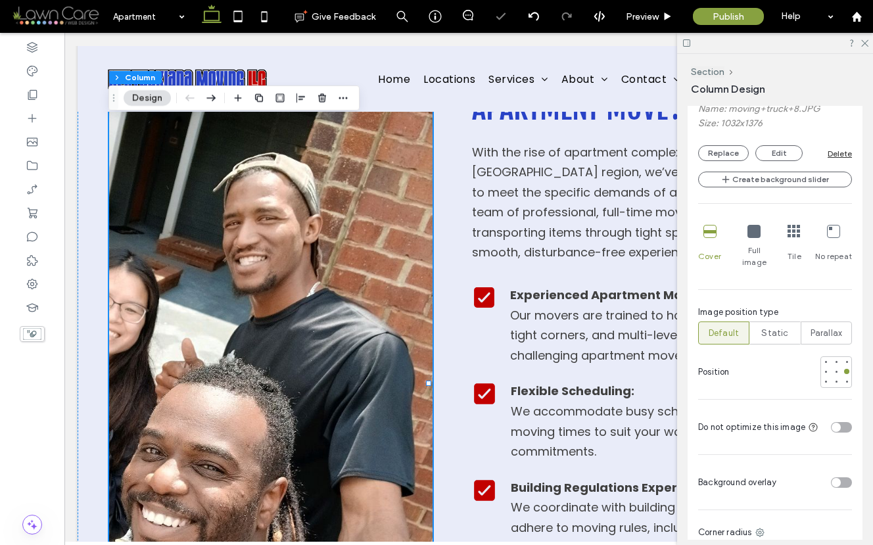
click at [832, 423] on div "toggle" at bounding box center [835, 427] width 9 height 9
click at [833, 369] on div at bounding box center [835, 371] width 5 height 5
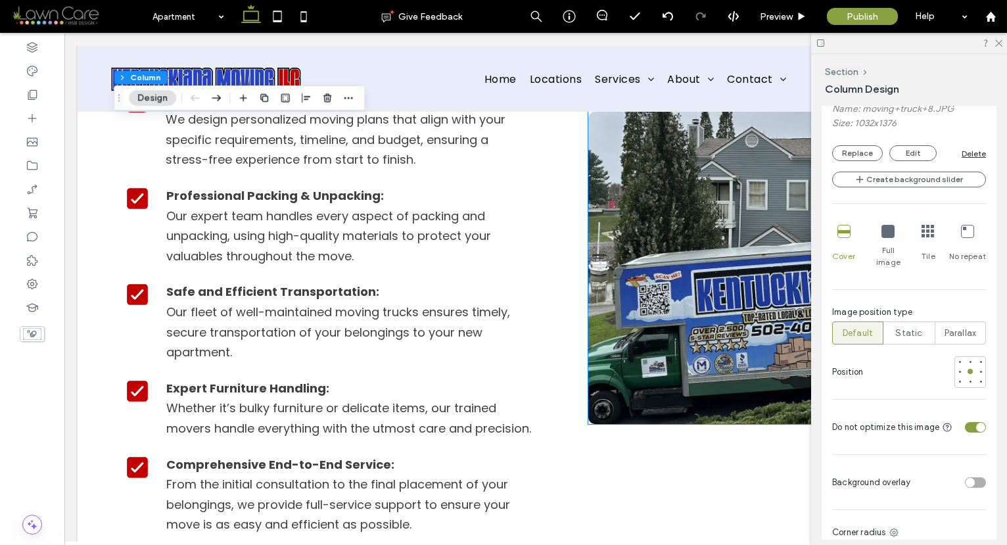
scroll to position [2299, 0]
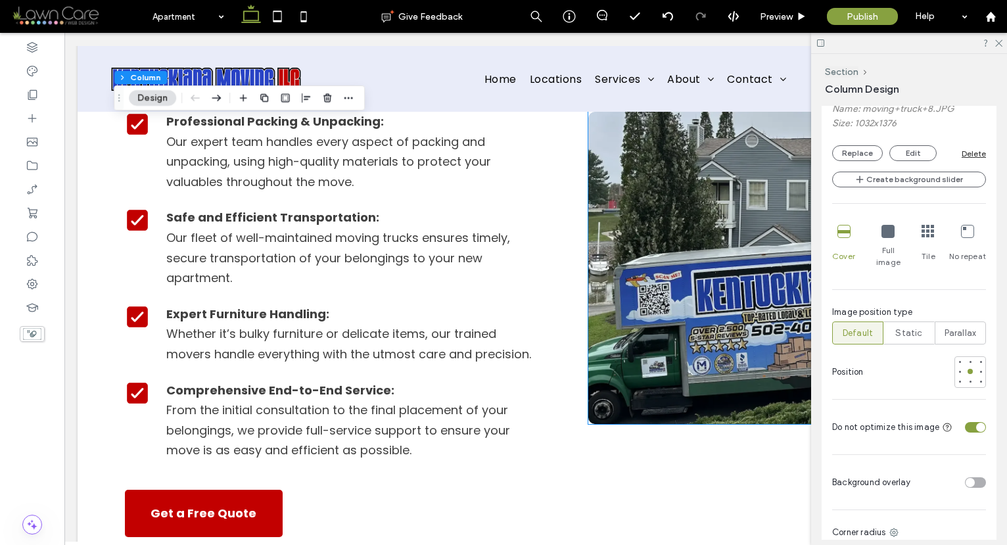
click at [590, 413] on img at bounding box center [767, 268] width 358 height 312
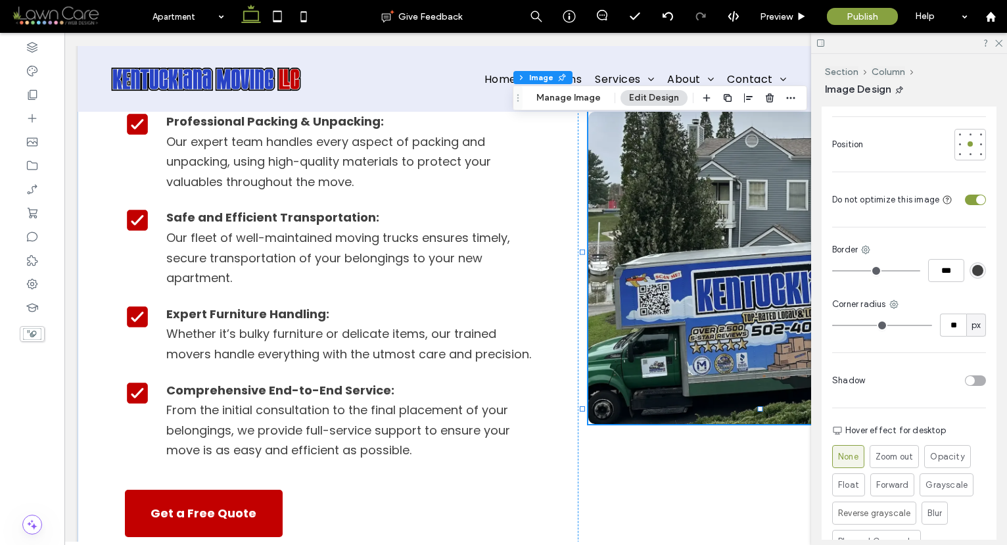
scroll to position [505, 0]
